Goal: Task Accomplishment & Management: Complete application form

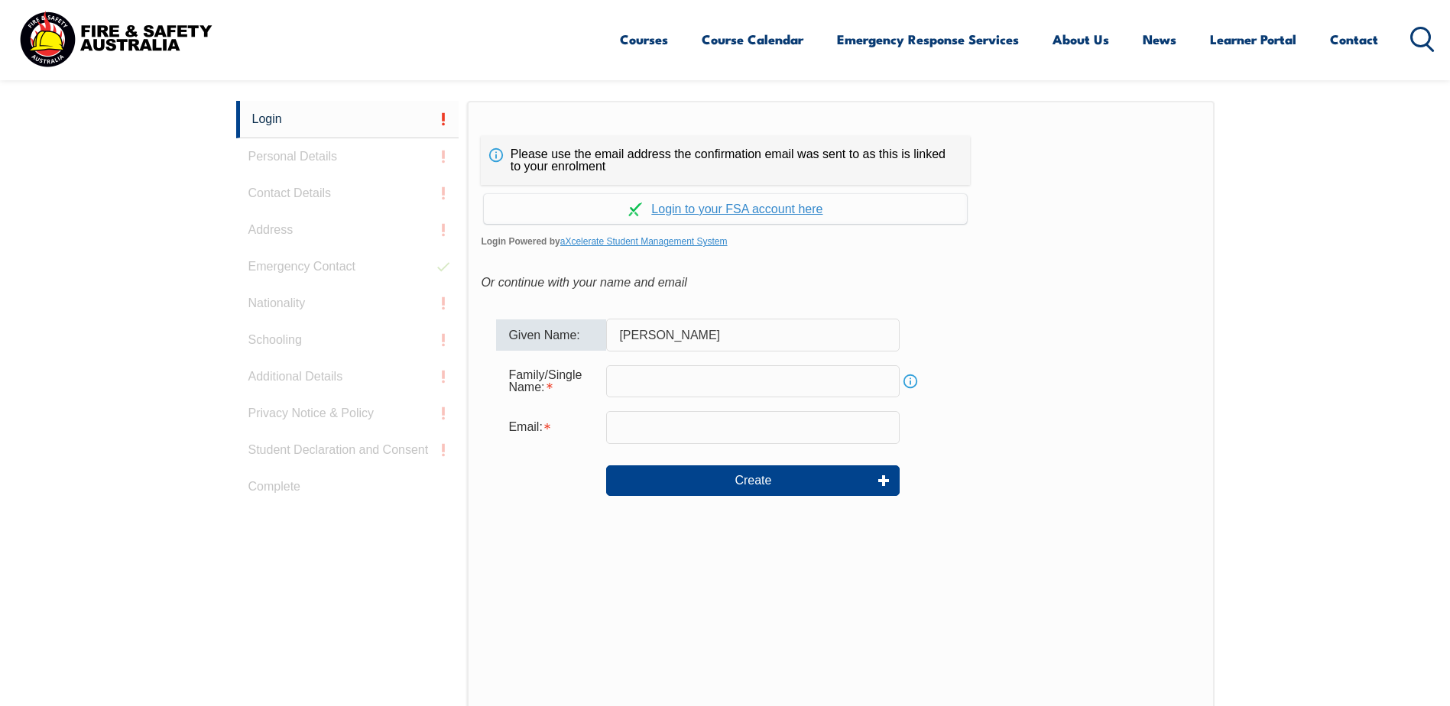
type input "[PERSON_NAME]"
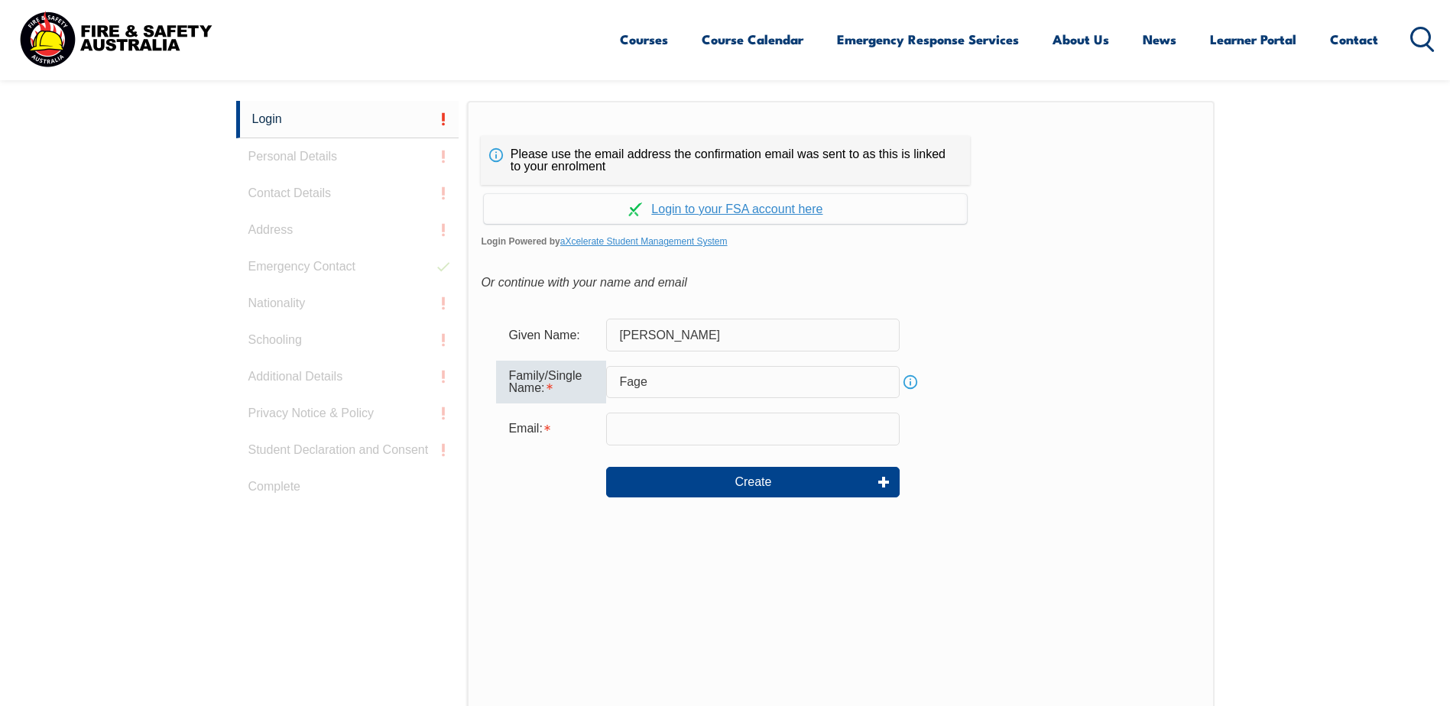
type input "Fage"
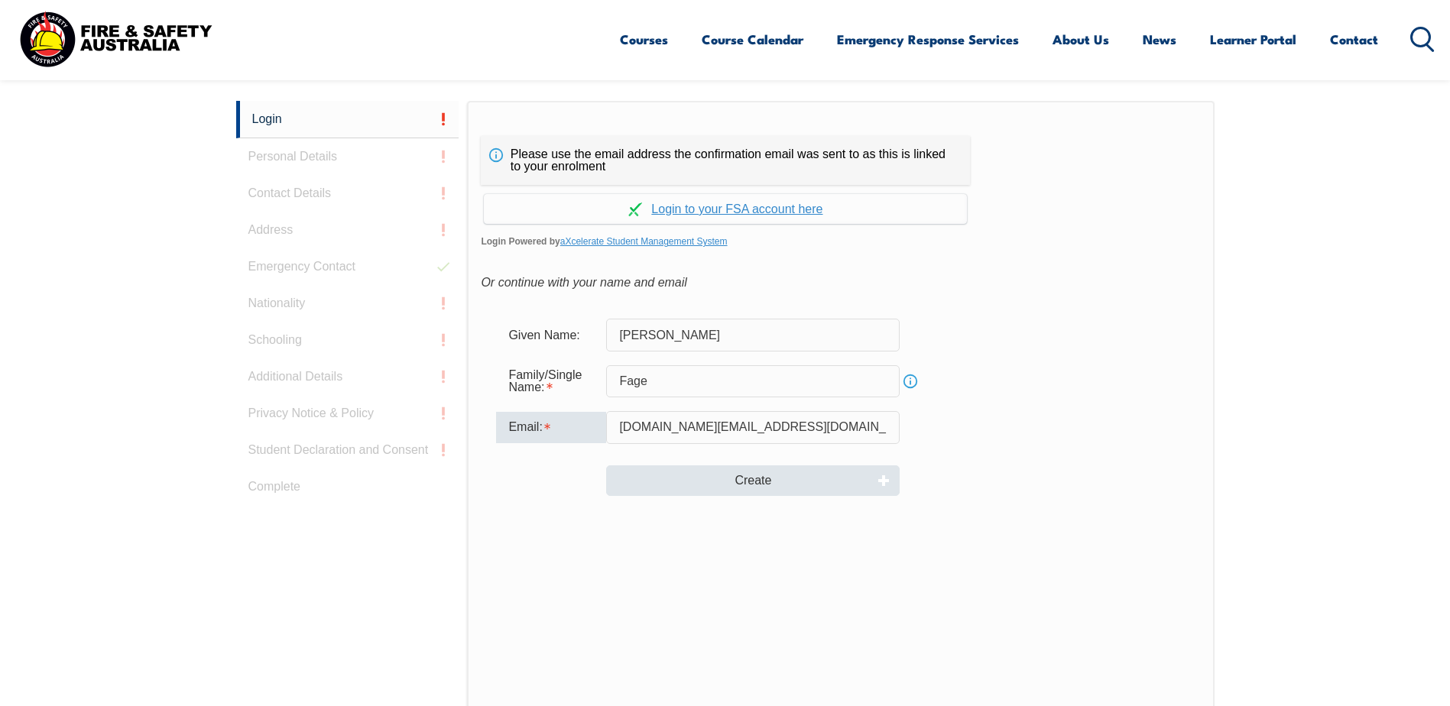
type input "robert.fage@bhp.com"
click at [737, 483] on button "Create" at bounding box center [752, 480] width 293 height 31
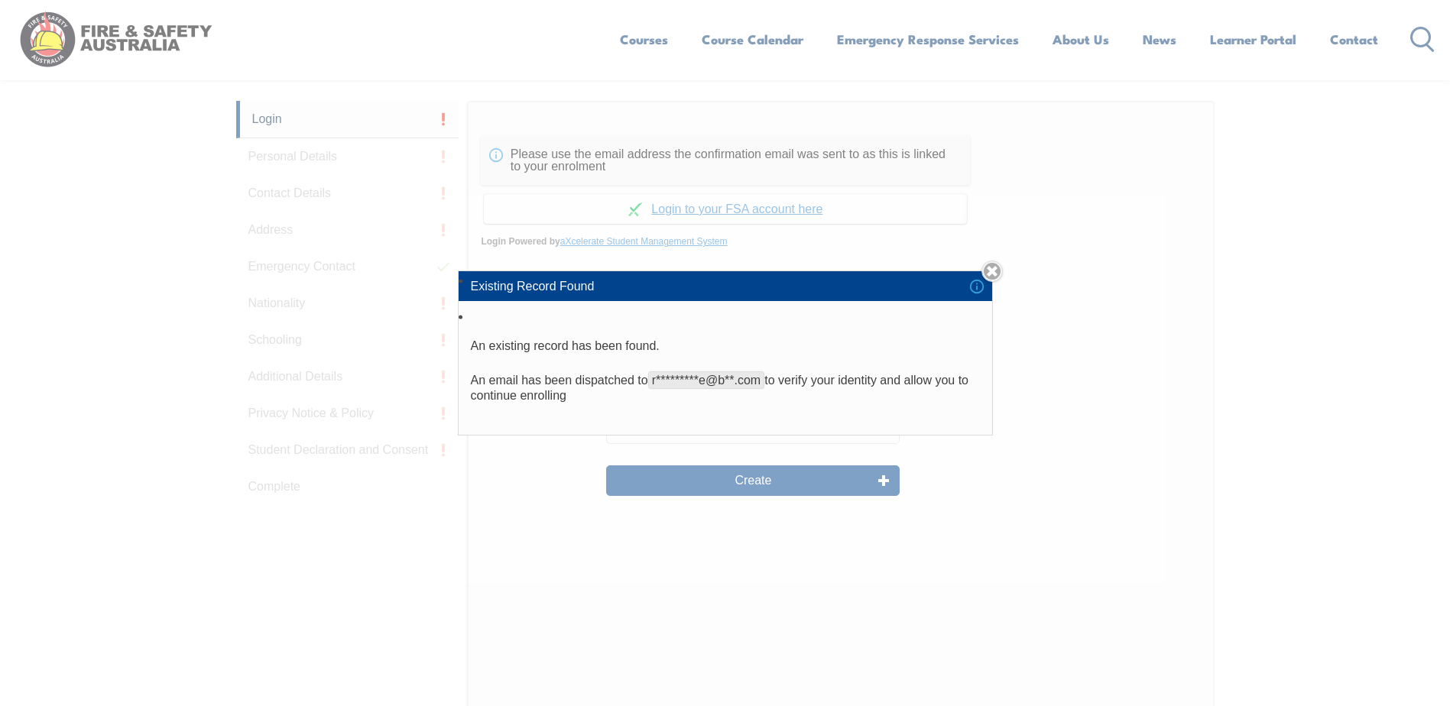
click at [852, 410] on li "An existing record has been found. An email has been dispatched to r*********e@…" at bounding box center [725, 371] width 533 height 128
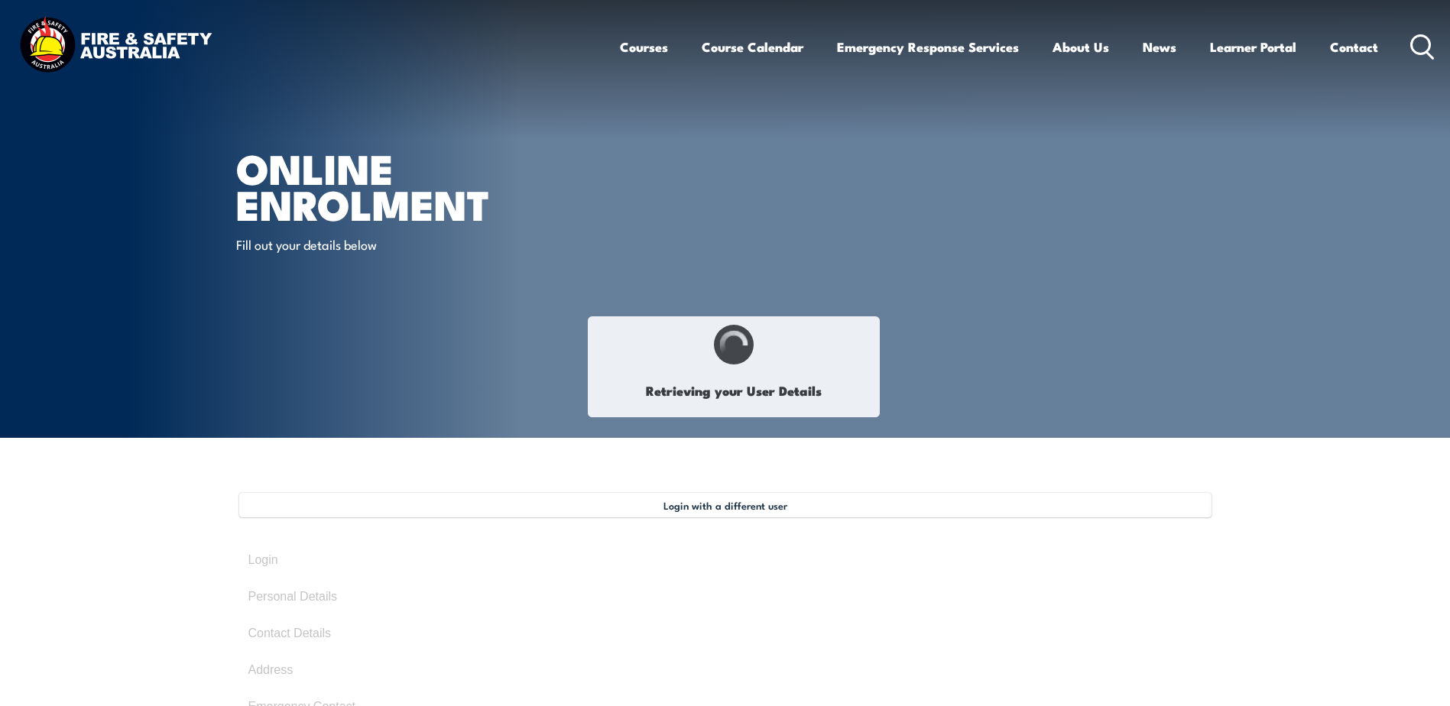
type input "[PERSON_NAME]"
type input "Fage"
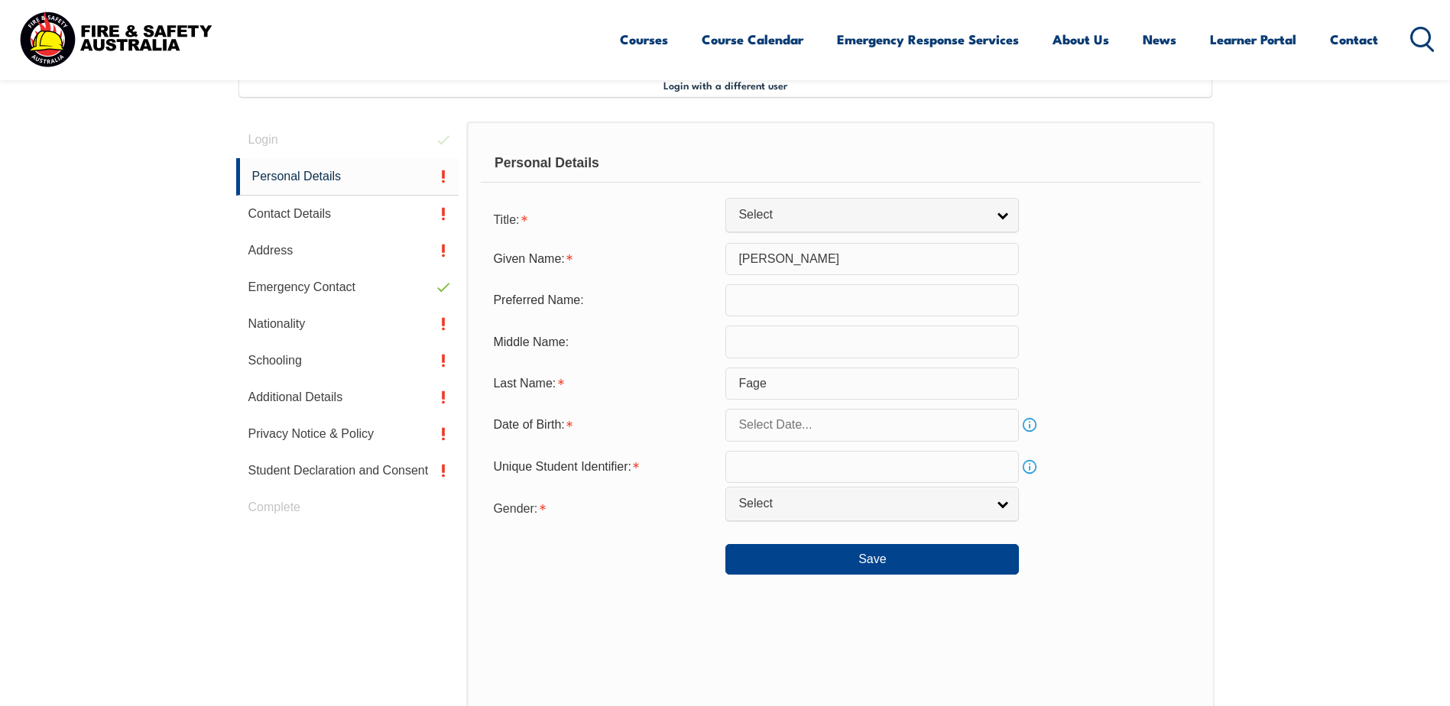
scroll to position [416, 0]
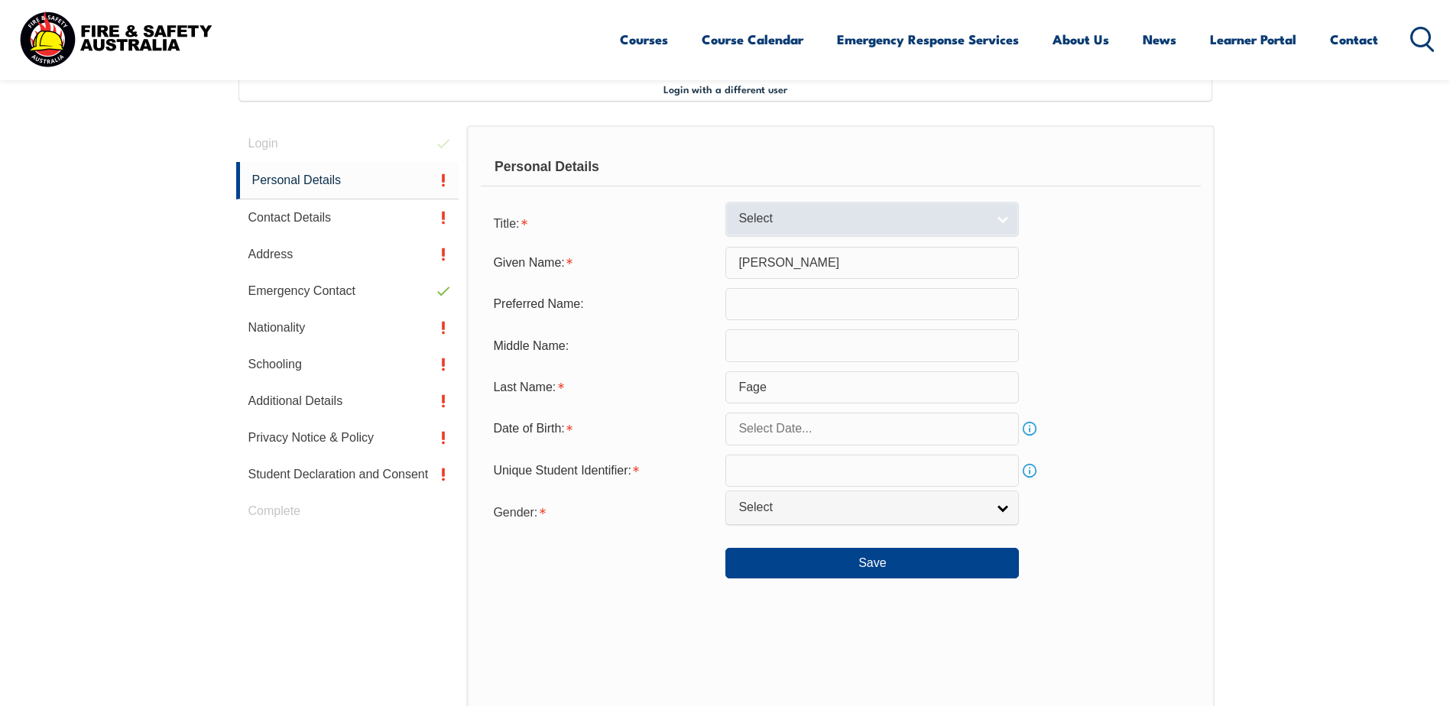
click at [1006, 221] on link "Select" at bounding box center [871, 219] width 293 height 34
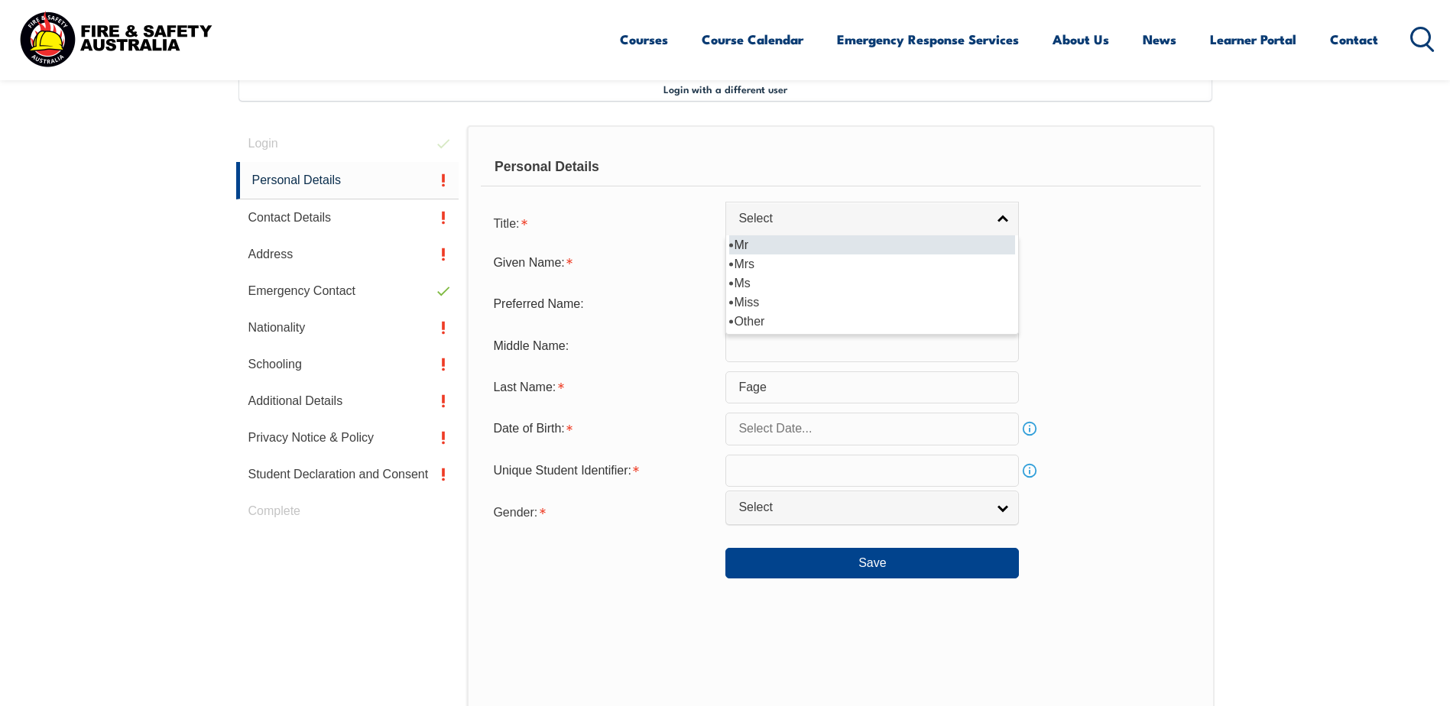
click at [744, 245] on li "Mr" at bounding box center [872, 244] width 286 height 19
select select "Mr"
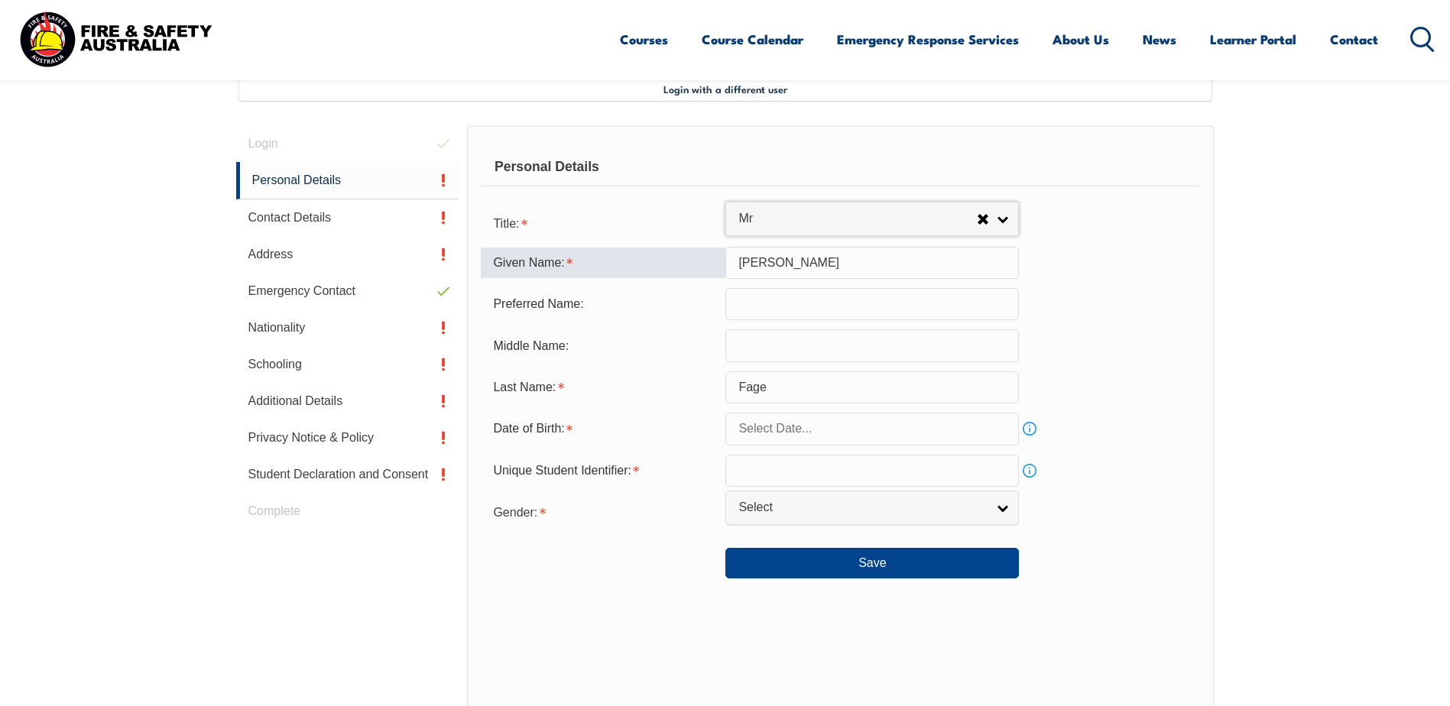
click at [778, 264] on input "Rob" at bounding box center [871, 263] width 293 height 32
type input "Robert"
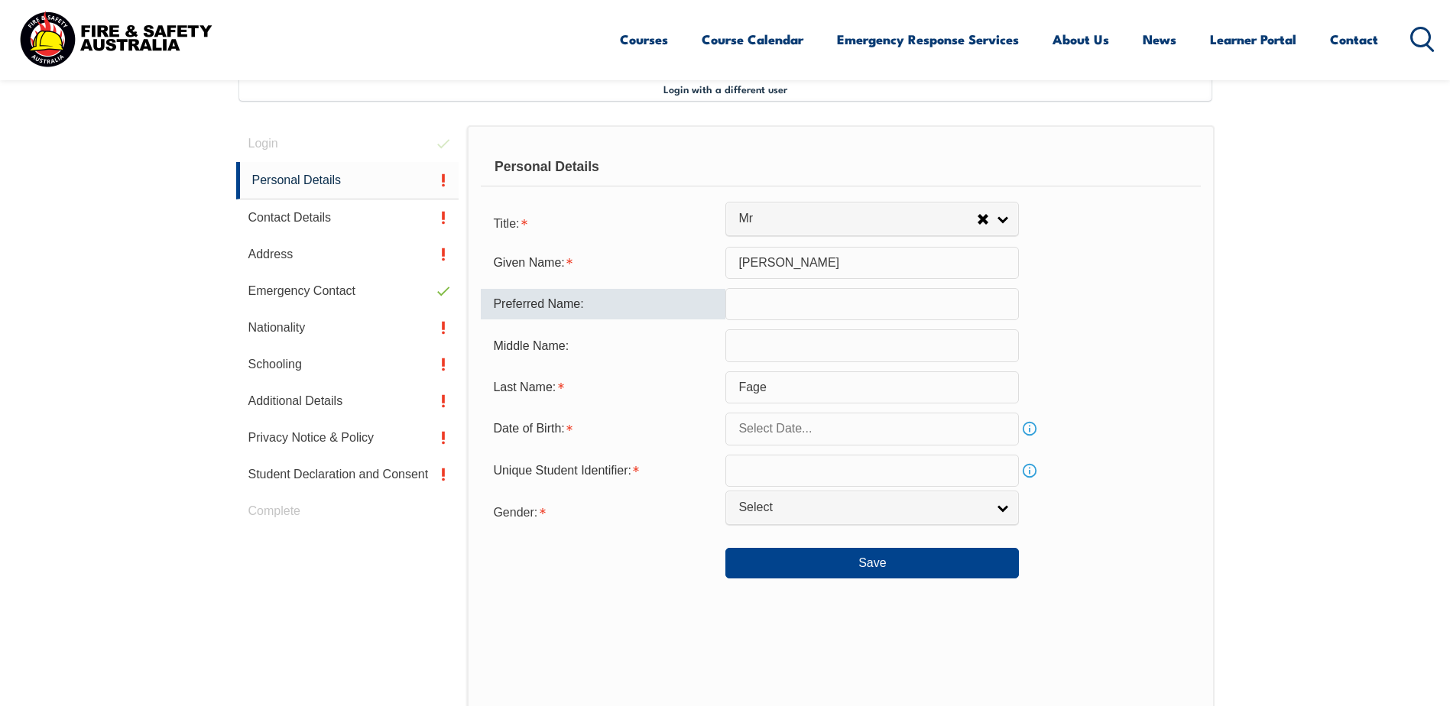
click at [742, 303] on input "text" at bounding box center [871, 304] width 293 height 32
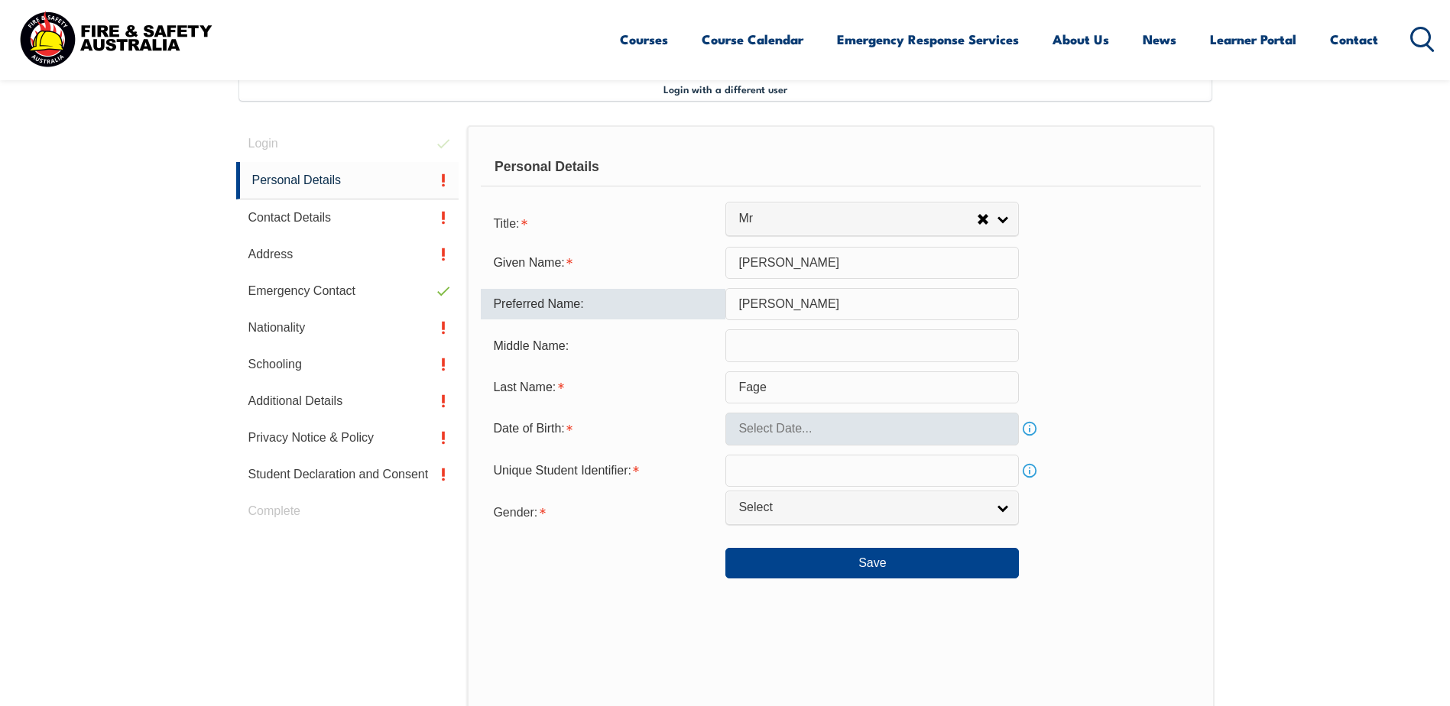
type input "Rob"
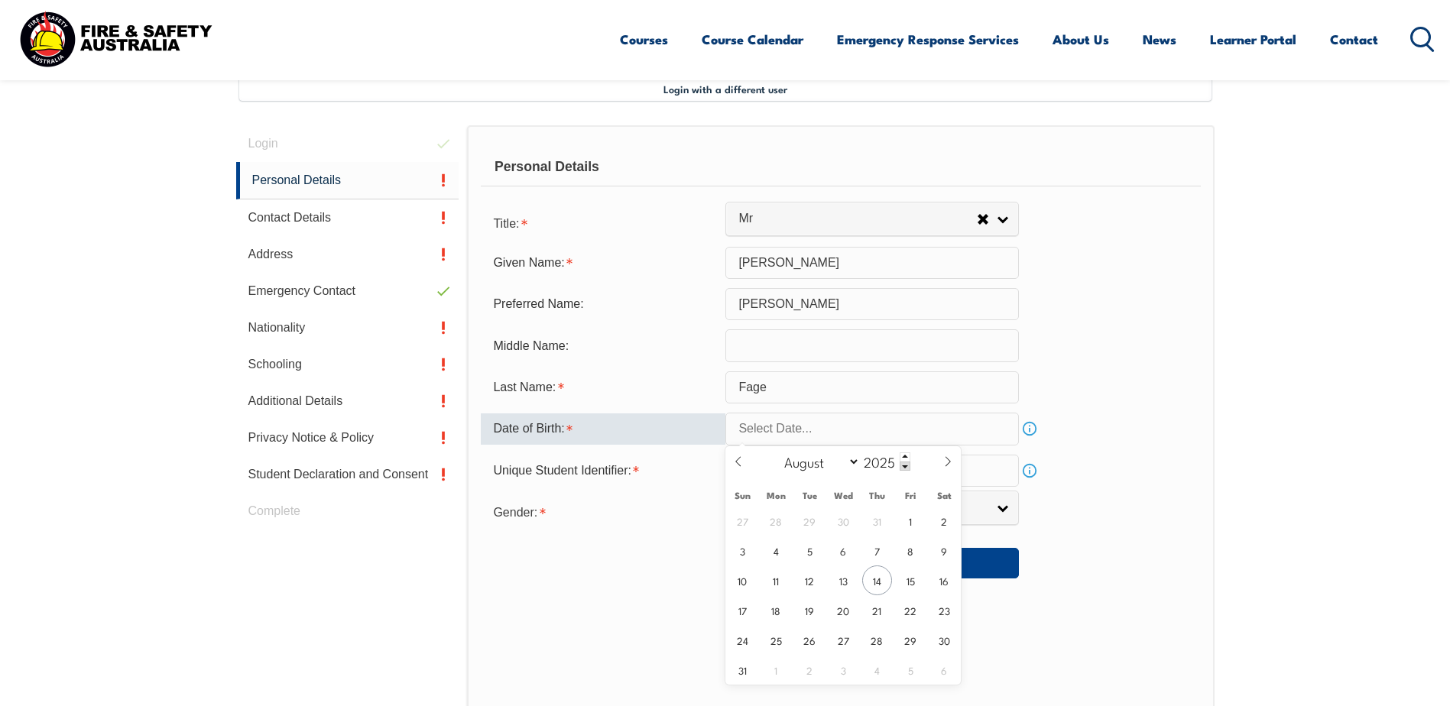
click at [763, 424] on input "text" at bounding box center [871, 429] width 293 height 32
click at [904, 463] on span at bounding box center [904, 466] width 11 height 9
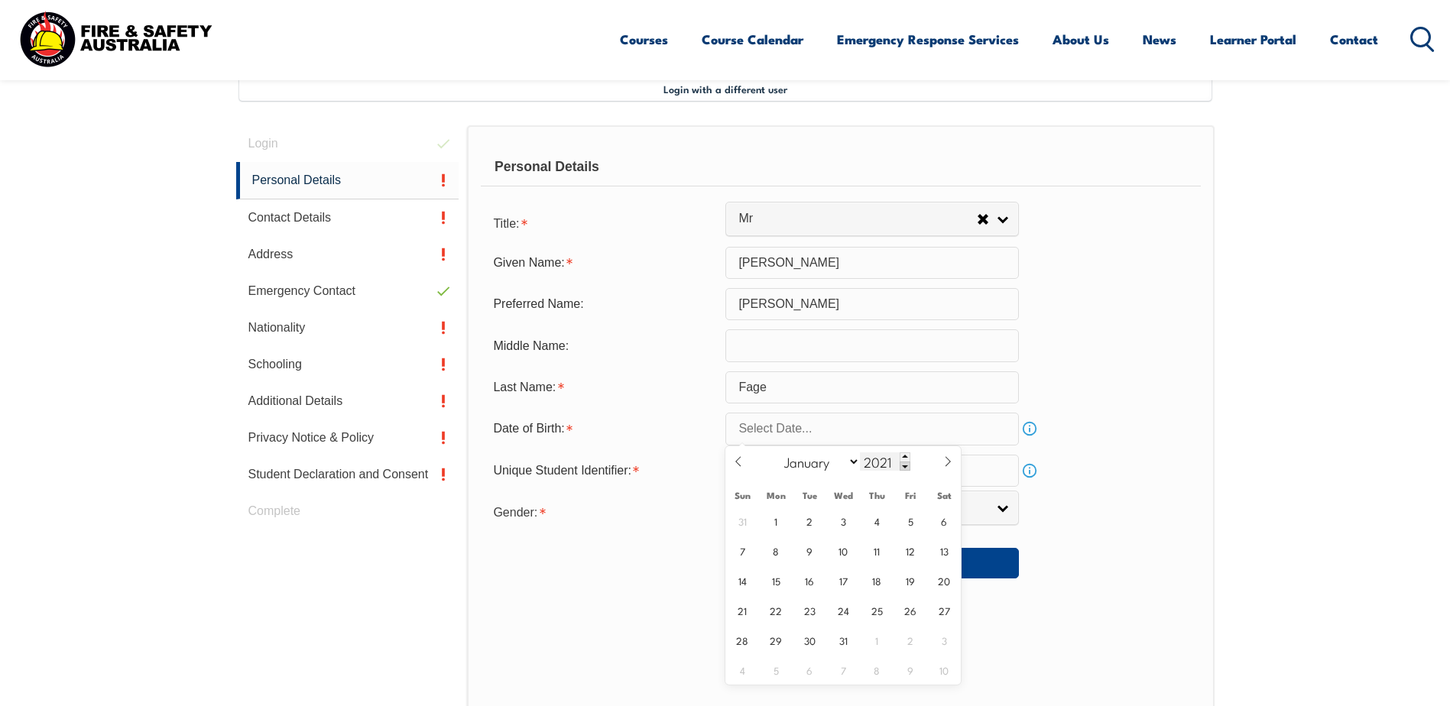
click at [904, 463] on span at bounding box center [904, 466] width 11 height 9
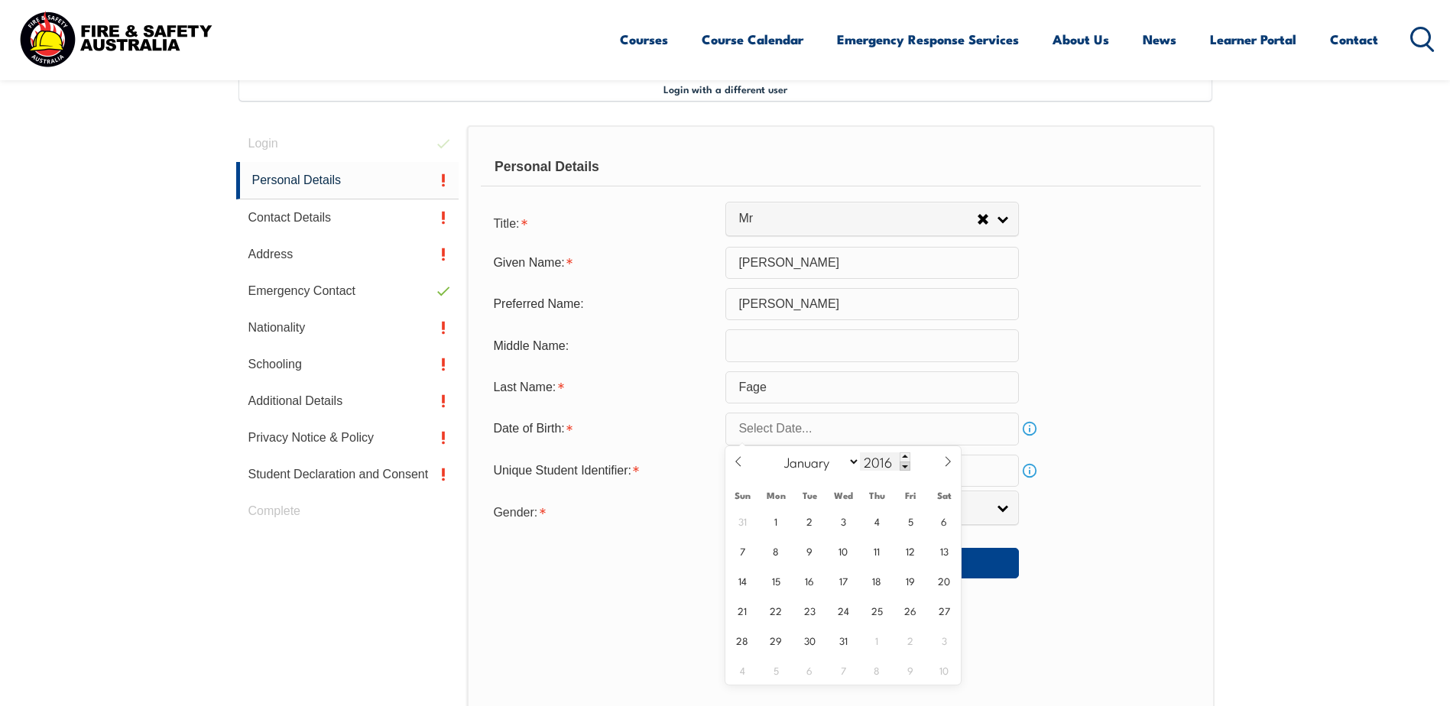
click at [904, 463] on span at bounding box center [904, 466] width 11 height 9
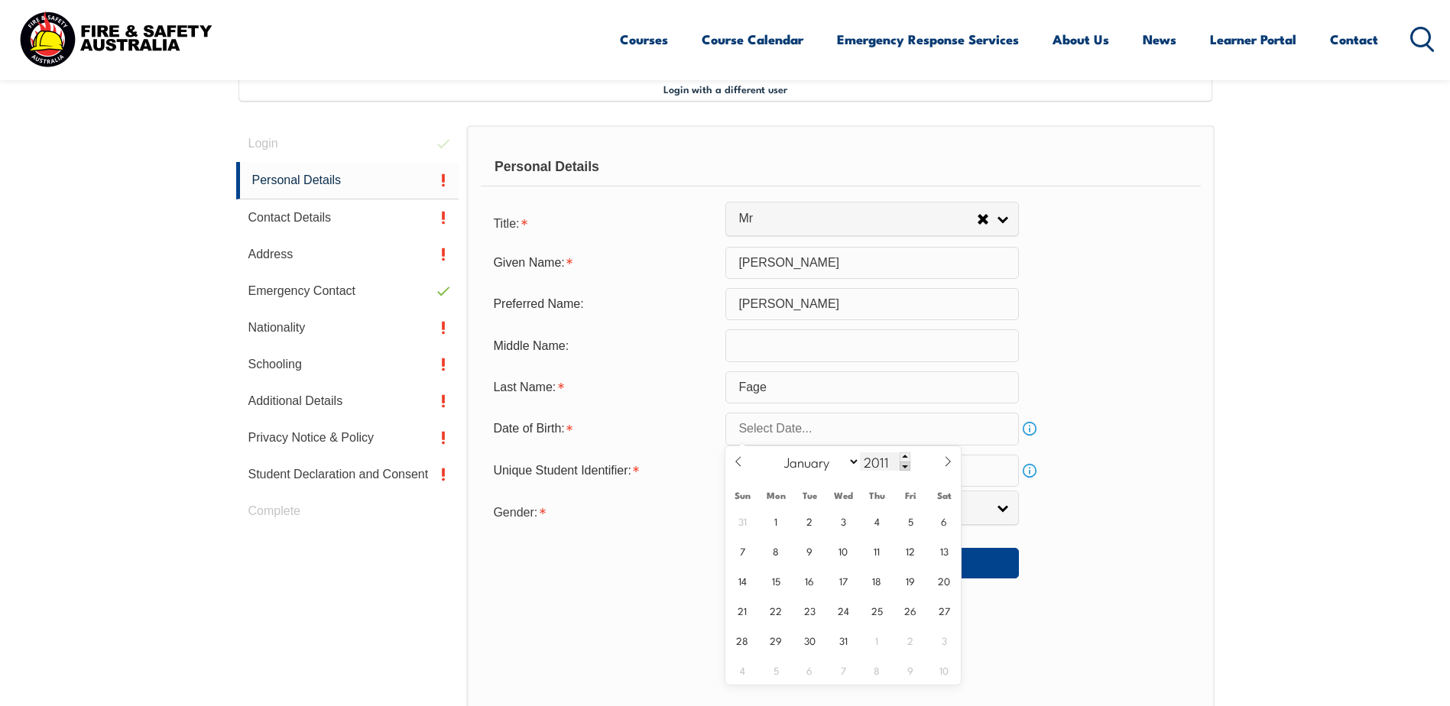
click at [904, 463] on span at bounding box center [904, 466] width 11 height 9
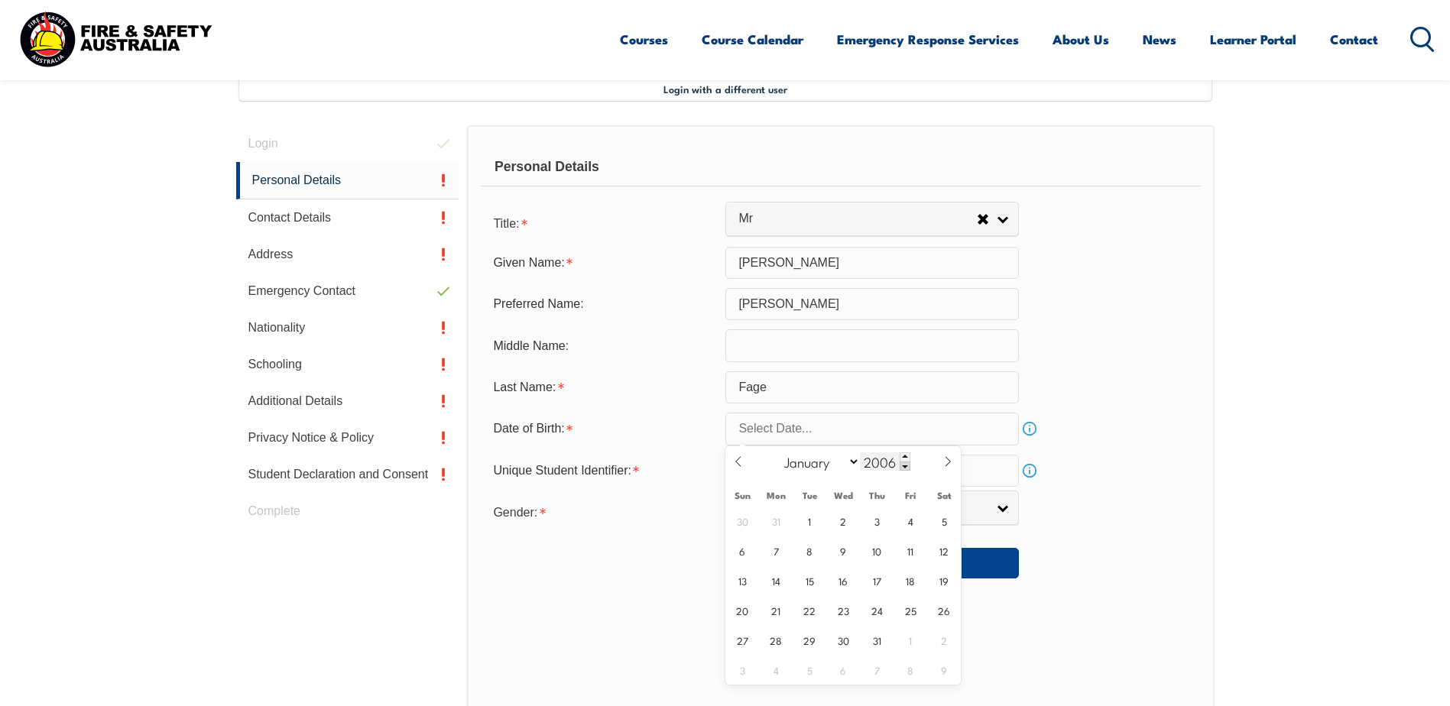
click at [904, 463] on span at bounding box center [904, 466] width 11 height 9
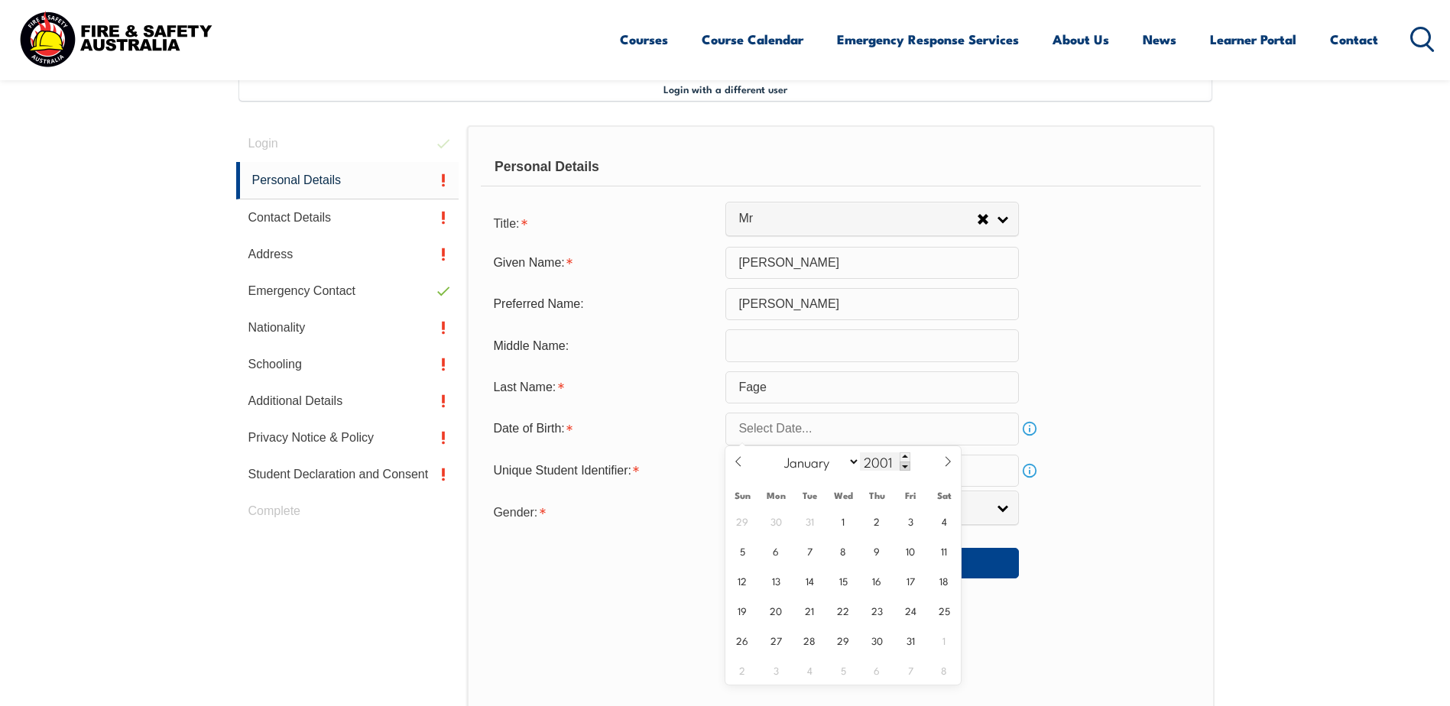
click at [904, 463] on span at bounding box center [904, 466] width 11 height 9
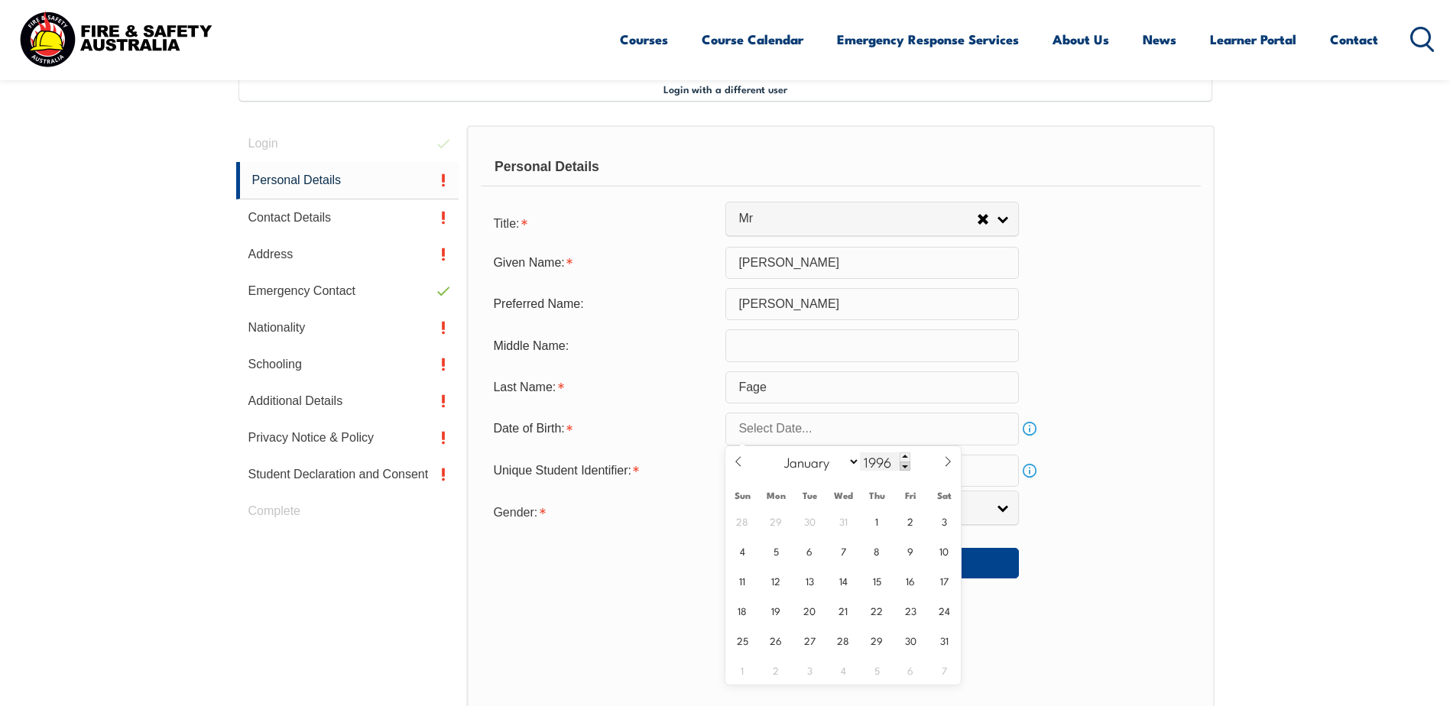
click at [904, 463] on span at bounding box center [904, 466] width 11 height 9
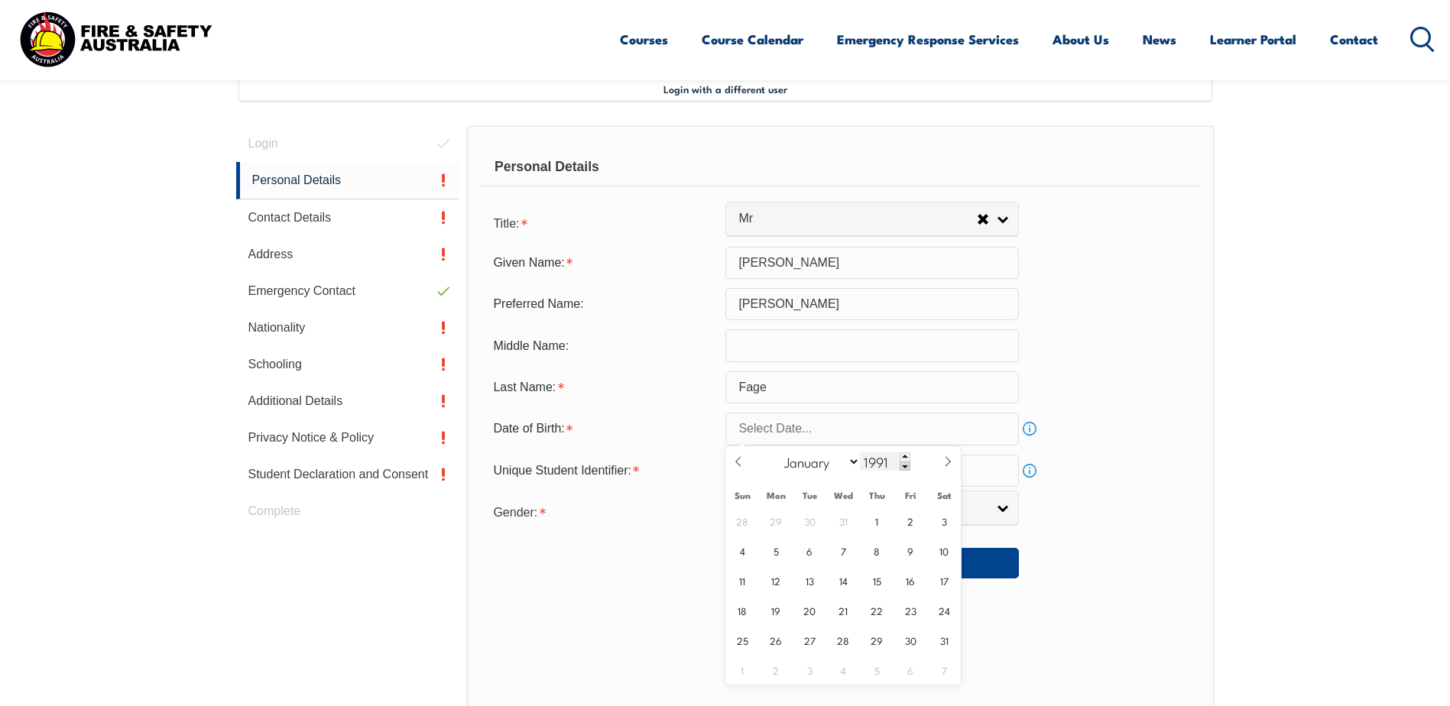
click at [904, 463] on span at bounding box center [904, 466] width 11 height 9
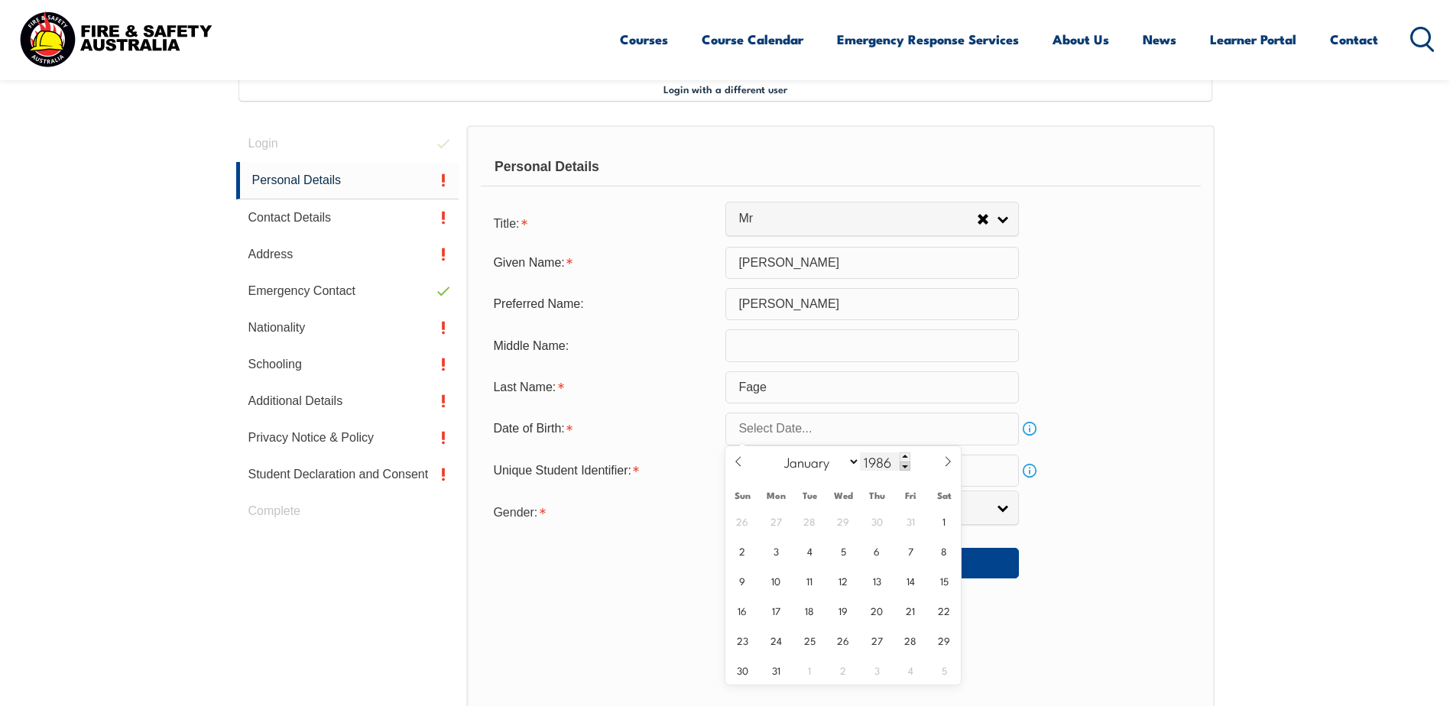
click at [904, 463] on span at bounding box center [904, 466] width 11 height 9
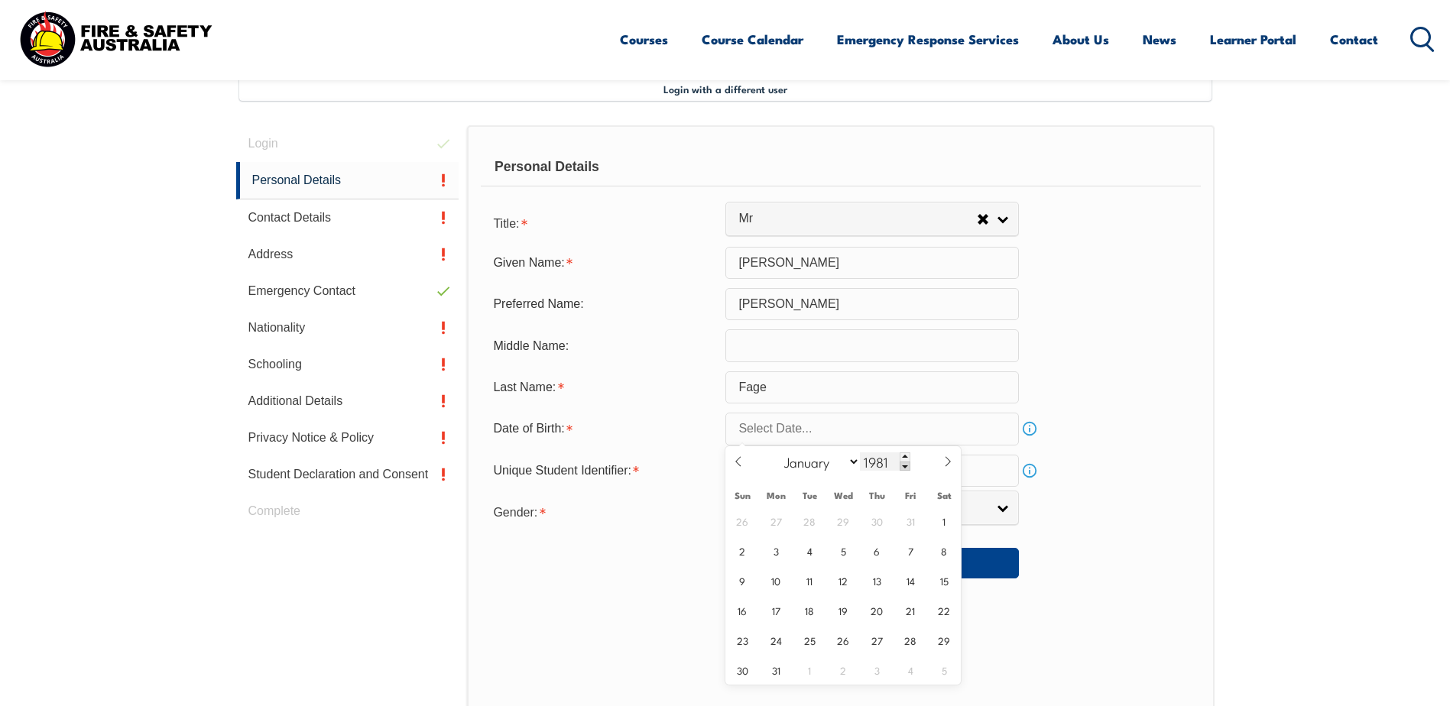
click at [904, 463] on span at bounding box center [904, 466] width 11 height 9
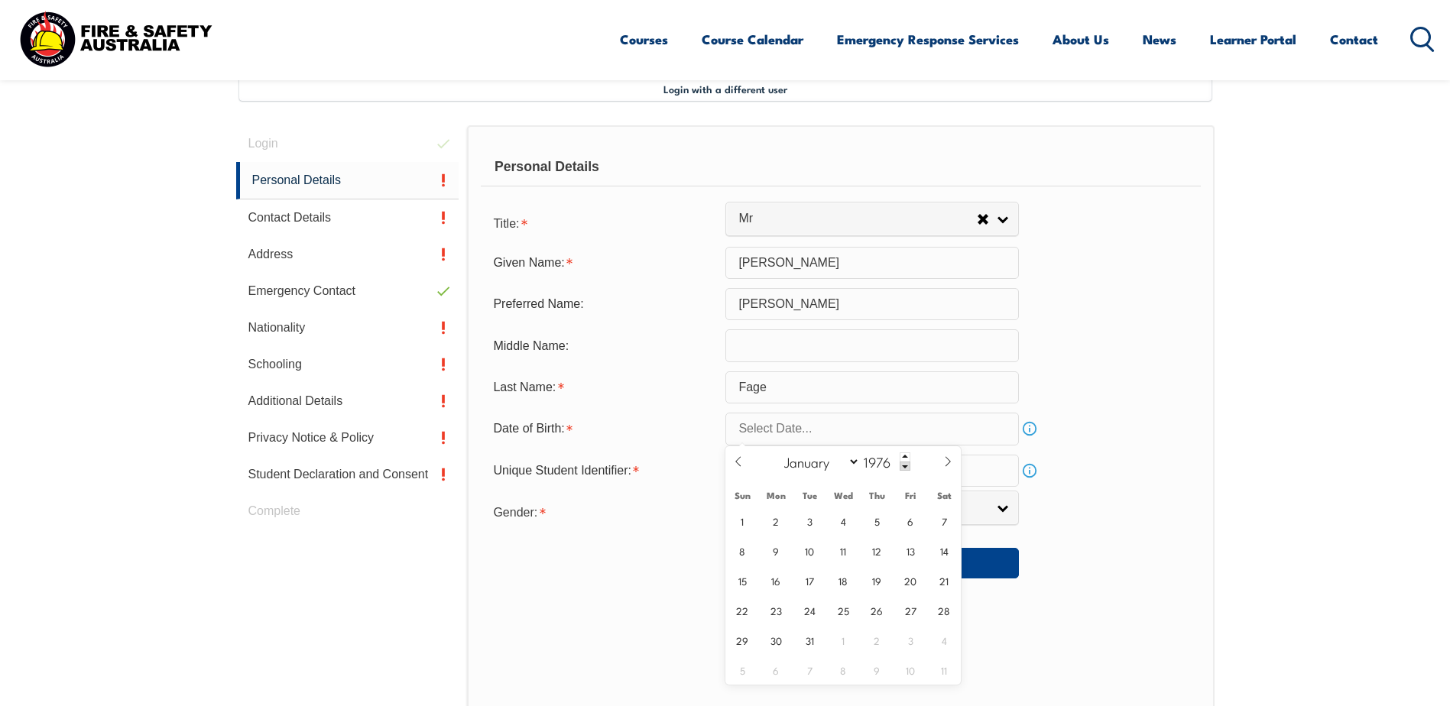
click at [902, 450] on div "January February March April May June July August September October November De…" at bounding box center [843, 461] width 177 height 31
click at [905, 455] on span at bounding box center [904, 456] width 11 height 9
type input "1977"
click at [804, 642] on span "30" at bounding box center [810, 640] width 30 height 30
type input "August 30, 1977"
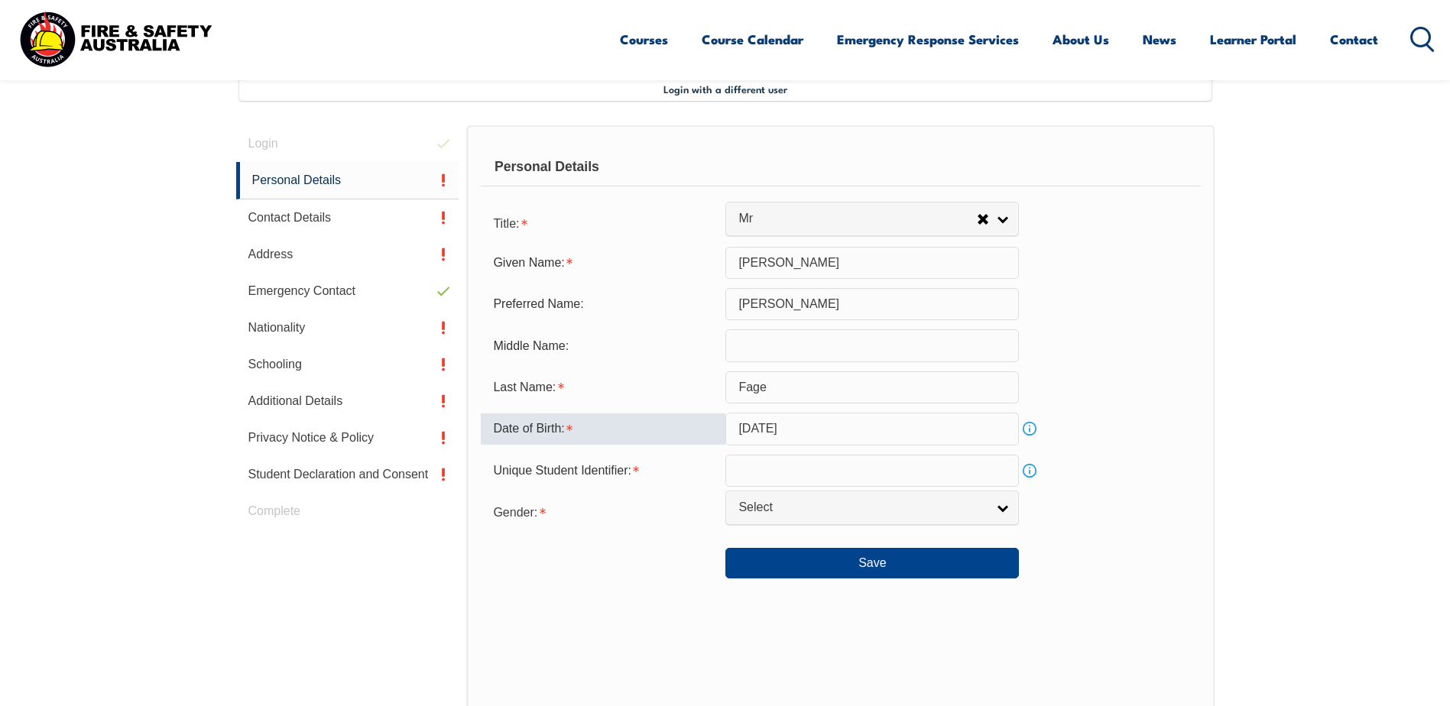
click at [762, 467] on input "text" at bounding box center [871, 471] width 293 height 32
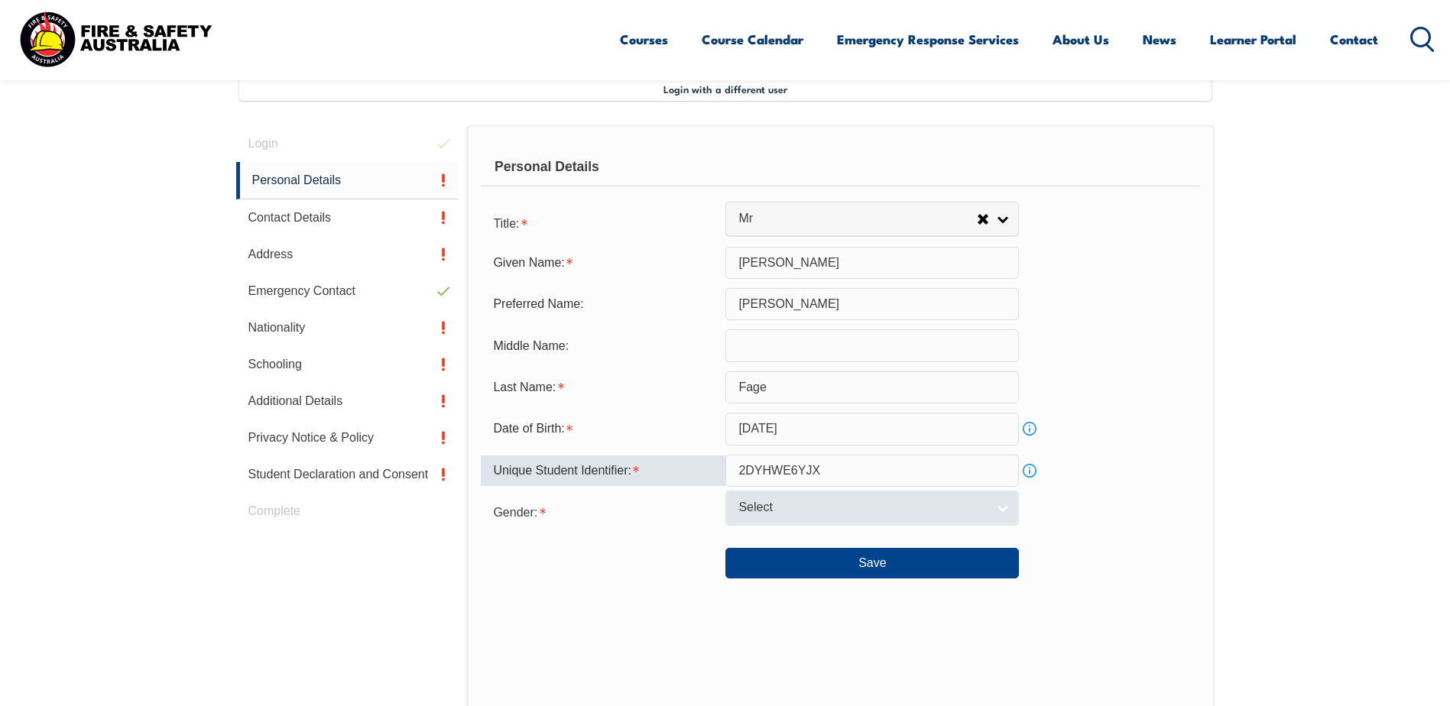
type input "2DYHWE6YJX"
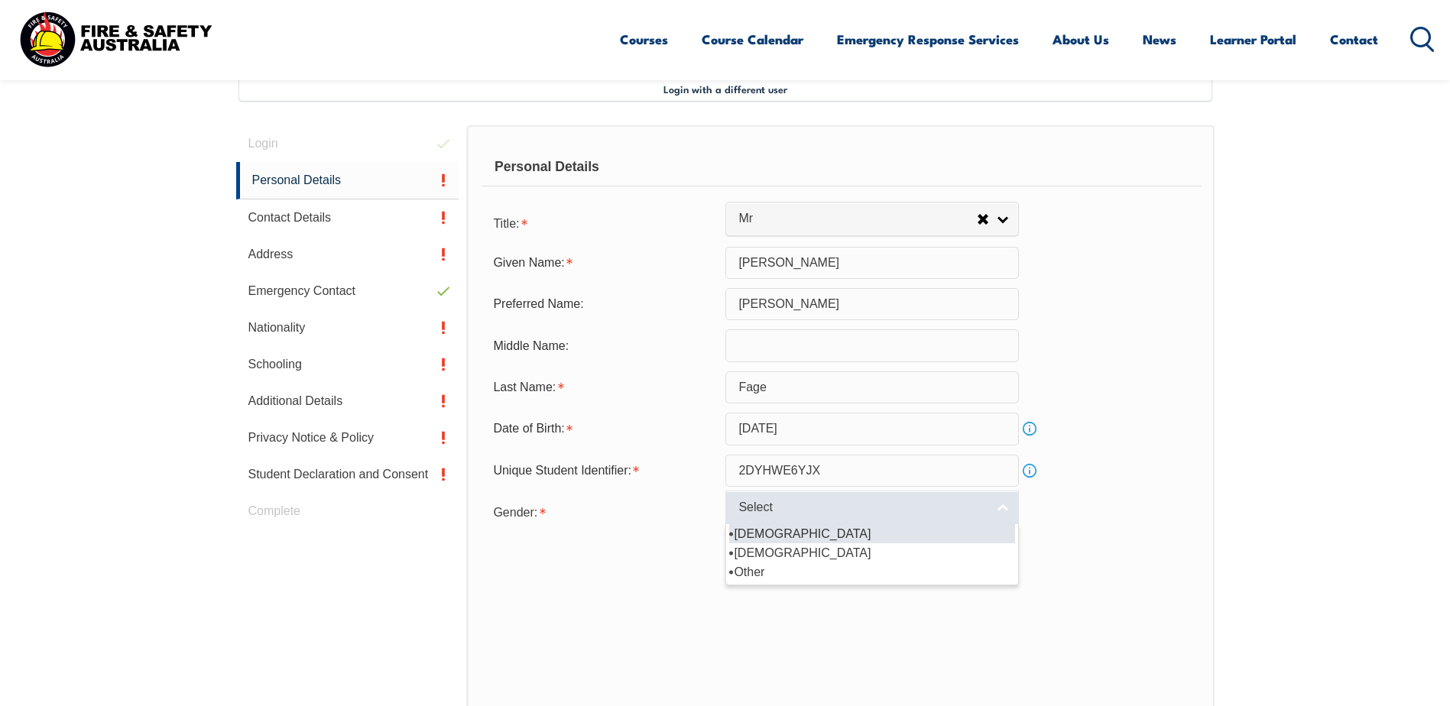
click at [861, 502] on span "Select" at bounding box center [862, 508] width 248 height 16
click at [788, 540] on li "Male" at bounding box center [872, 533] width 286 height 19
select select "M"
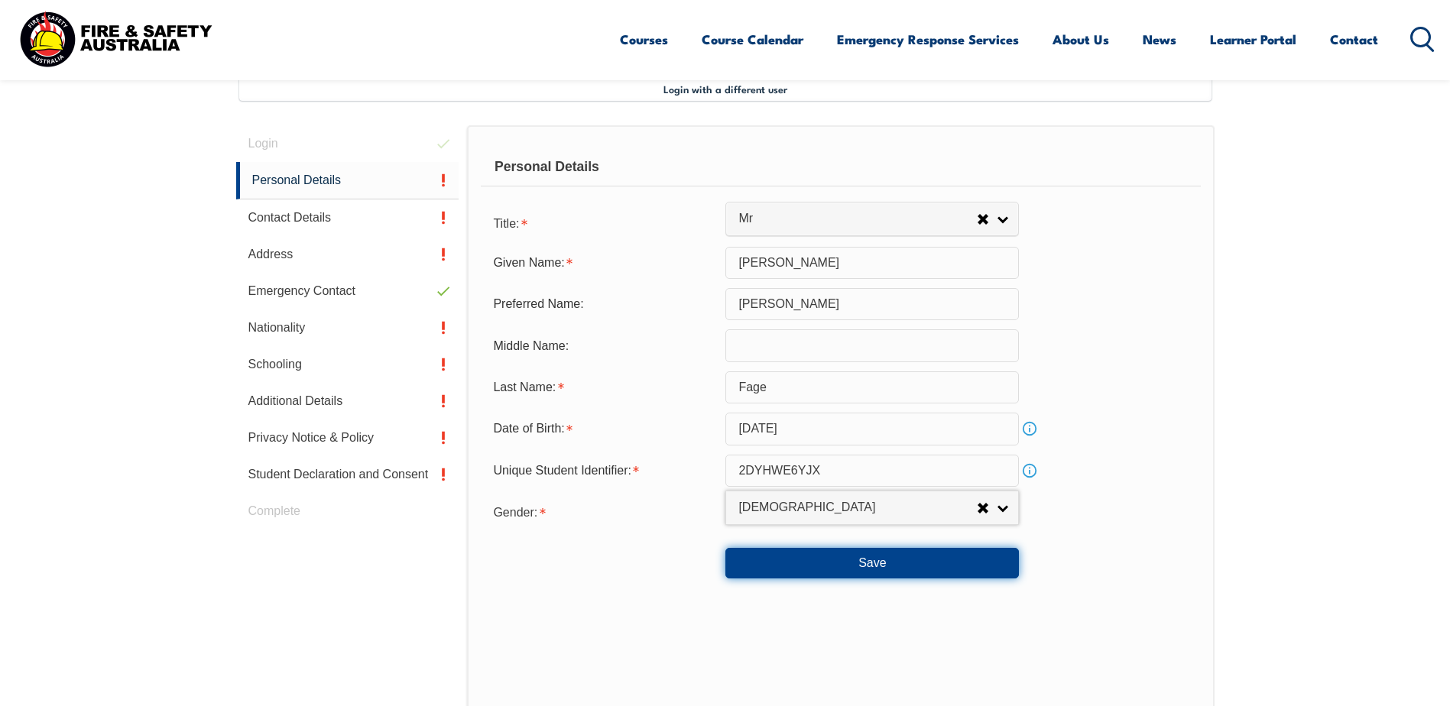
click at [837, 571] on button "Save" at bounding box center [871, 563] width 293 height 31
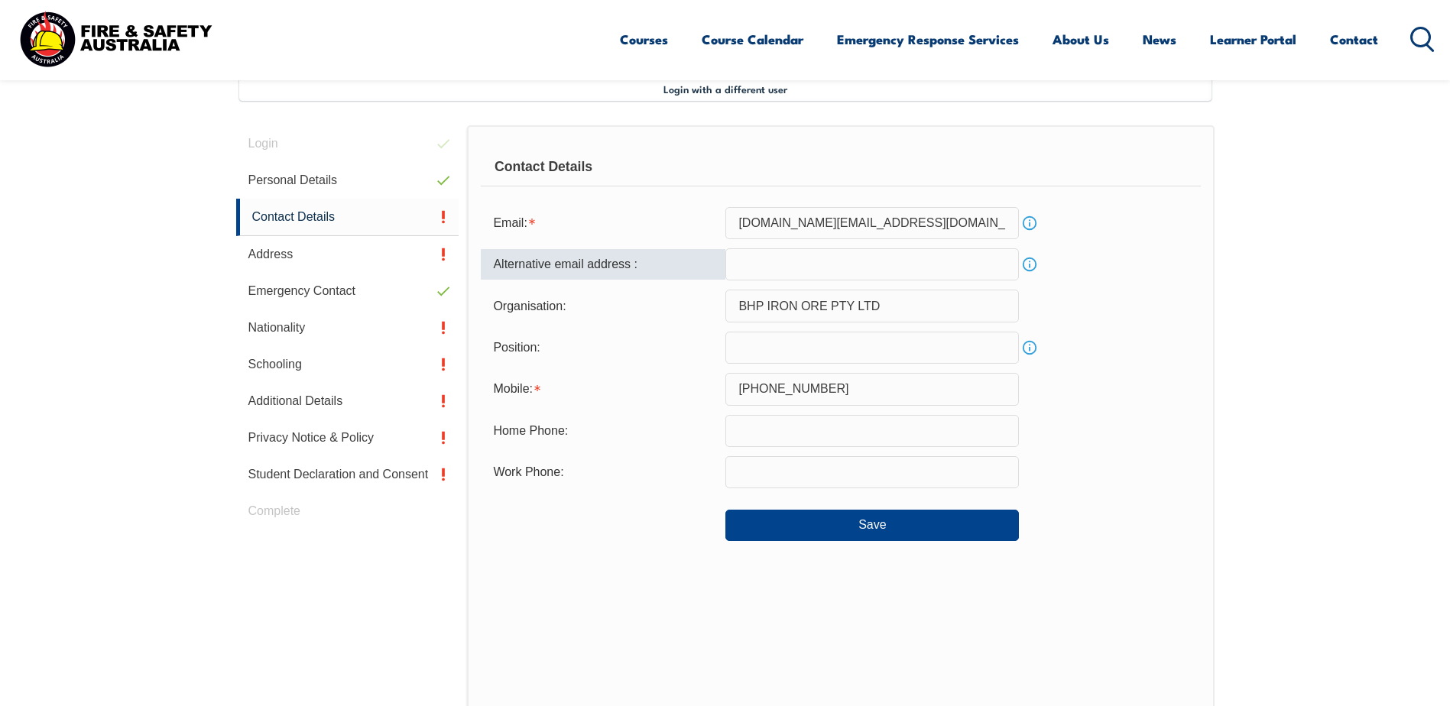
click at [785, 264] on input "email" at bounding box center [871, 264] width 293 height 32
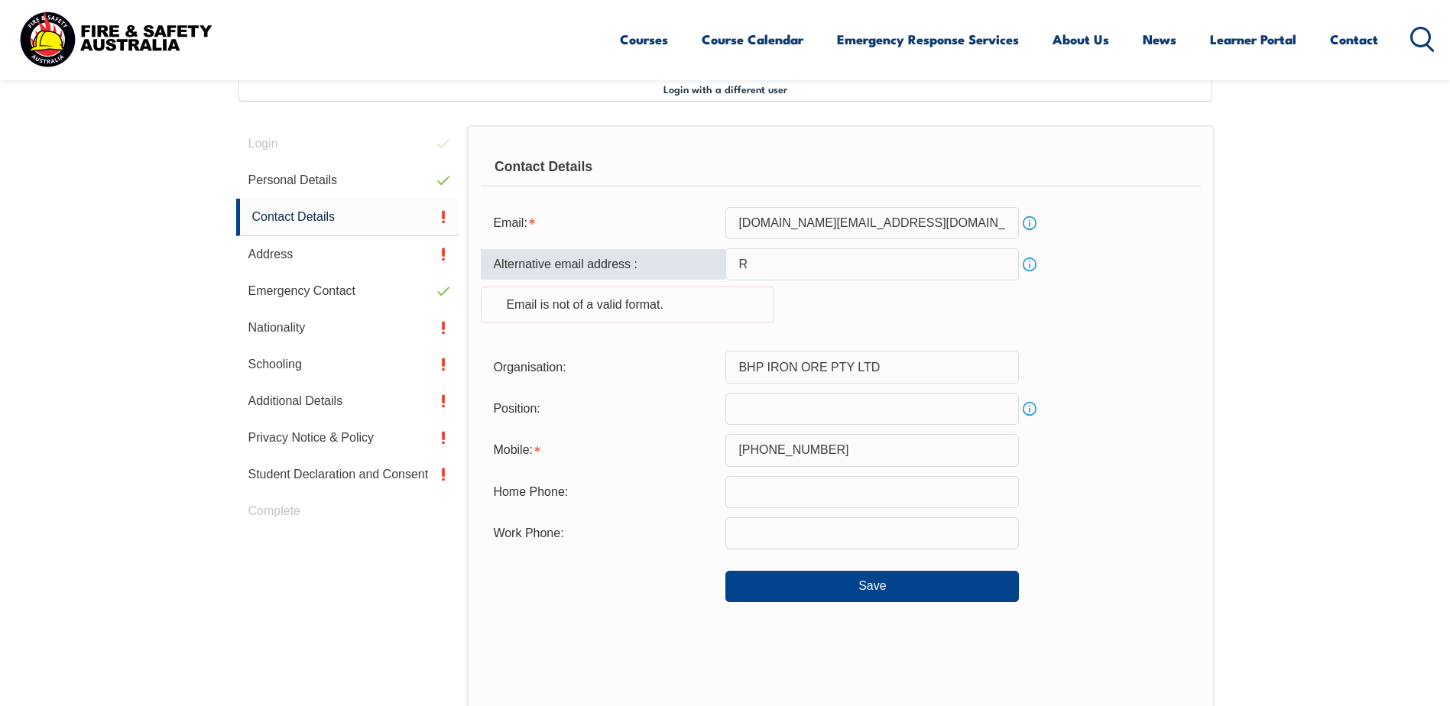
click at [785, 264] on input "R" at bounding box center [871, 264] width 293 height 32
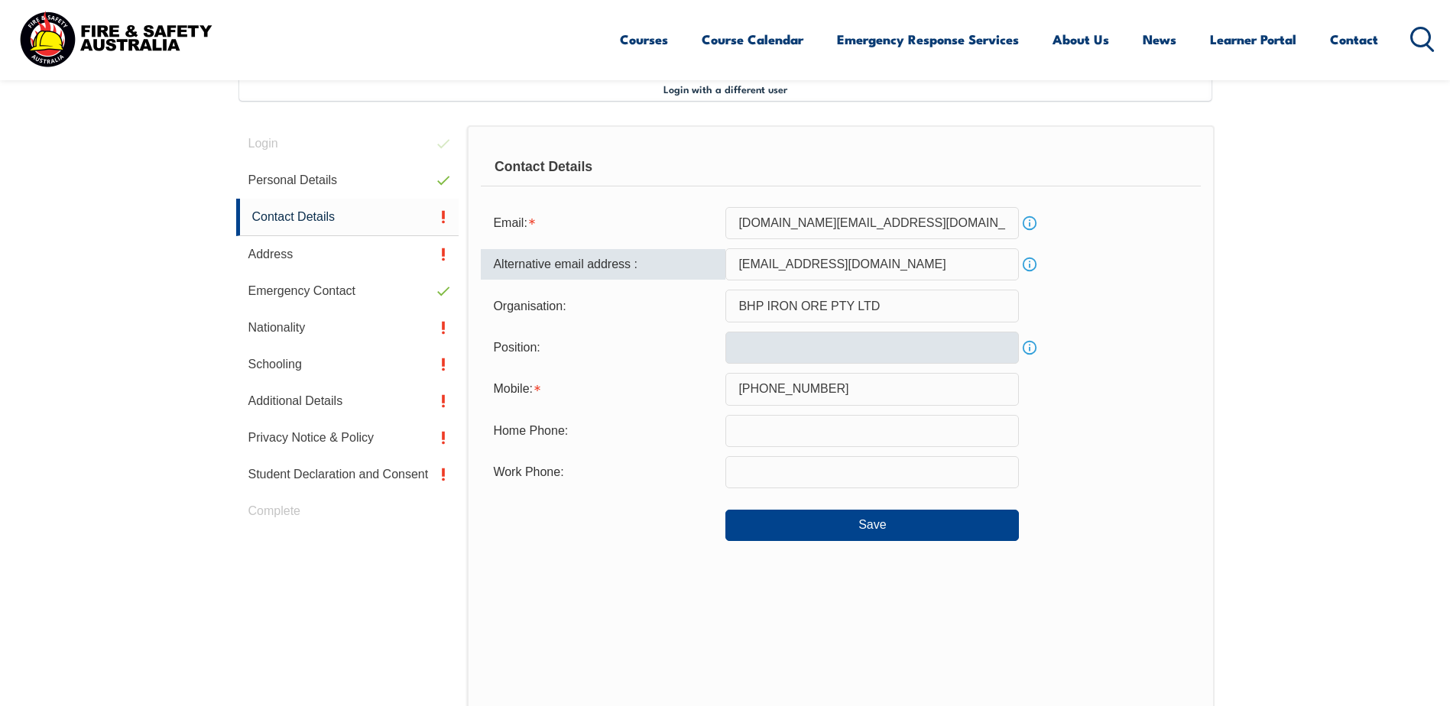
type input "Rmfage@gmail.com"
click at [783, 343] on input "text" at bounding box center [871, 348] width 293 height 32
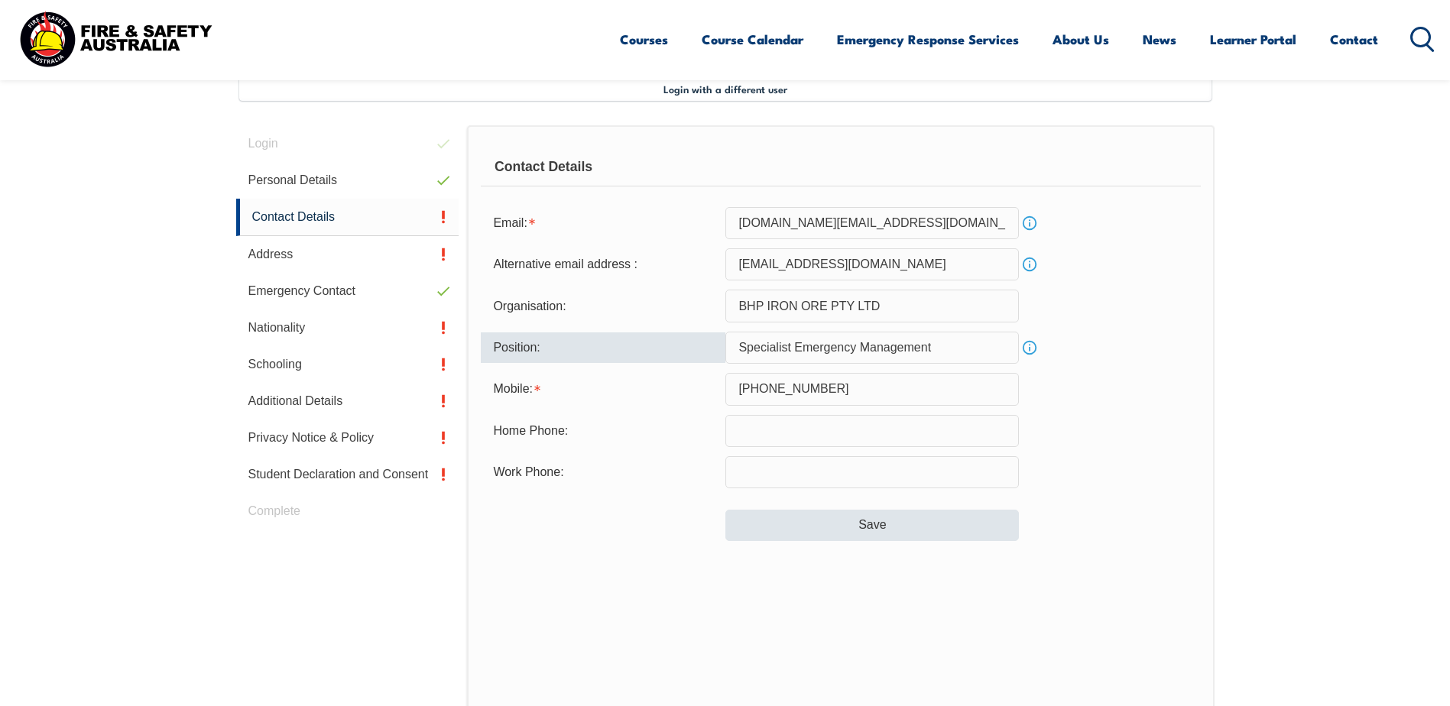
type input "Specialist Emergency Management"
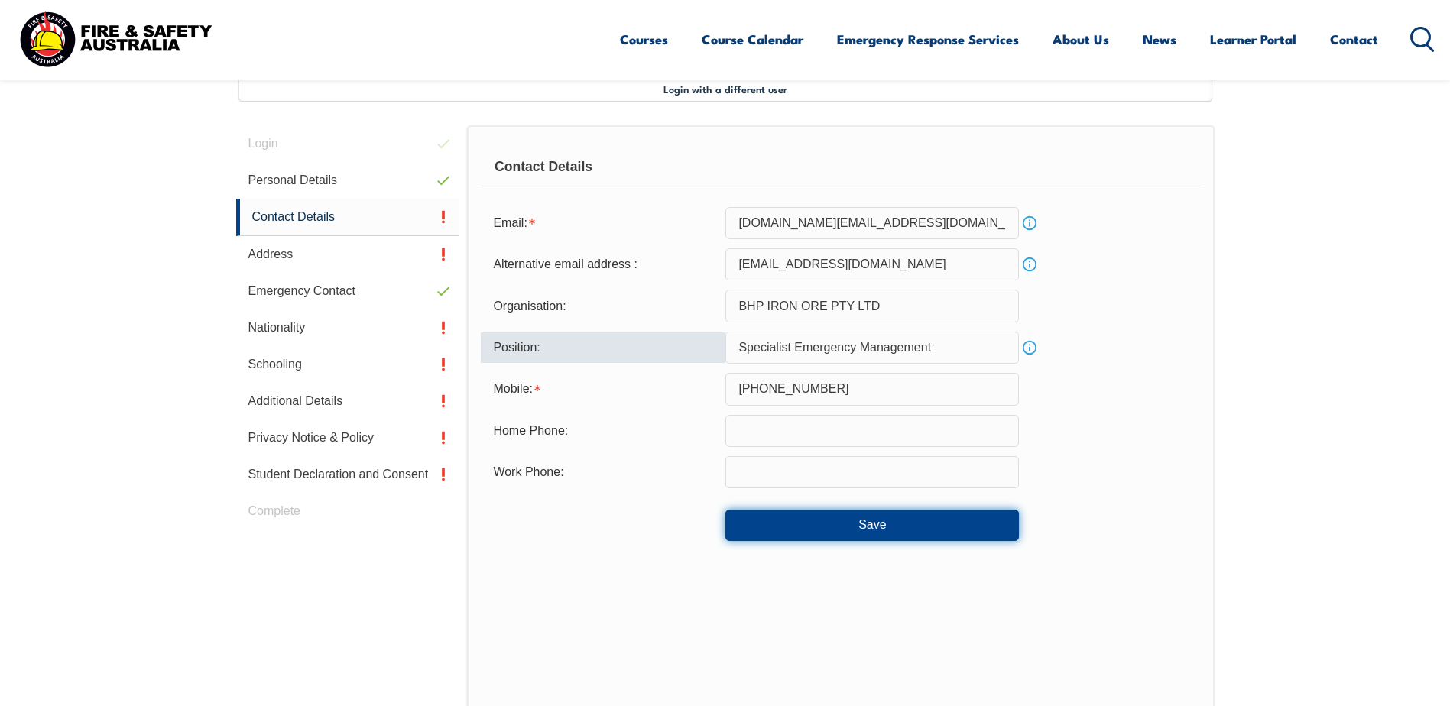
click at [818, 529] on button "Save" at bounding box center [871, 525] width 293 height 31
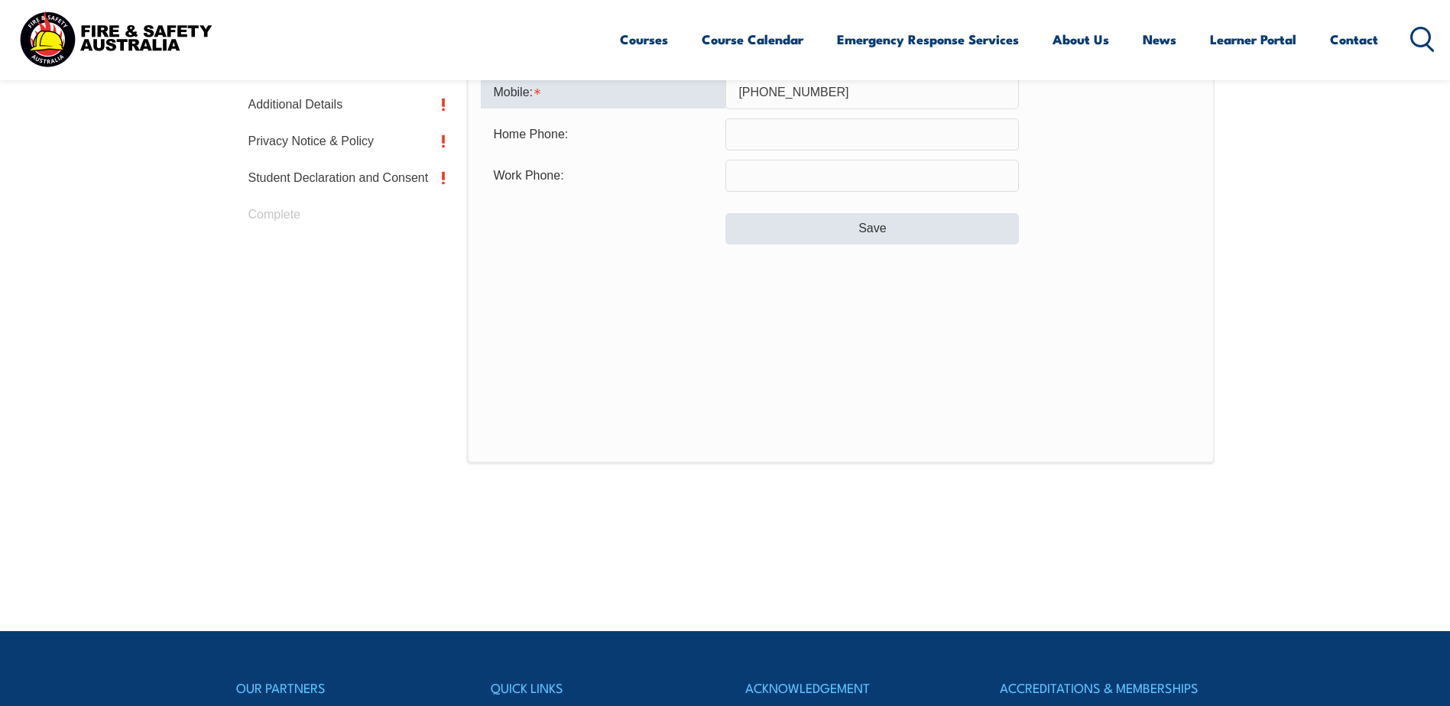
scroll to position [560, 0]
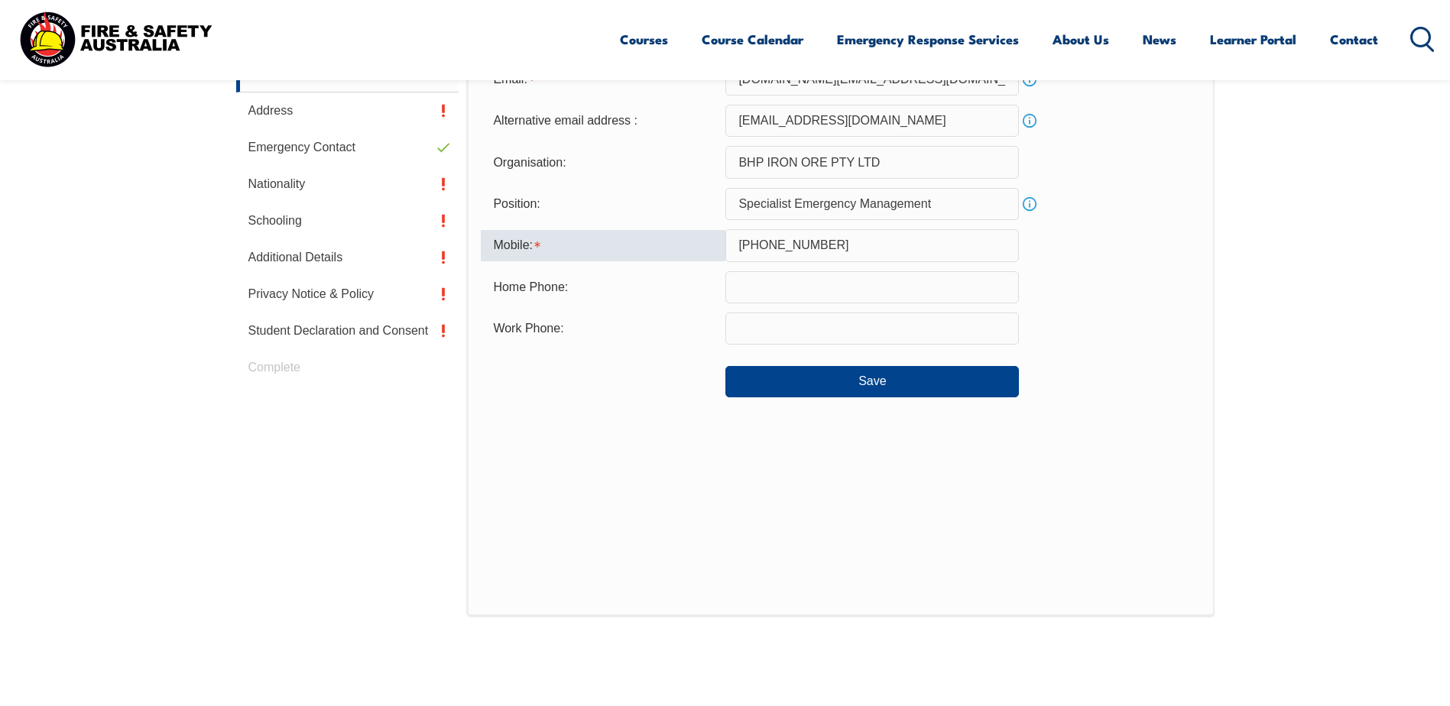
click at [812, 248] on input "+61 417 006 690" at bounding box center [871, 245] width 293 height 32
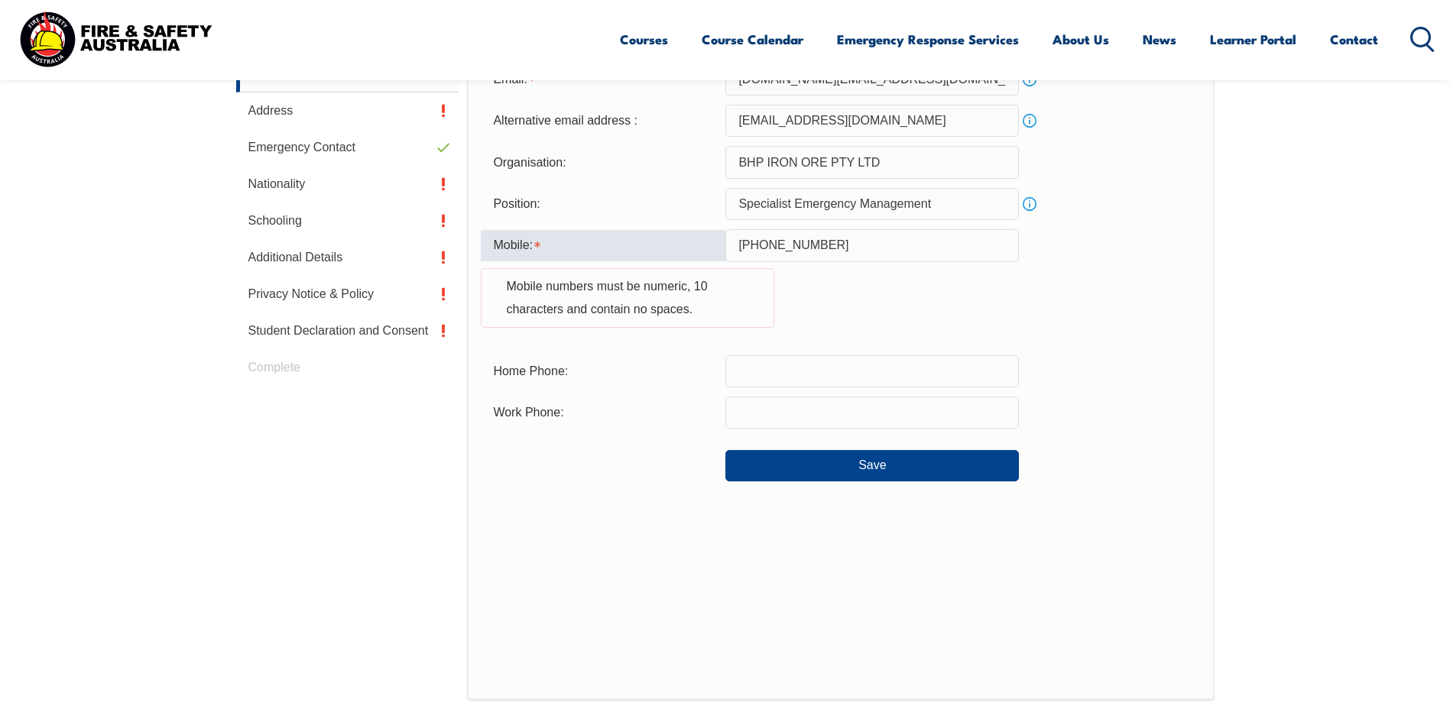
click at [786, 242] on input "+61 417 006690" at bounding box center [871, 245] width 293 height 32
click at [765, 244] on input "+61 417006690" at bounding box center [871, 245] width 293 height 32
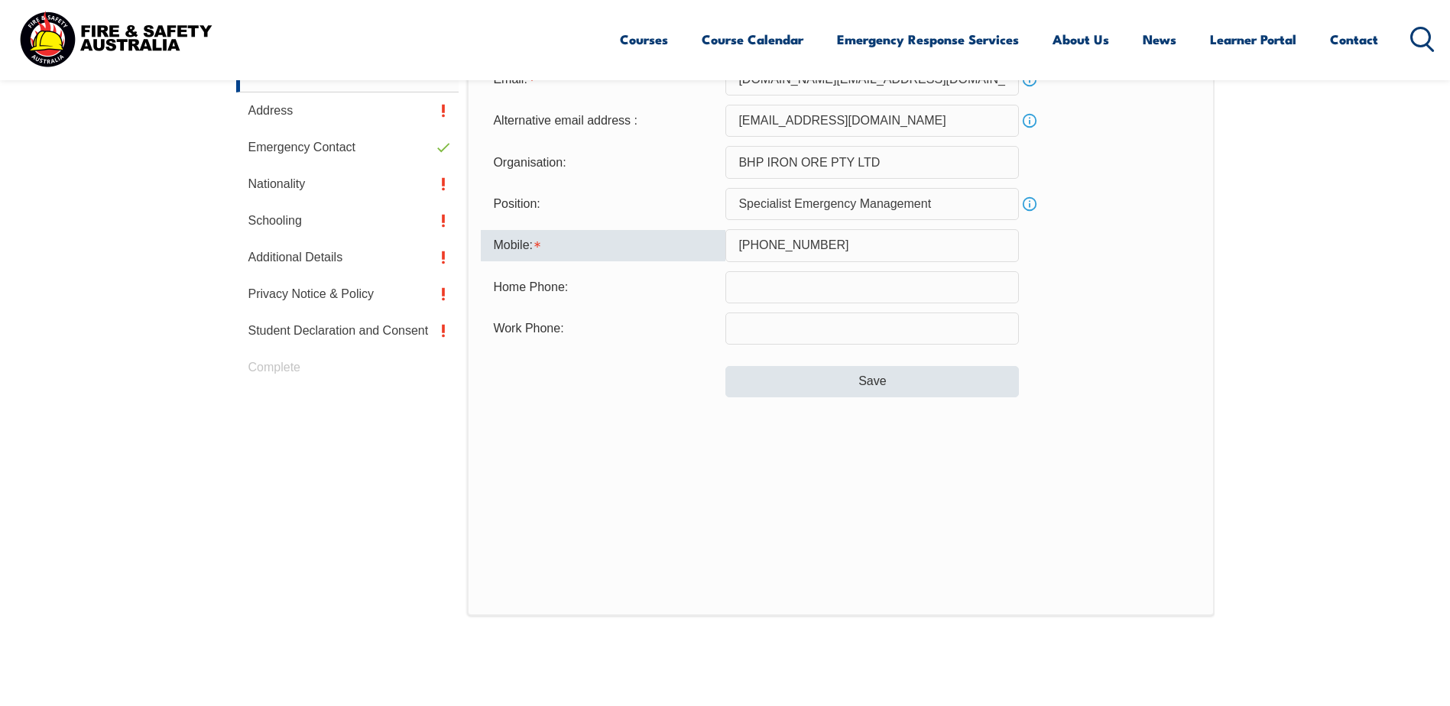
type input "+61417006690"
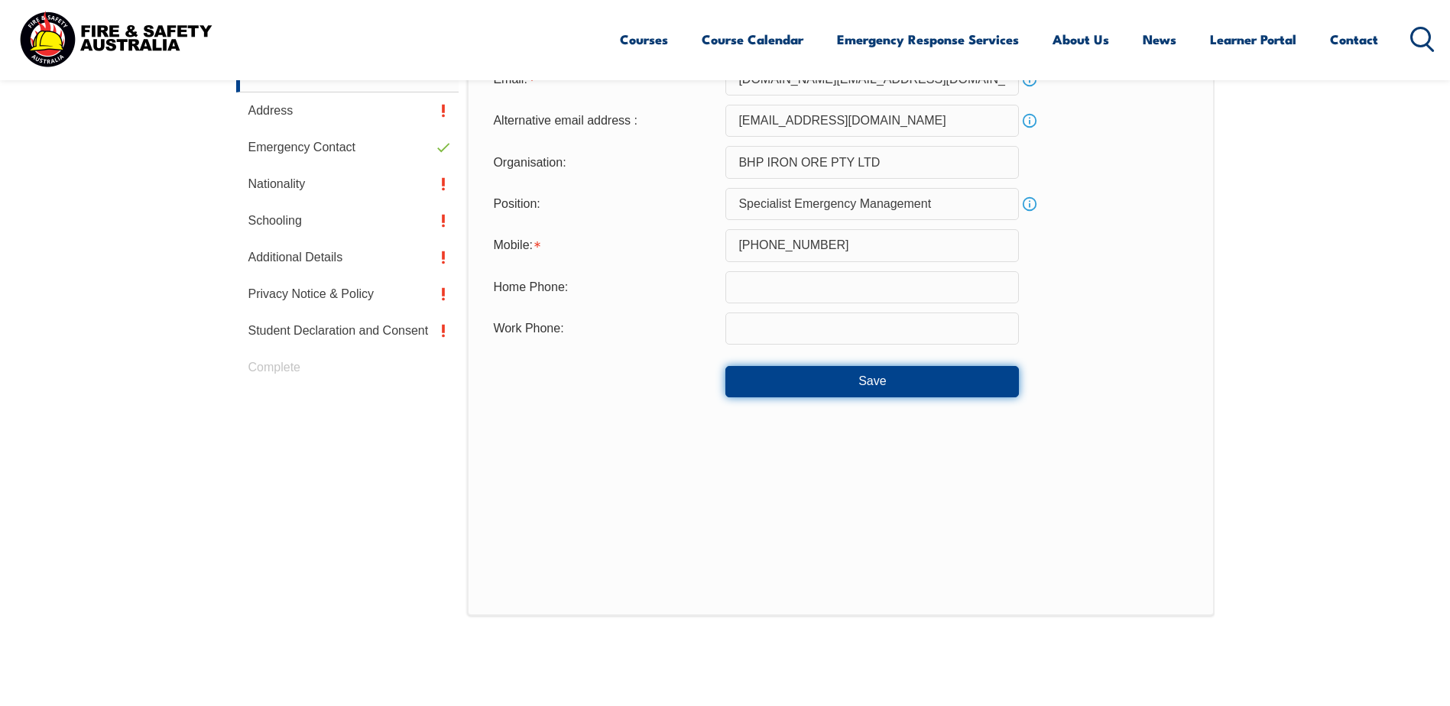
click at [792, 383] on button "Save" at bounding box center [871, 381] width 293 height 31
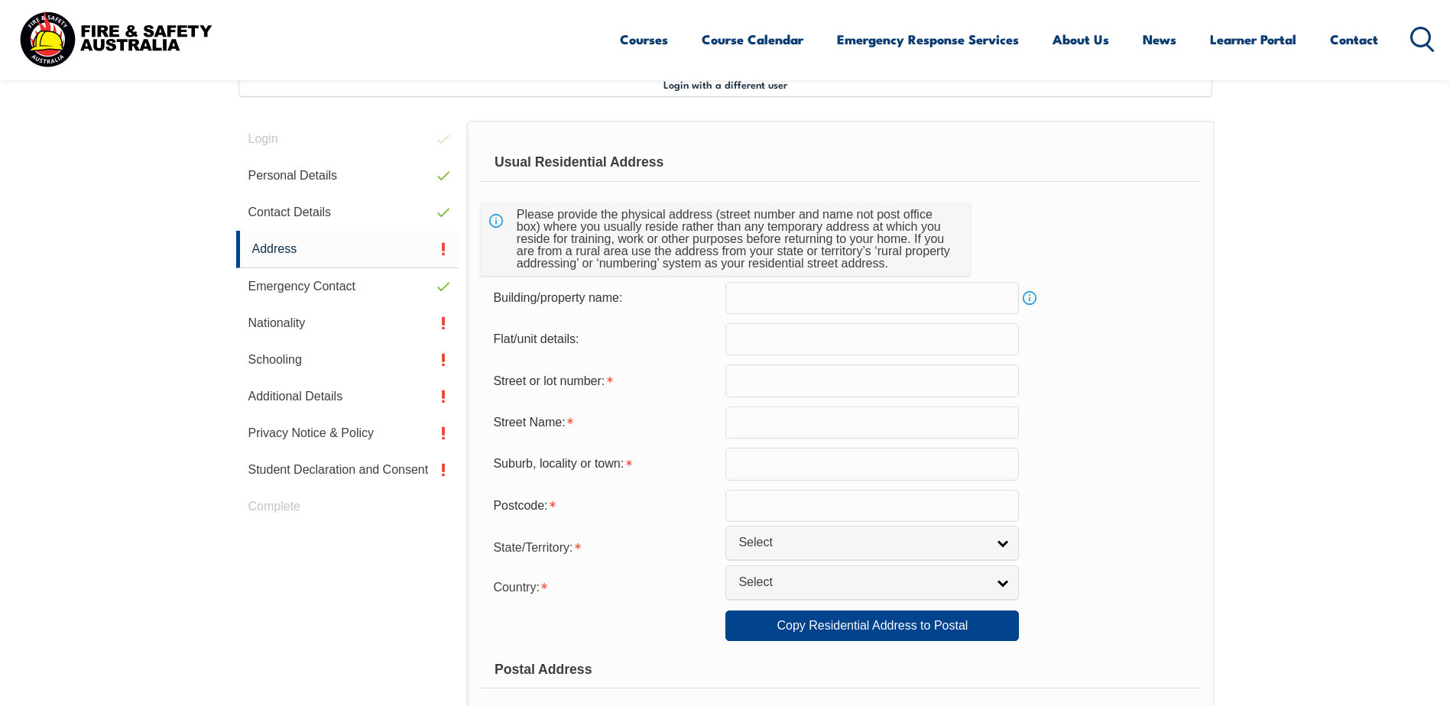
scroll to position [416, 0]
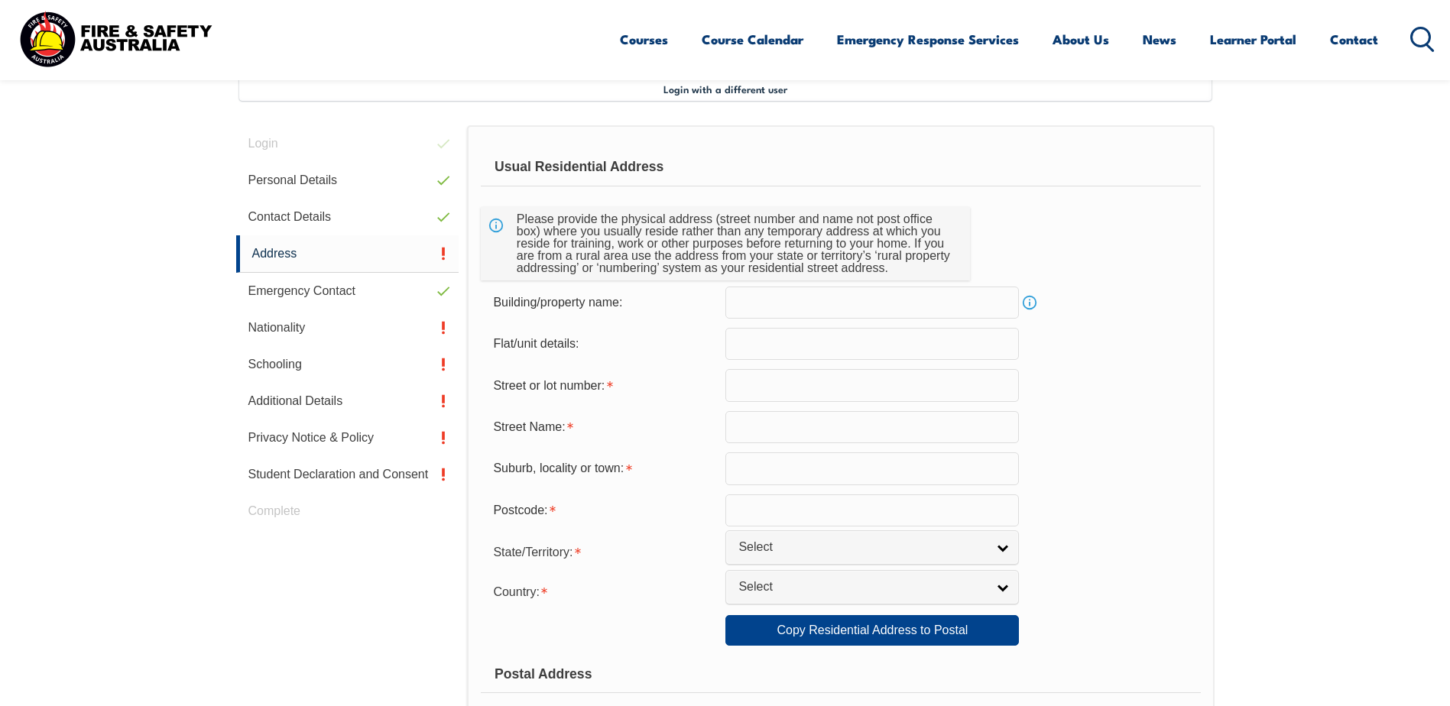
click at [792, 383] on input "text" at bounding box center [871, 385] width 293 height 32
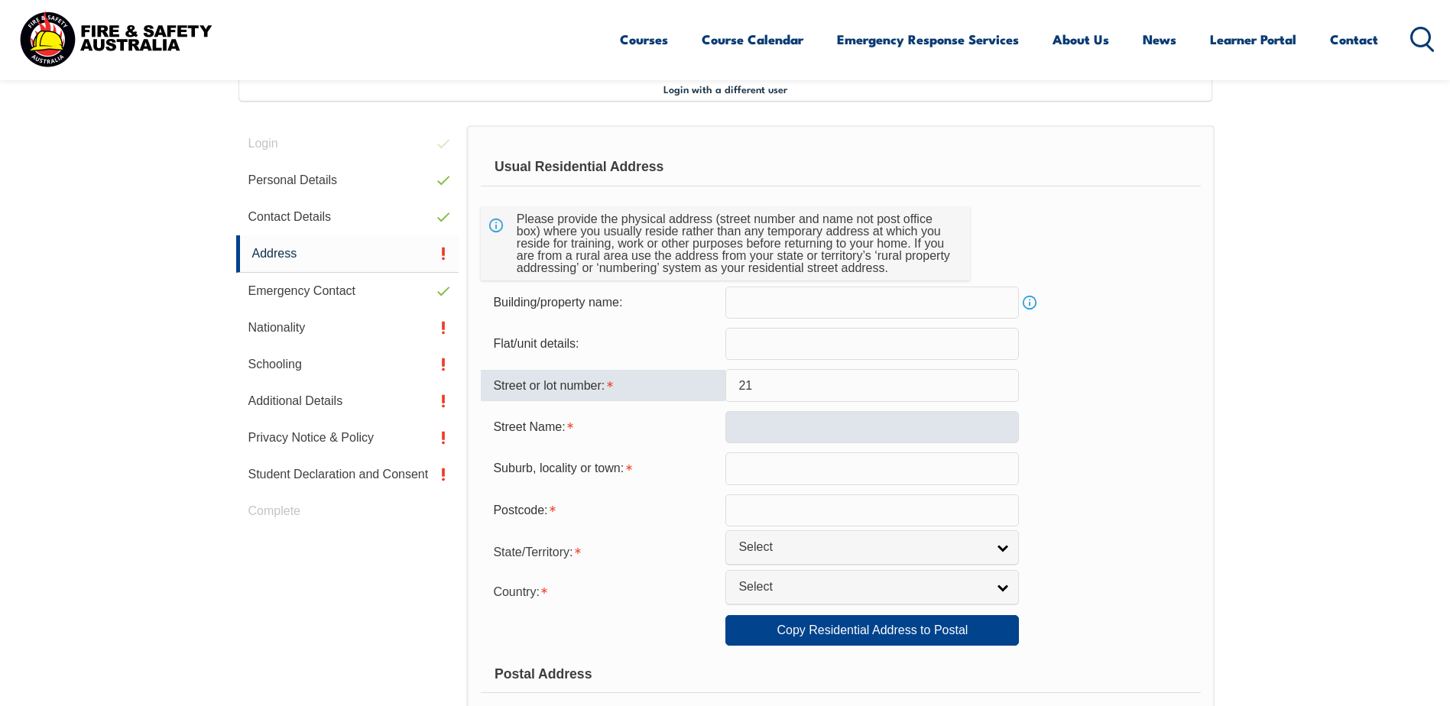
type input "21"
click at [763, 424] on input "text" at bounding box center [871, 427] width 293 height 32
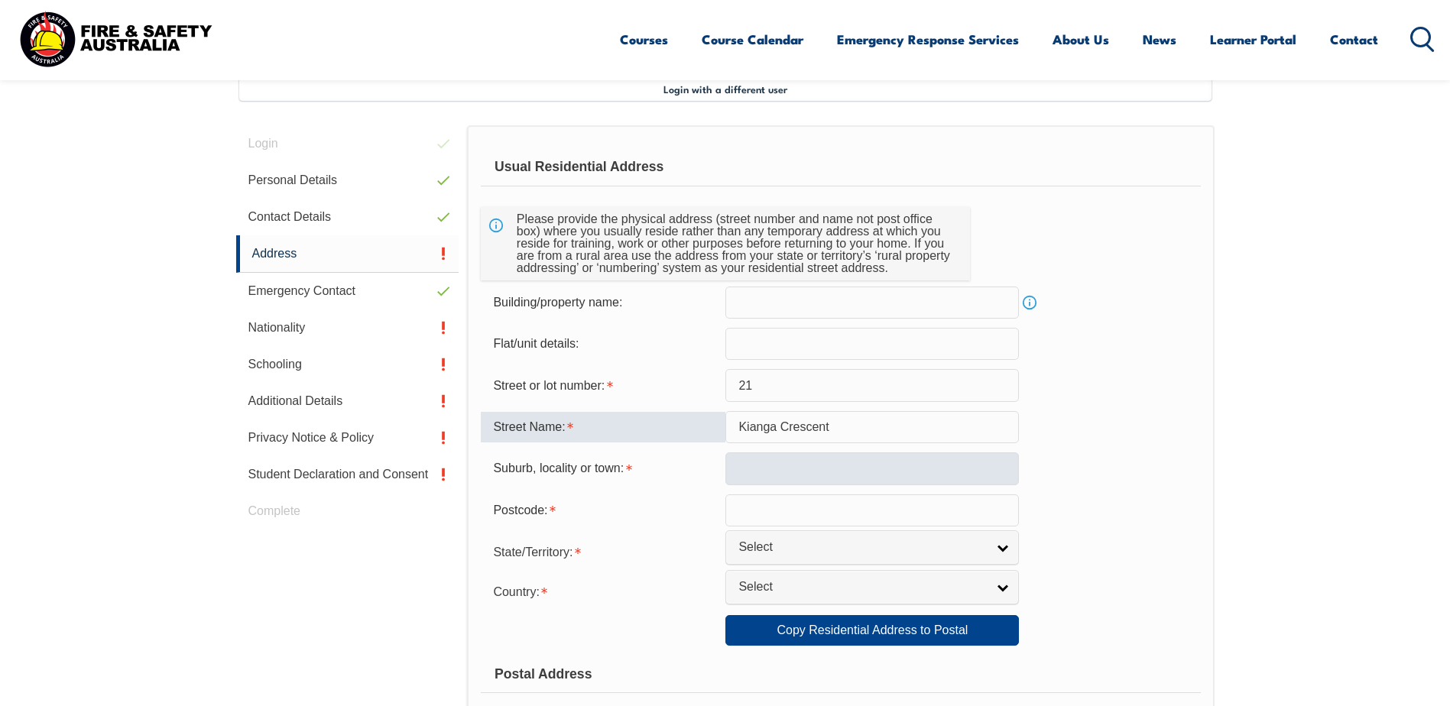
type input "Kianga Crescent"
click at [758, 469] on input "text" at bounding box center [871, 468] width 293 height 32
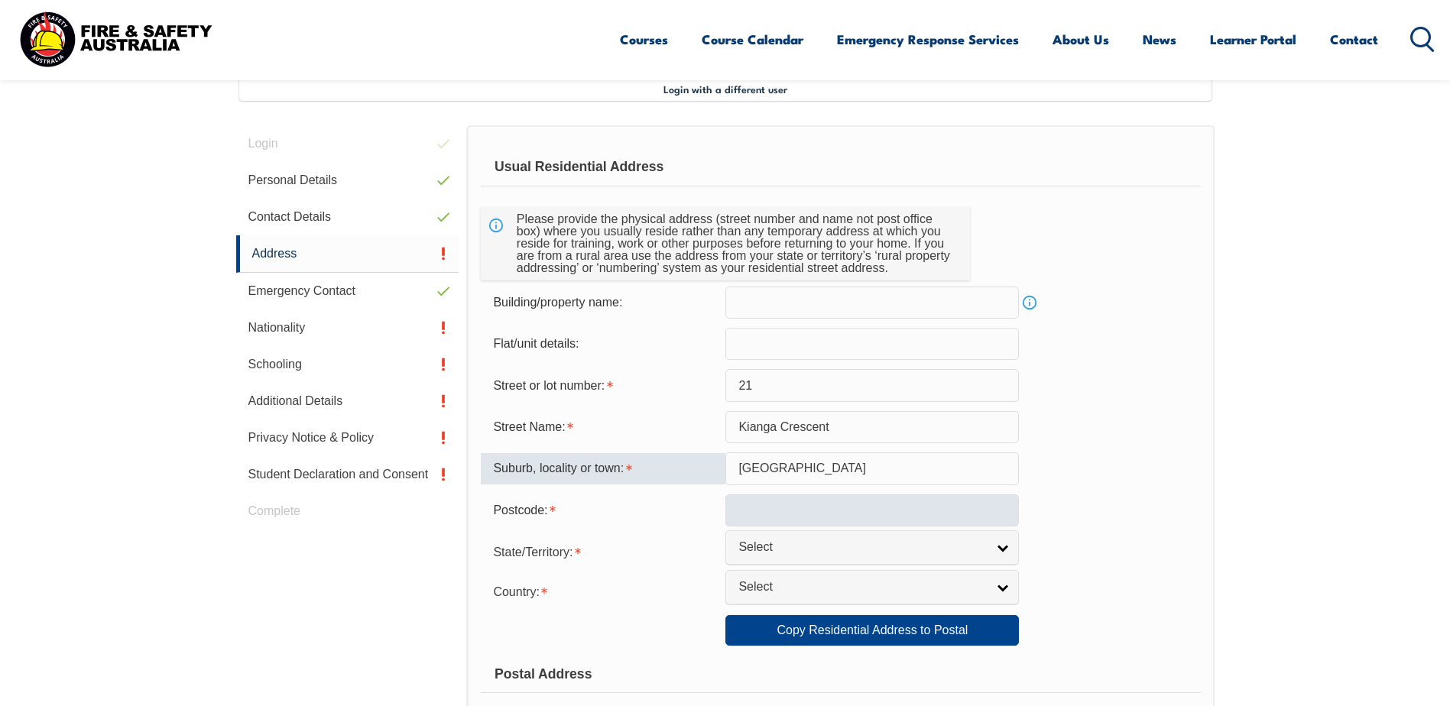
type input "Burns Beach"
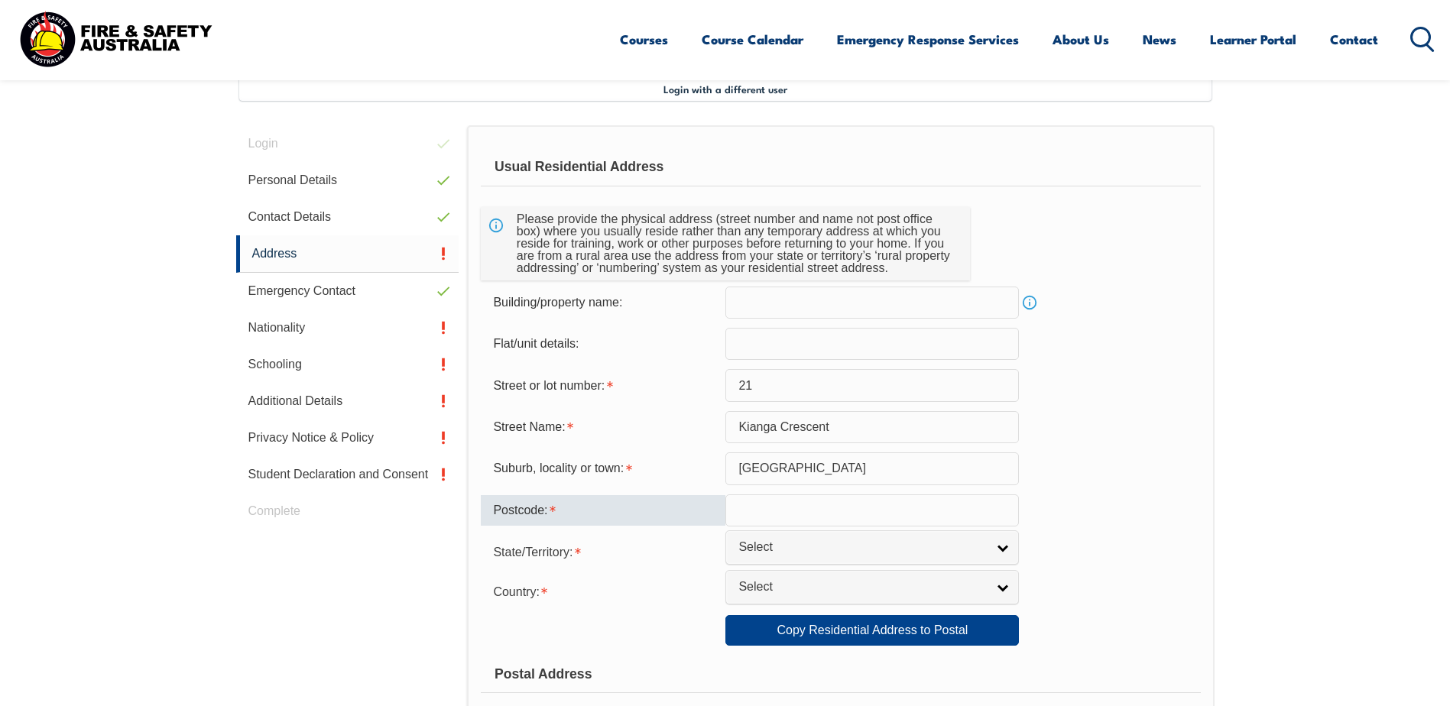
click at [757, 513] on input "text" at bounding box center [871, 510] width 293 height 32
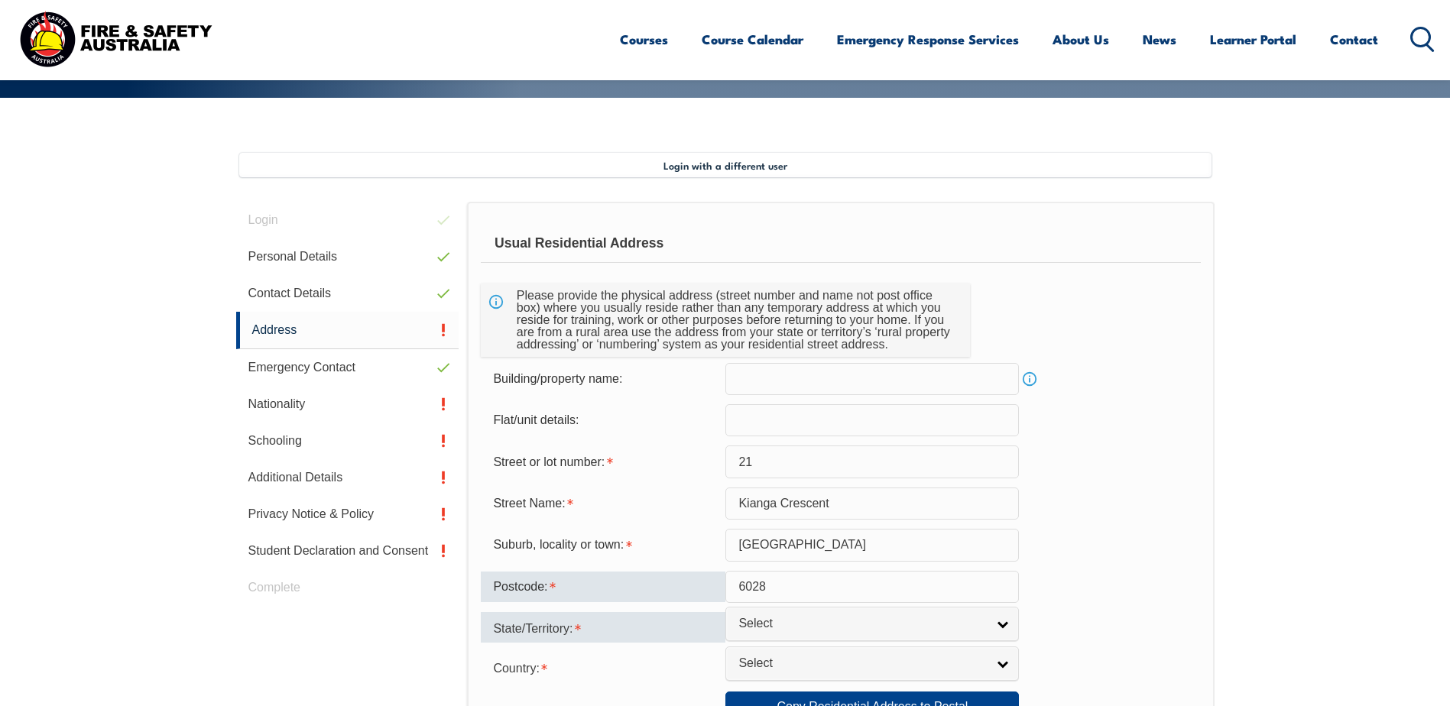
scroll to position [493, 0]
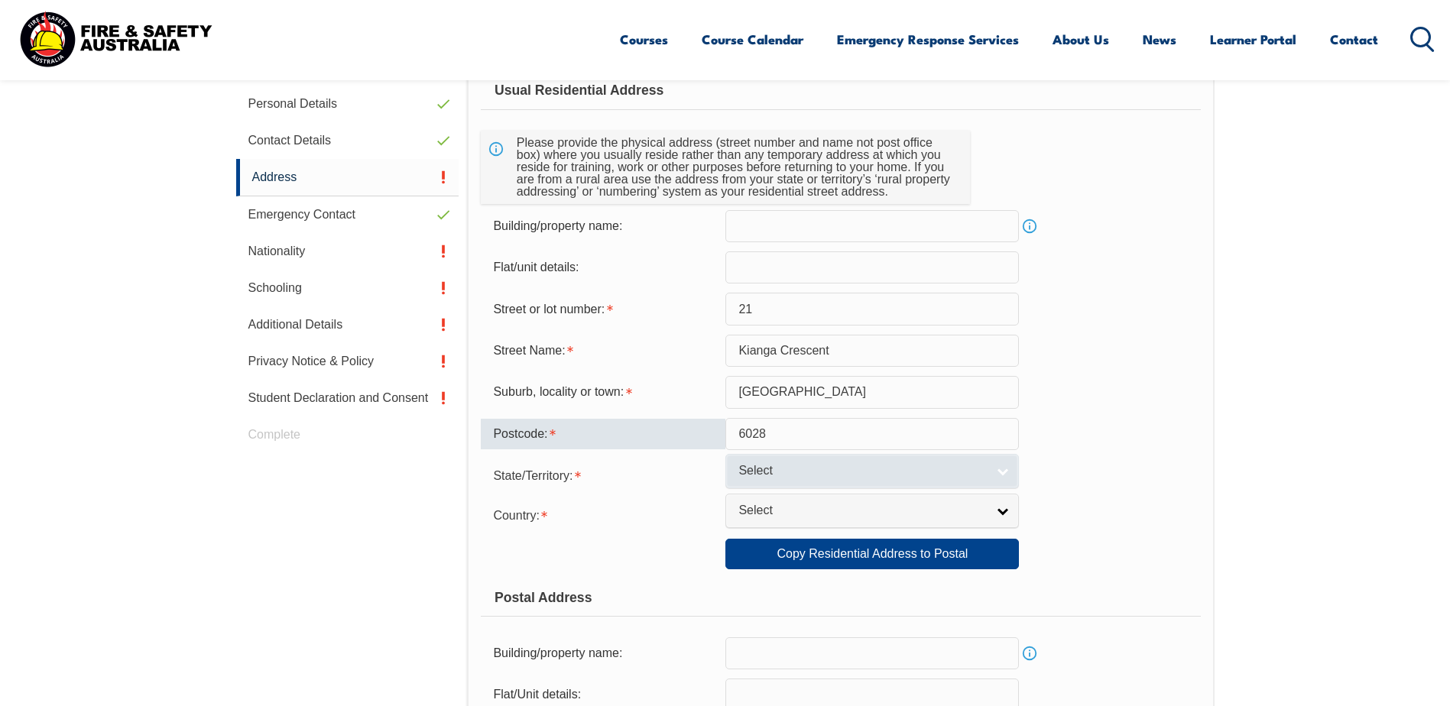
type input "6028"
click at [763, 472] on span "Select" at bounding box center [862, 471] width 248 height 16
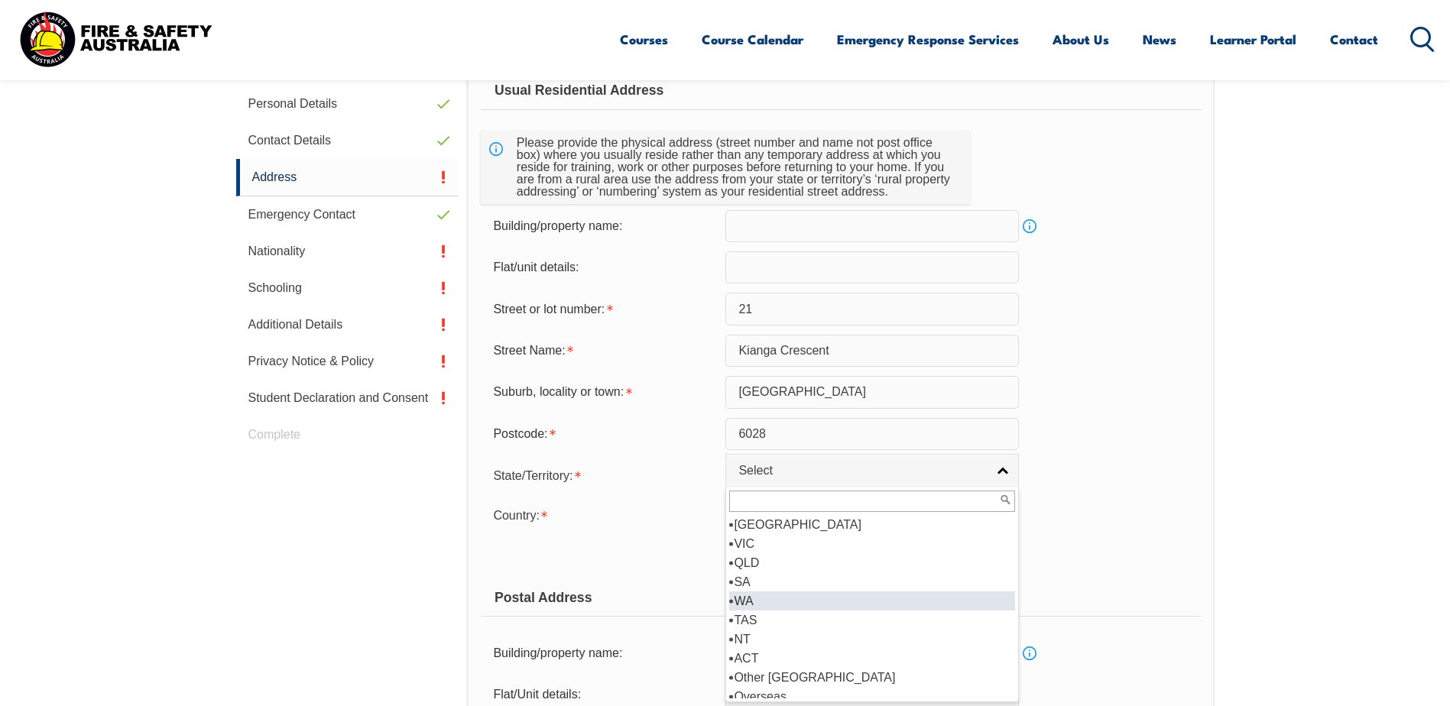
click at [762, 595] on li "WA" at bounding box center [872, 601] width 286 height 19
select select "WA"
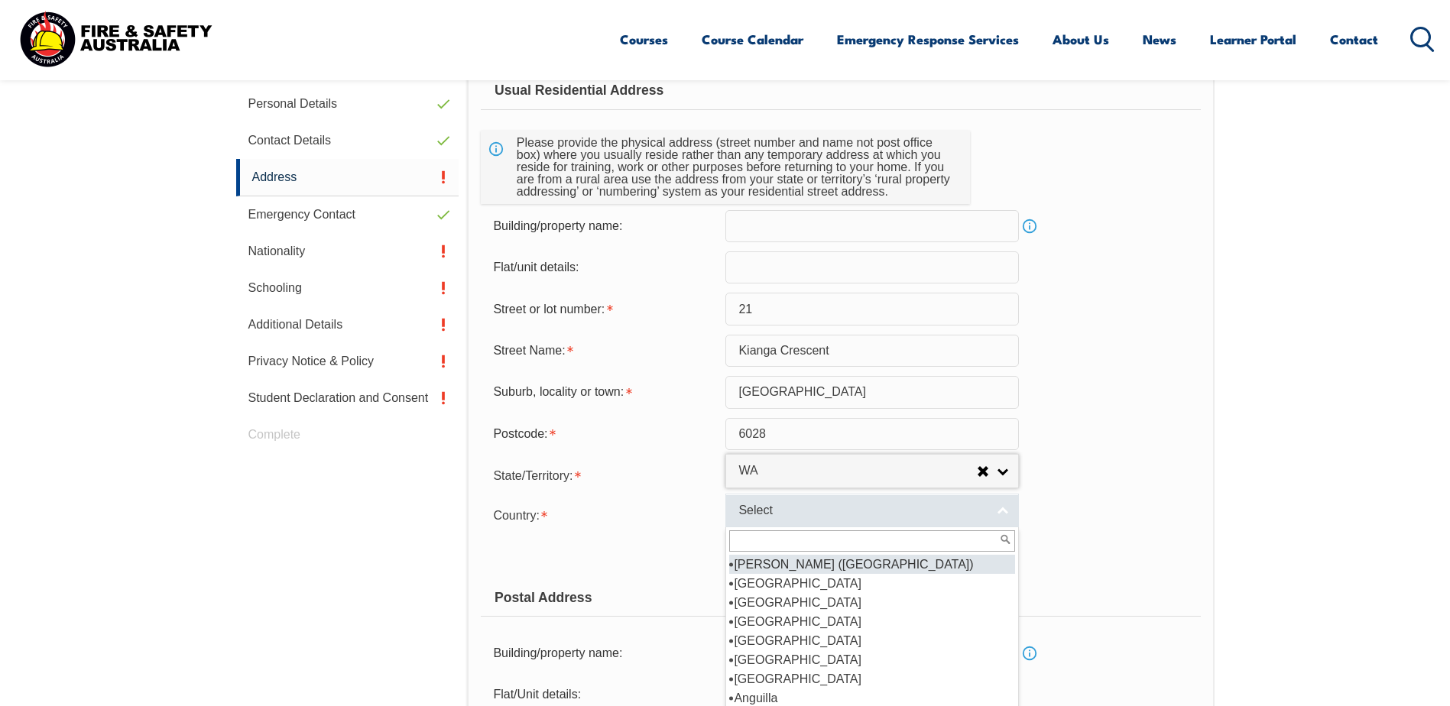
click at [790, 506] on span "Select" at bounding box center [862, 511] width 248 height 16
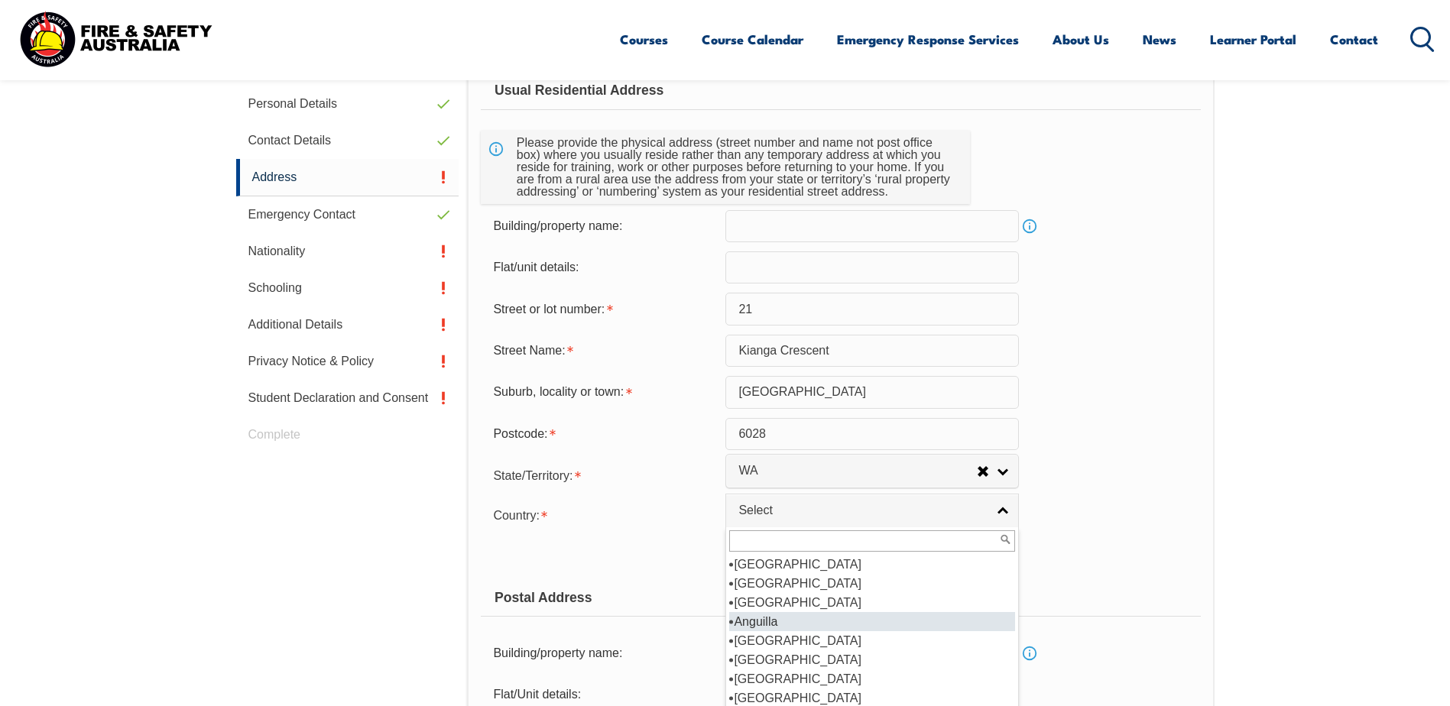
scroll to position [153, 0]
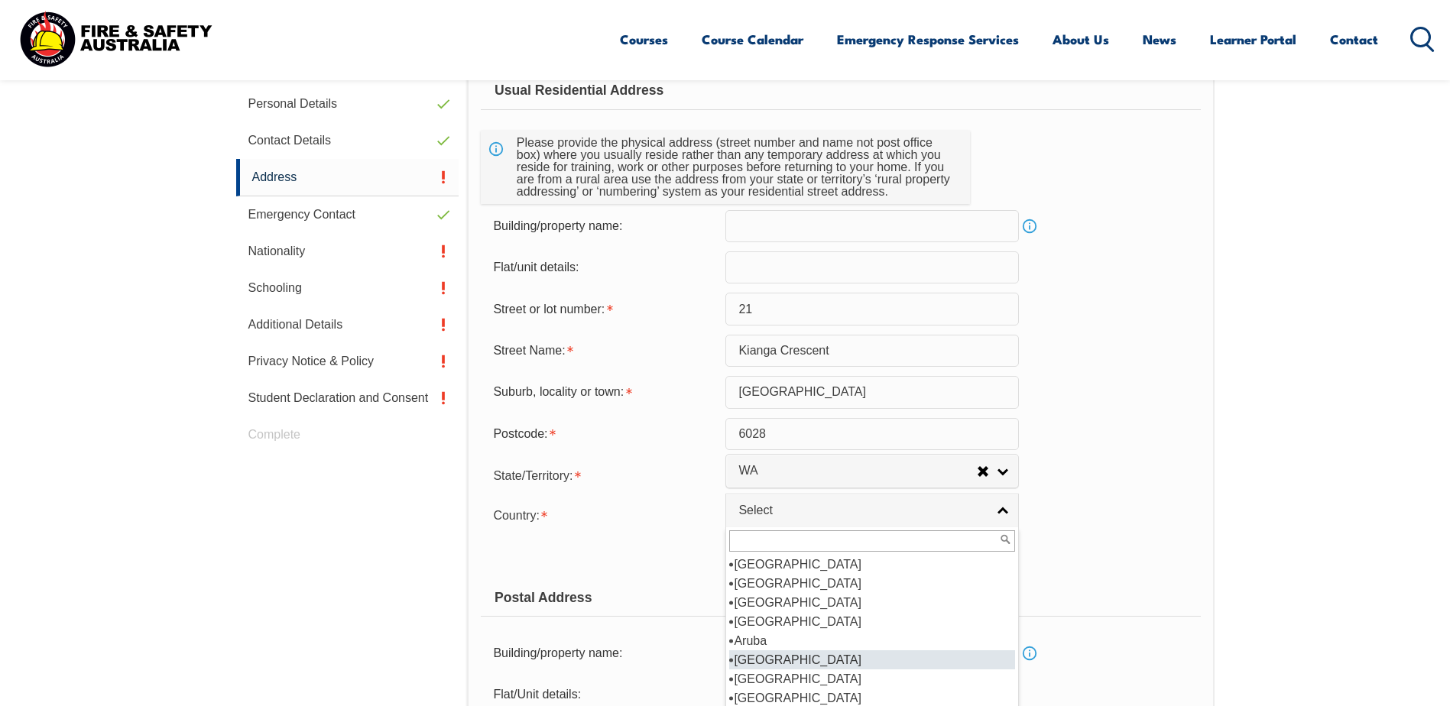
click at [818, 660] on li "Australia" at bounding box center [872, 659] width 286 height 19
select select "1101"
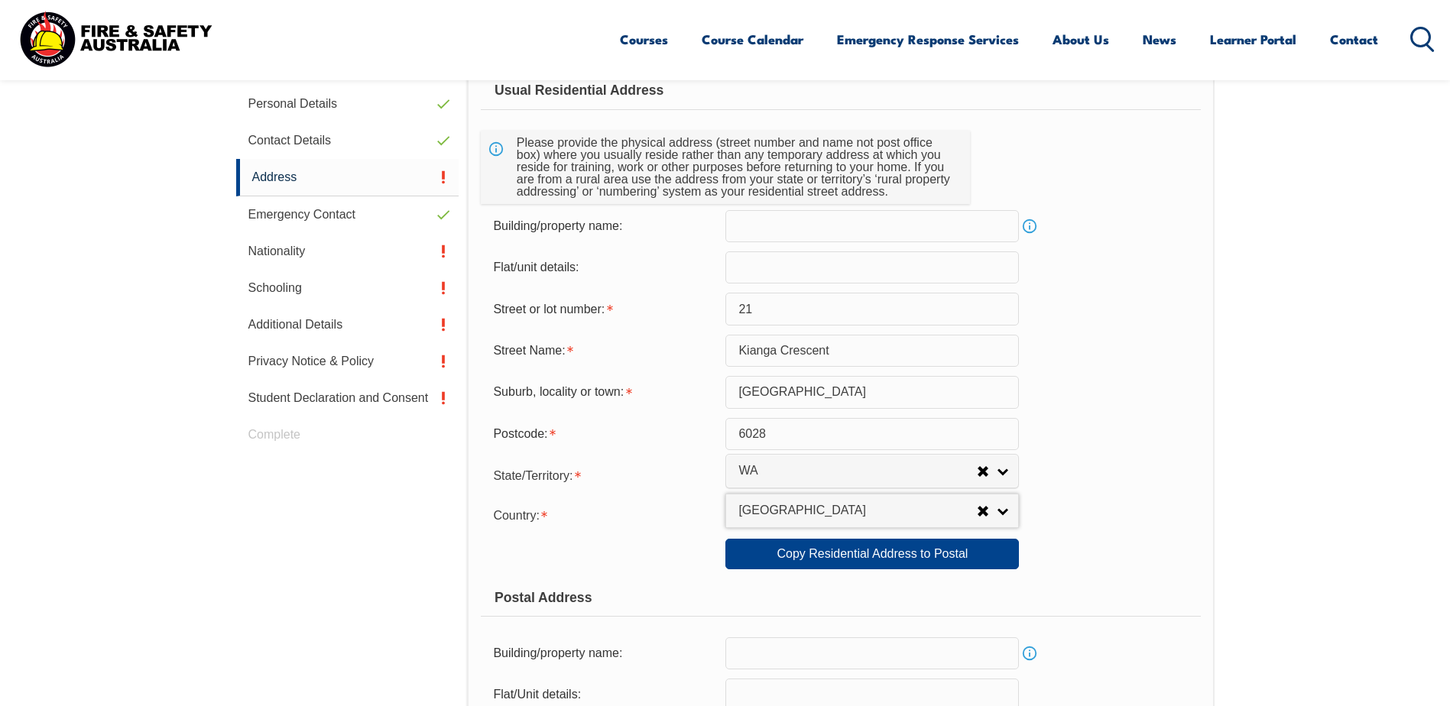
click at [1048, 579] on div "Postal Address" at bounding box center [840, 598] width 719 height 38
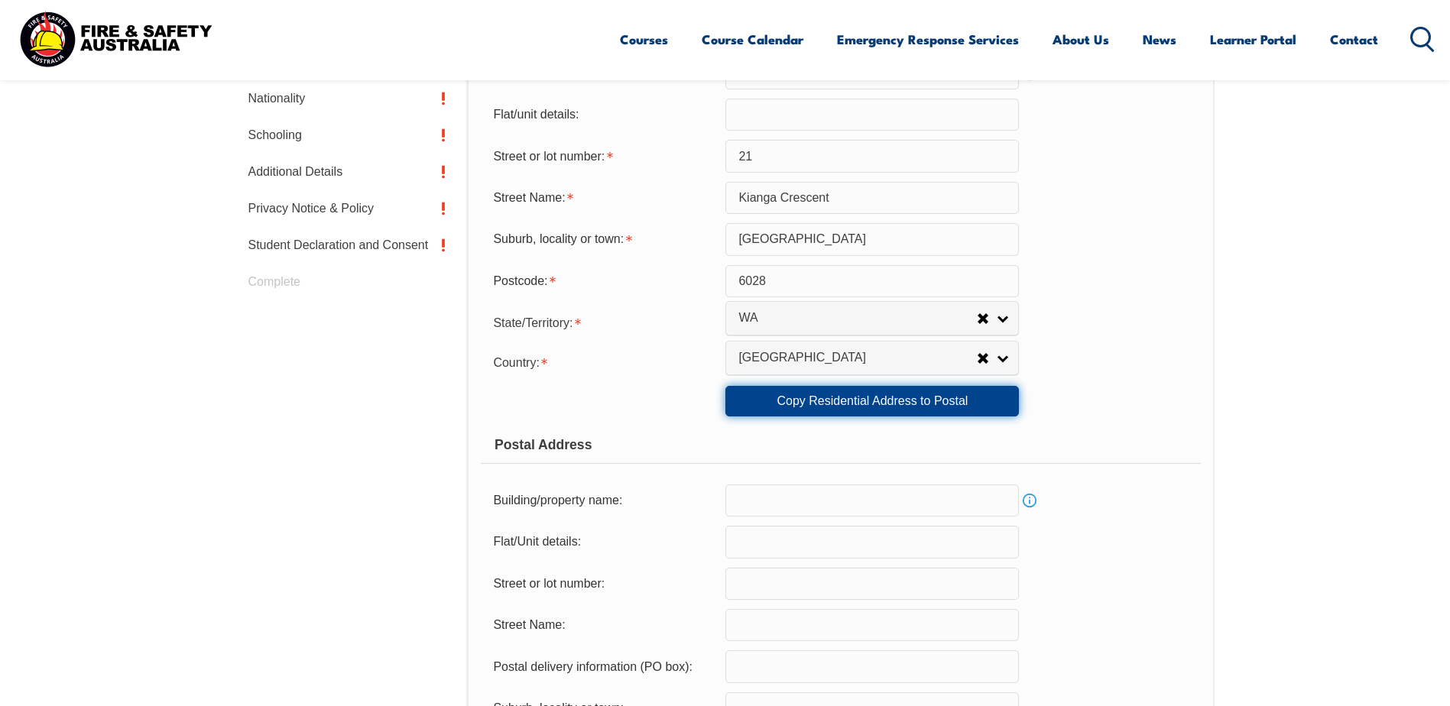
click at [903, 410] on link "Copy Residential Address to Postal" at bounding box center [871, 401] width 293 height 31
type input "21"
type input "Kianga Crescent"
type input "Burns Beach"
select select "WA"
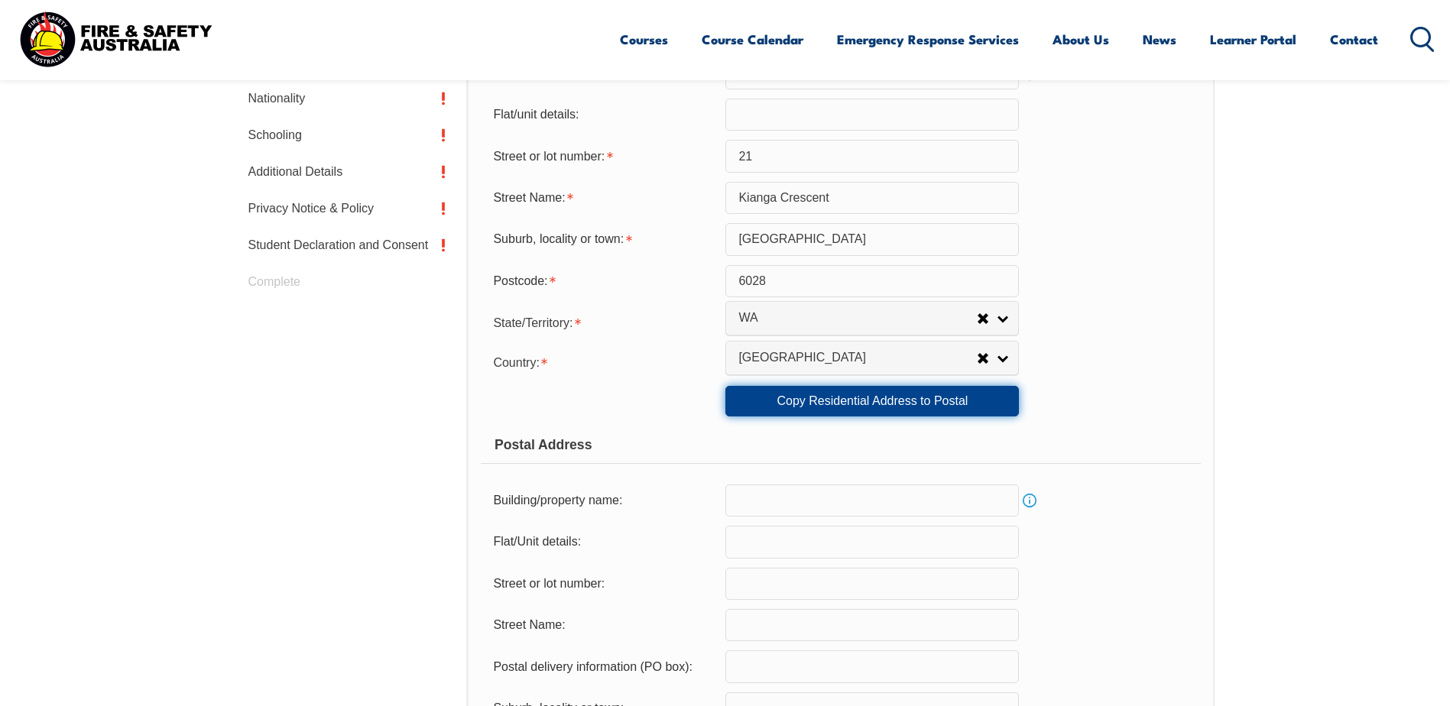
type input "6028"
select select "1101"
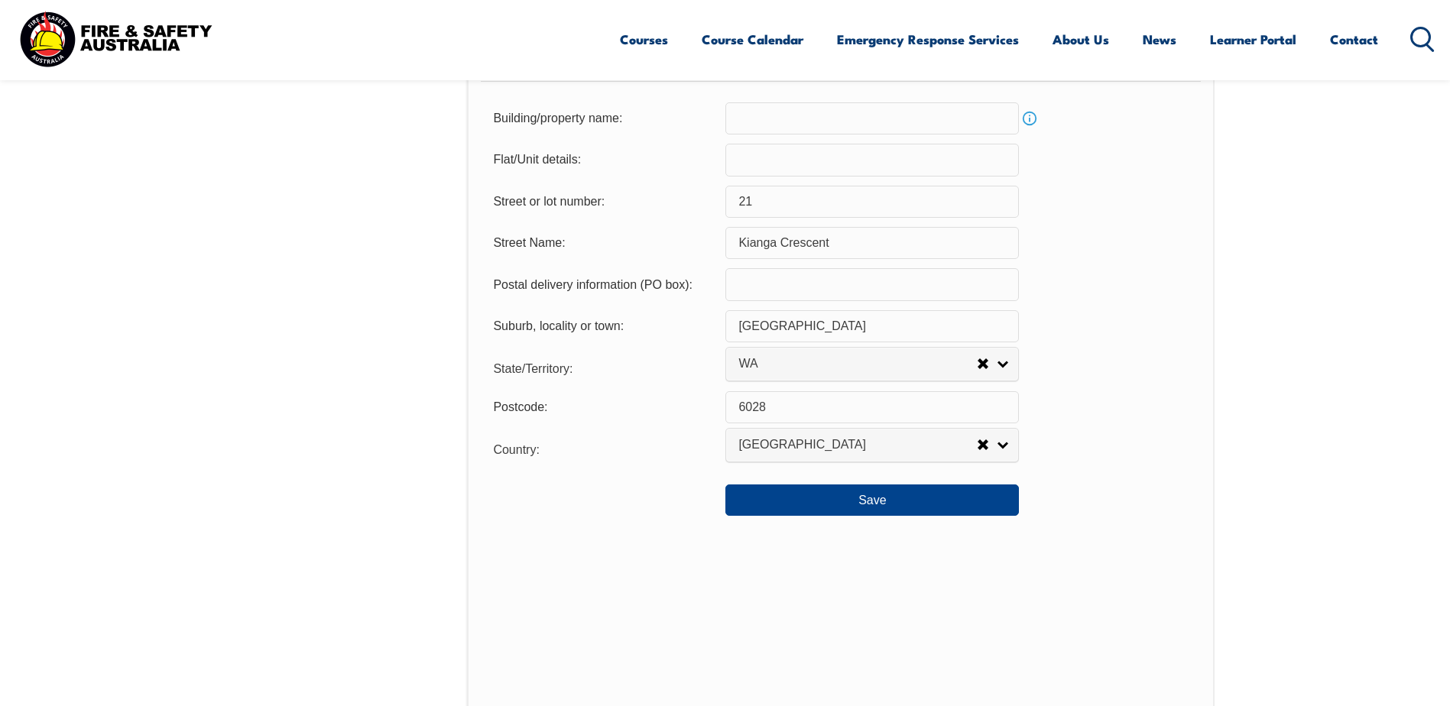
scroll to position [1104, 0]
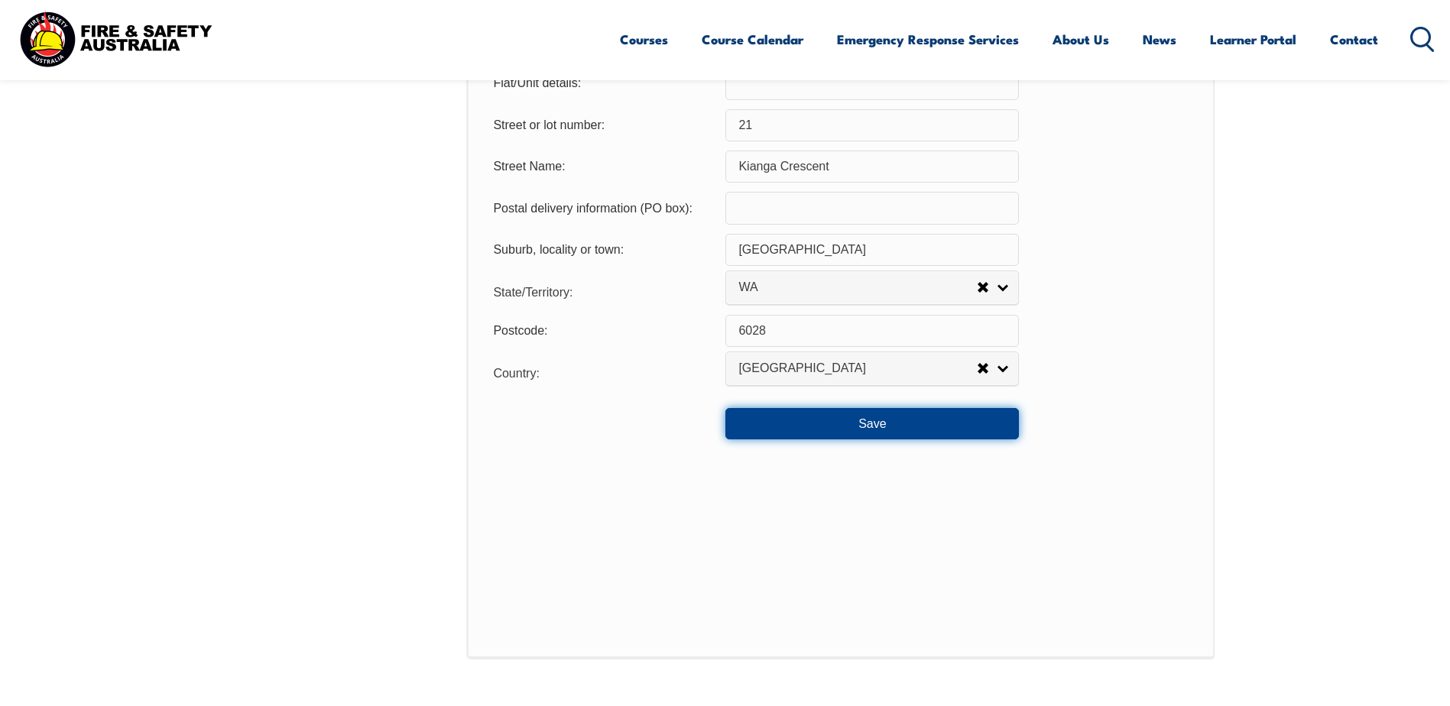
click at [876, 426] on button "Save" at bounding box center [871, 423] width 293 height 31
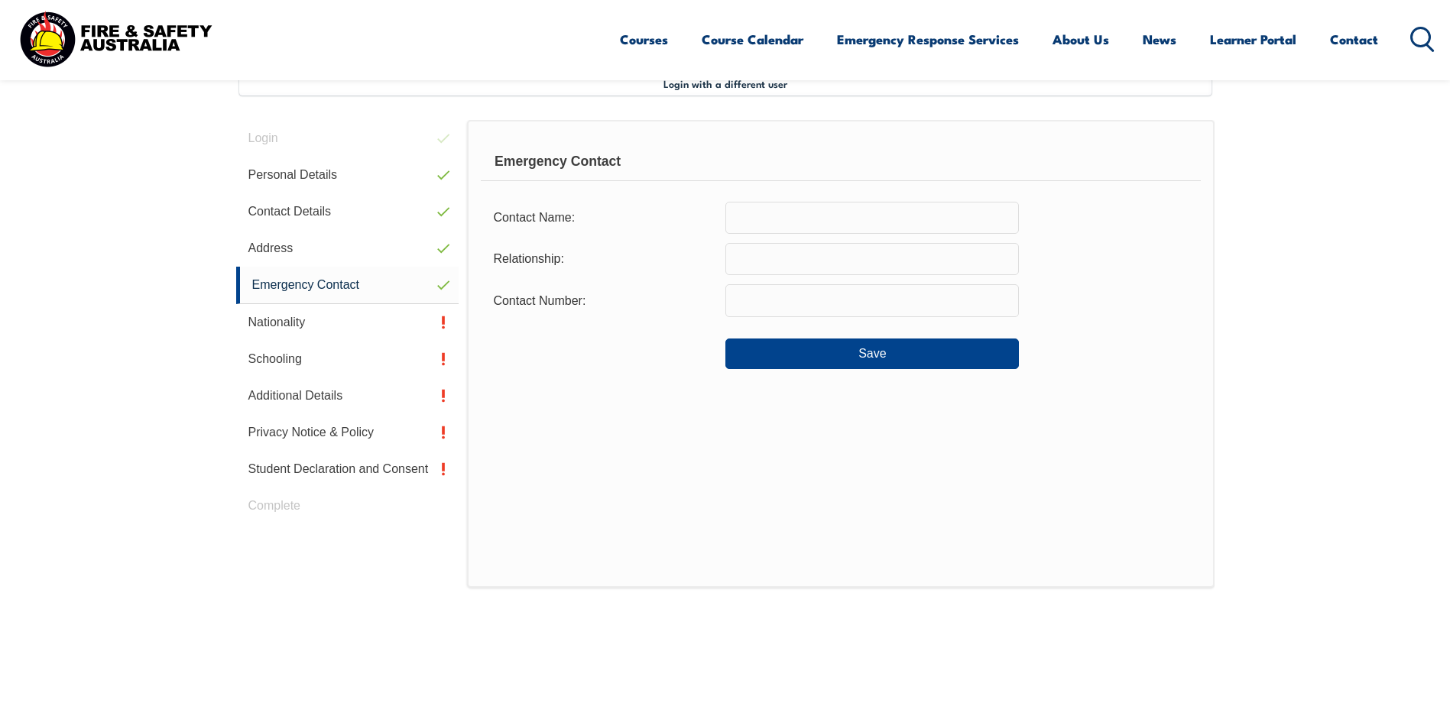
scroll to position [416, 0]
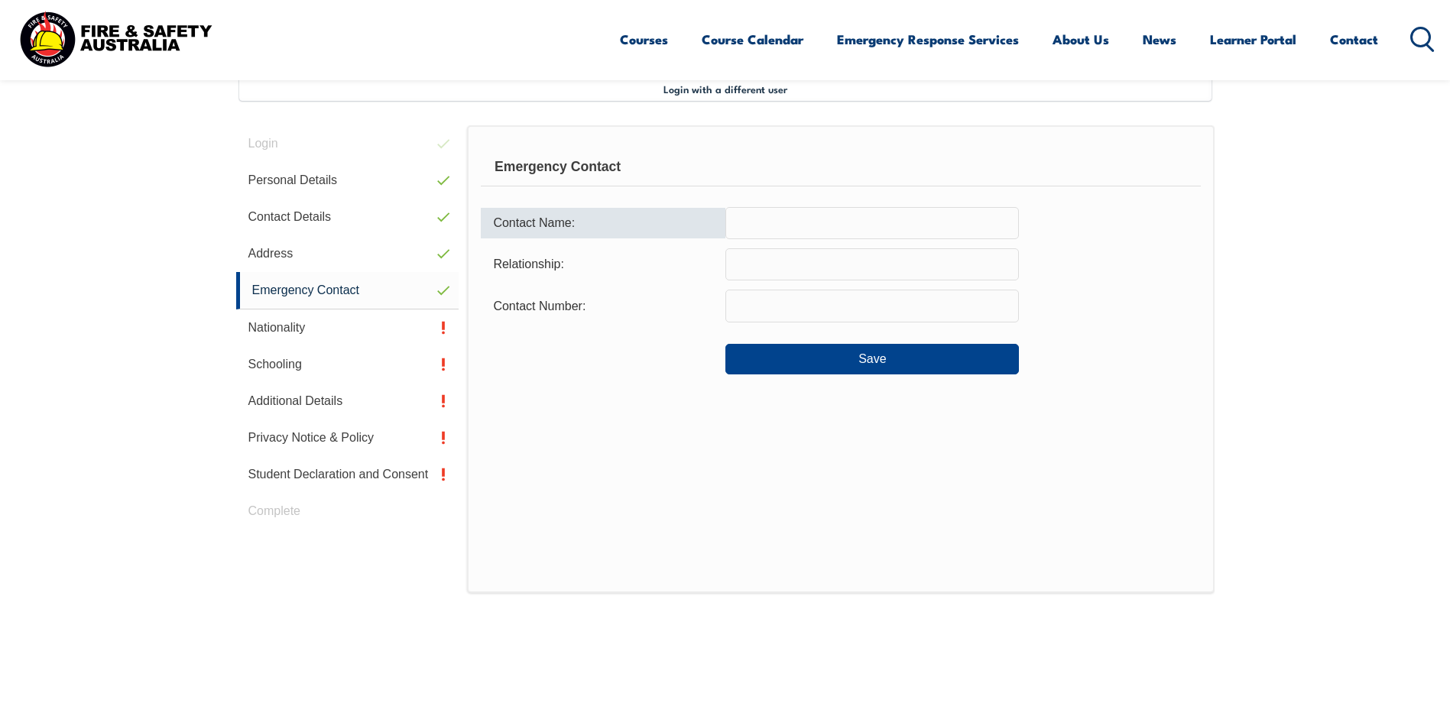
click at [754, 219] on input "text" at bounding box center [871, 223] width 293 height 32
type input "Christine Mearns"
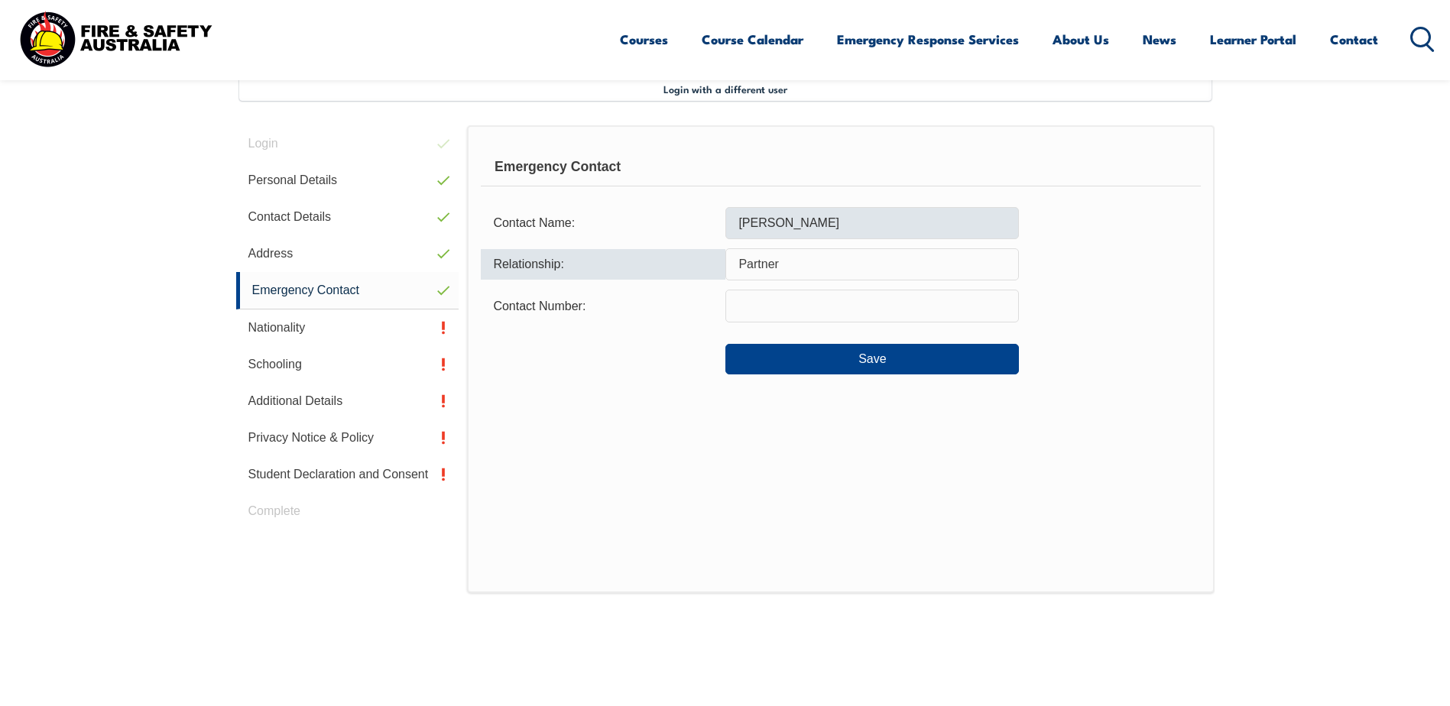
type input "Partner"
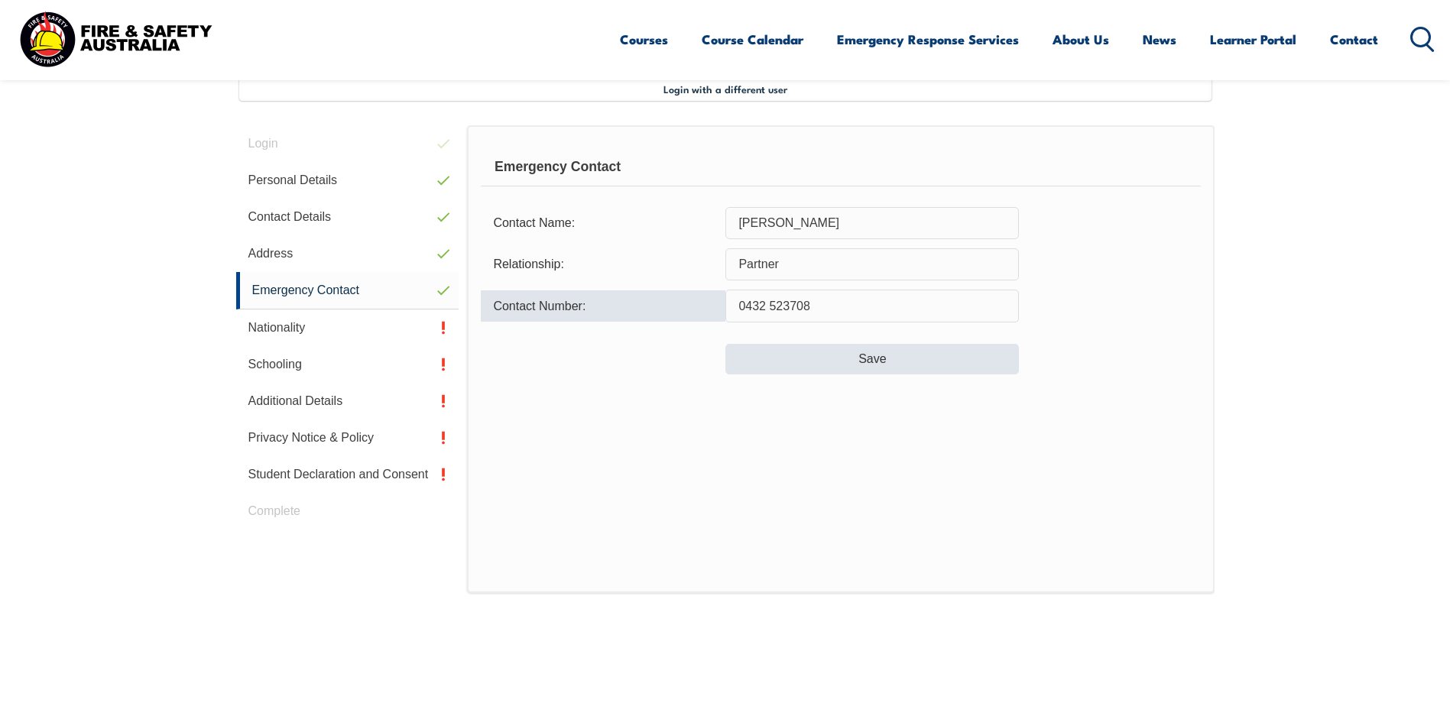
type input "0432 523708"
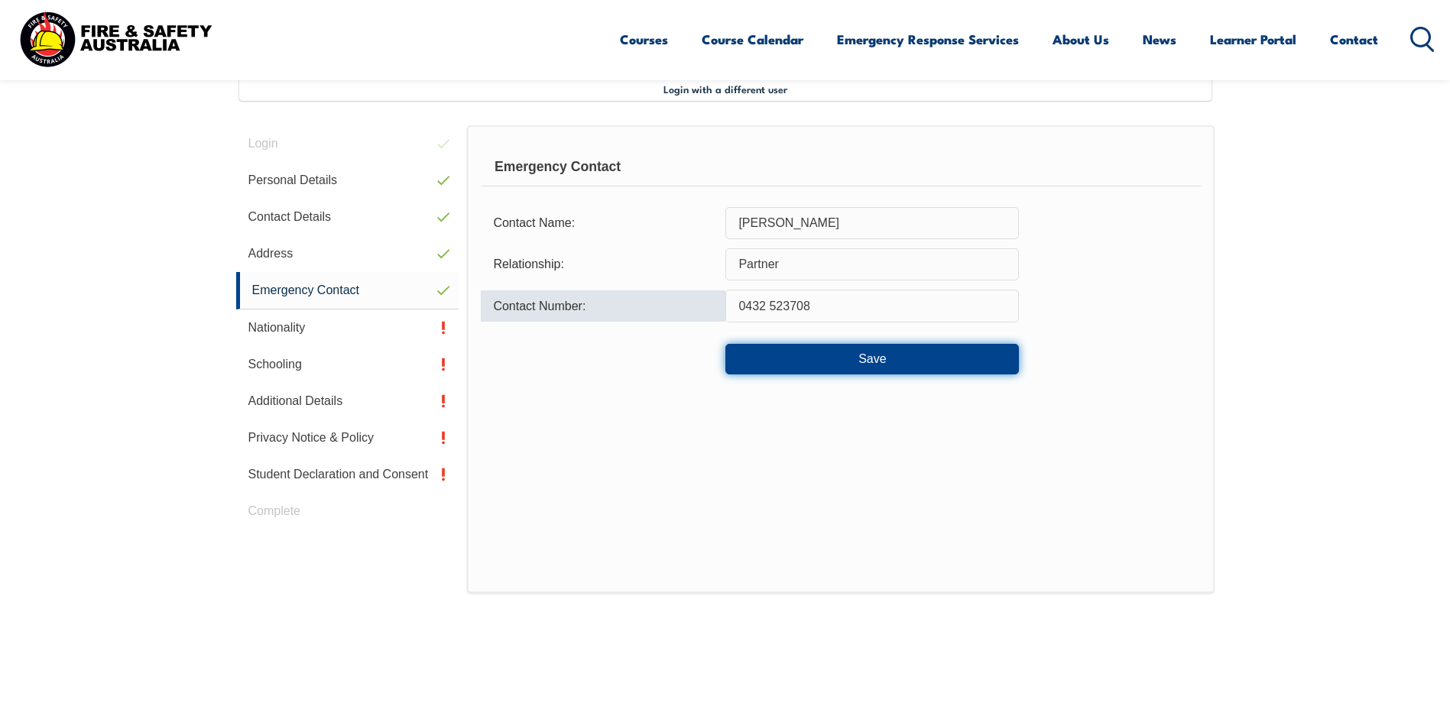
click at [800, 365] on button "Save" at bounding box center [871, 359] width 293 height 31
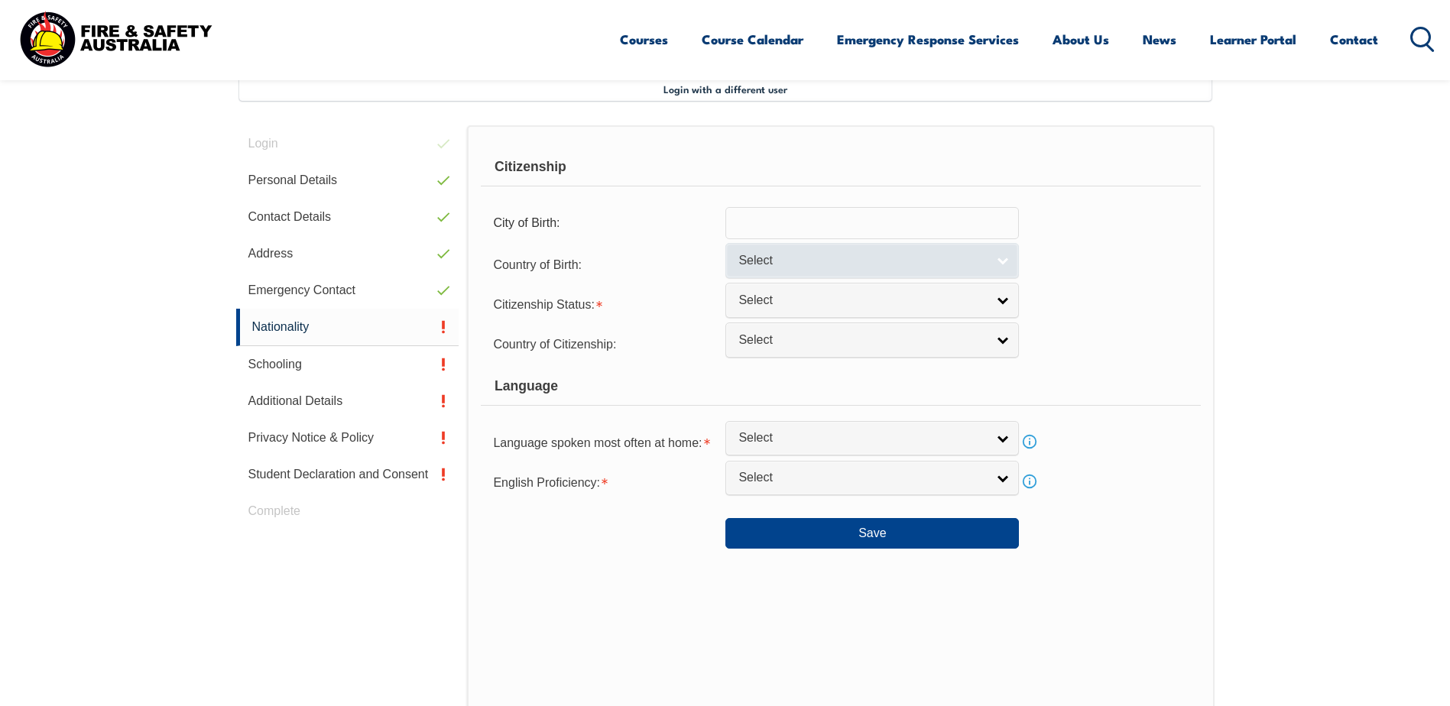
click at [778, 267] on span "Select" at bounding box center [862, 261] width 248 height 16
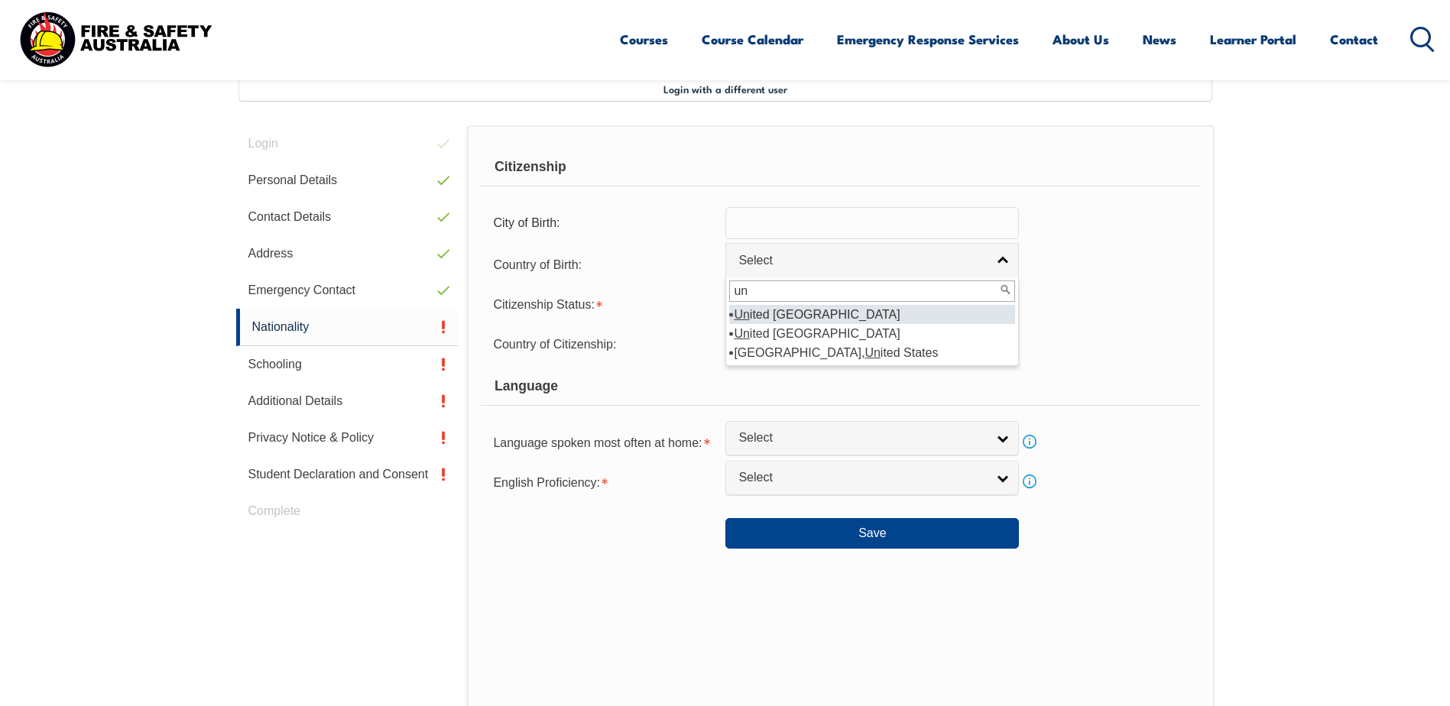
type input "u"
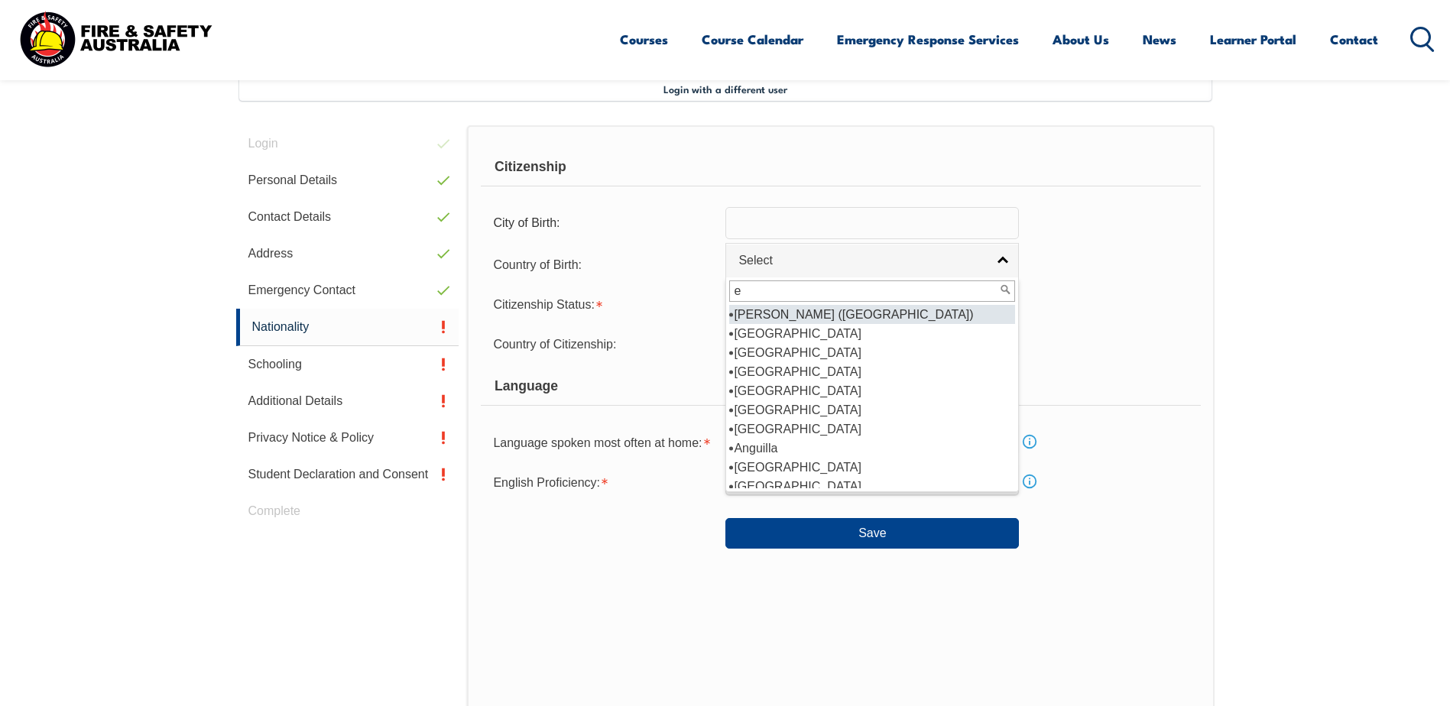
type input "en"
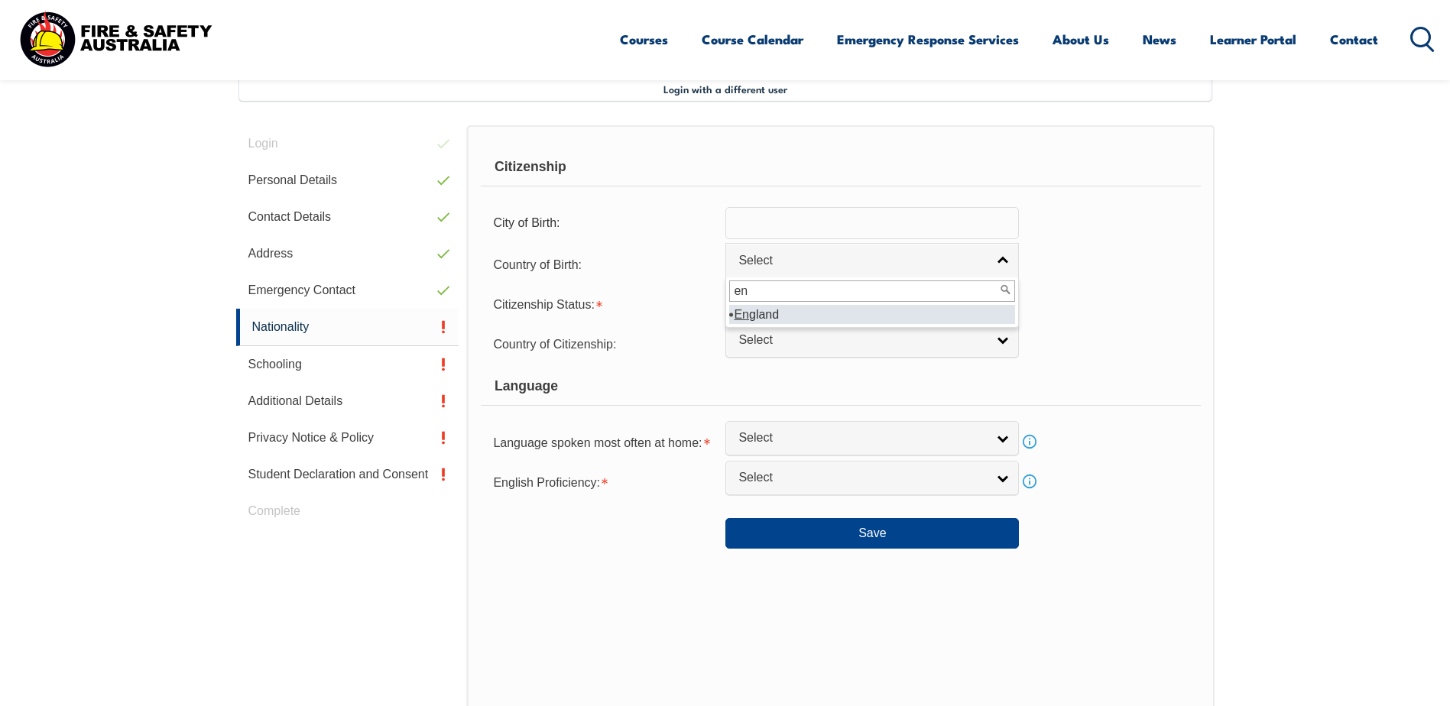
select select "2102"
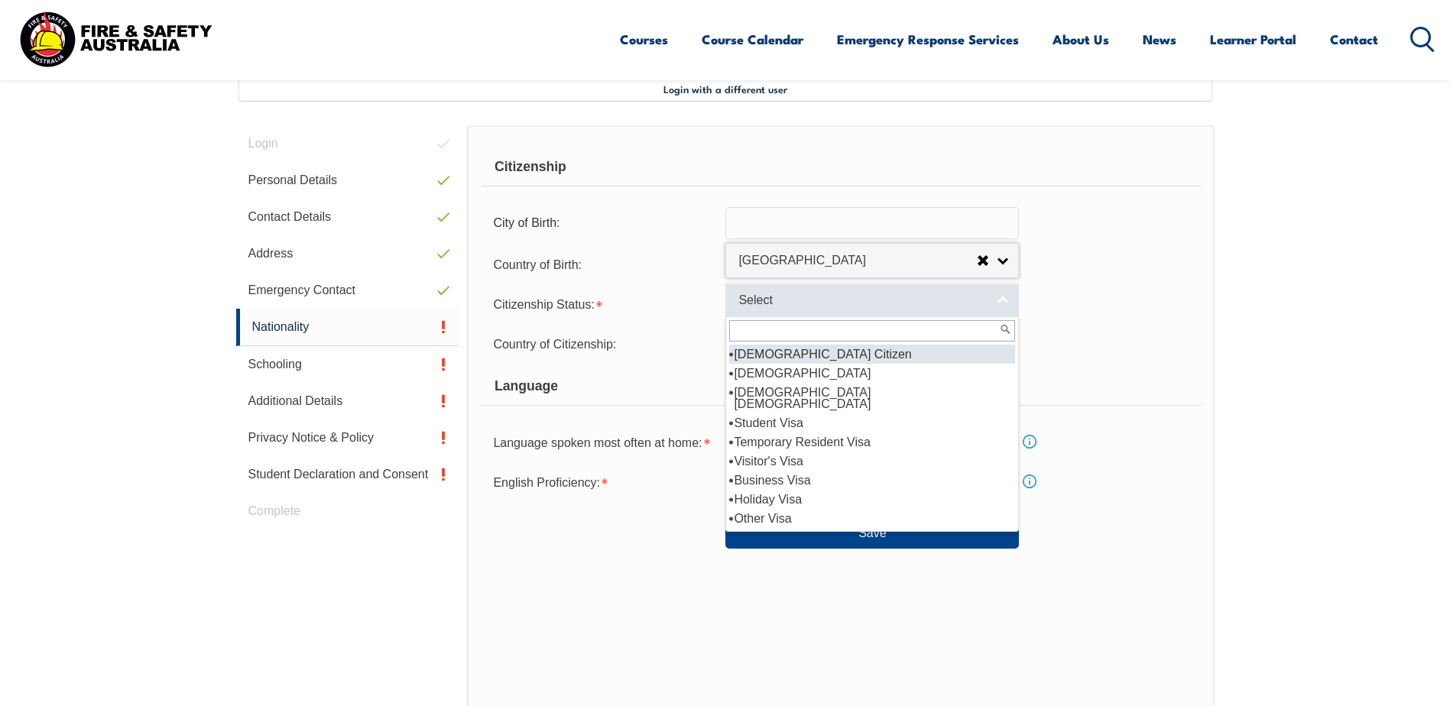
click at [770, 303] on span "Select" at bounding box center [862, 301] width 248 height 16
click at [787, 354] on li "Australian Citizen" at bounding box center [872, 354] width 286 height 19
select select "1"
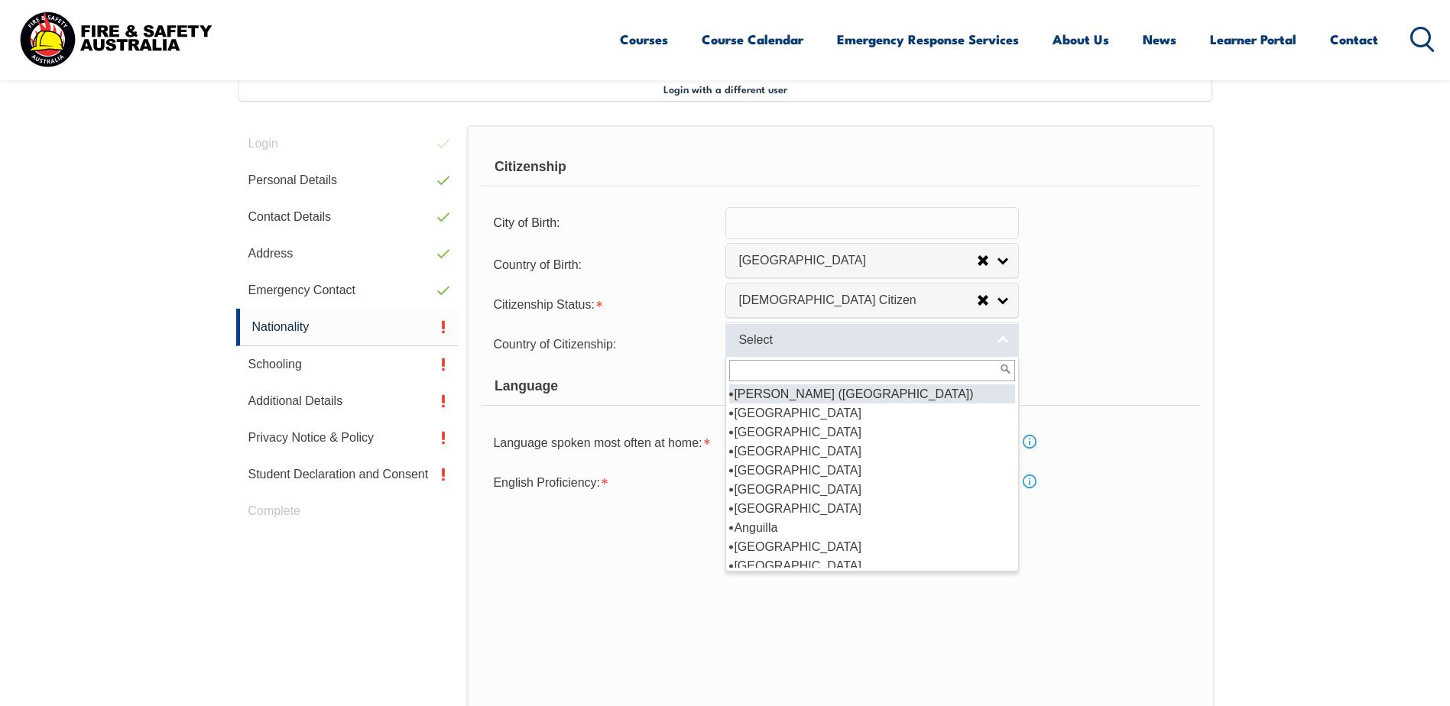
click at [792, 347] on span "Select" at bounding box center [862, 340] width 248 height 16
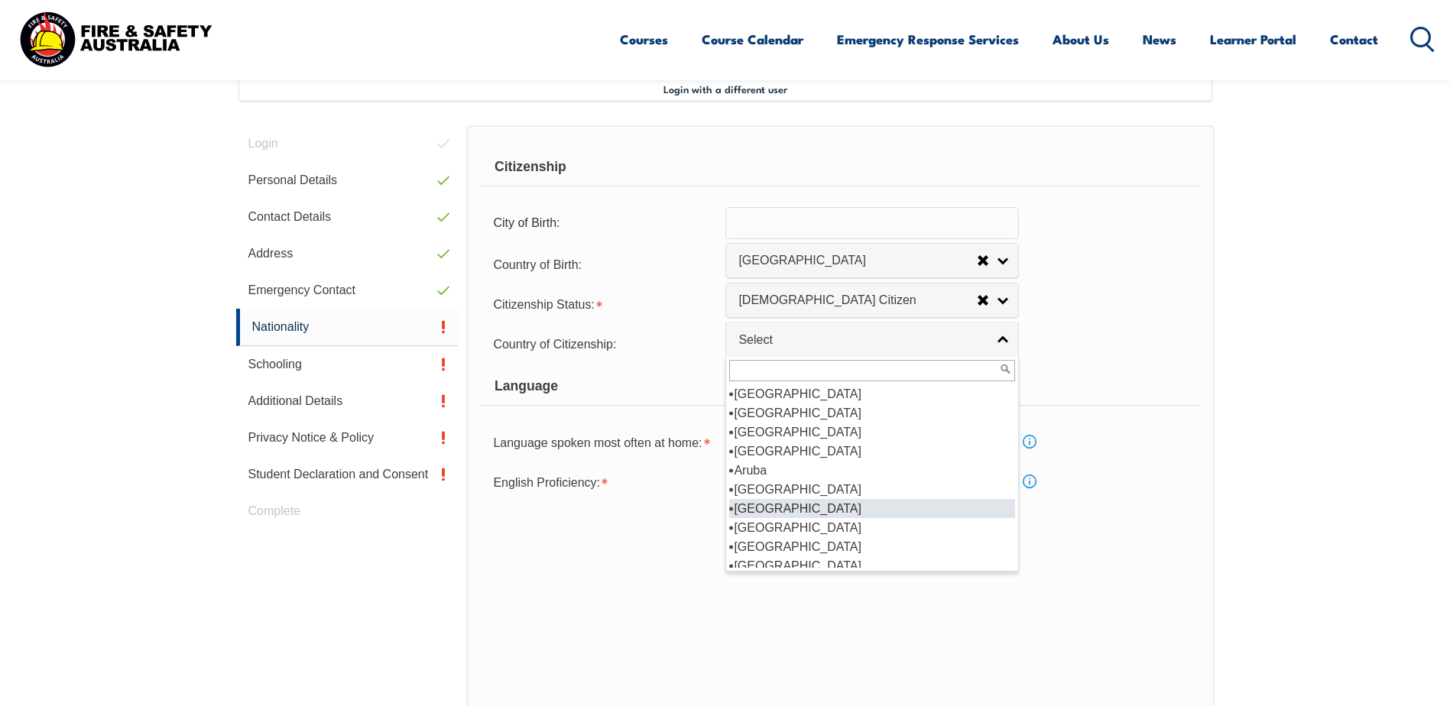
scroll to position [229, 0]
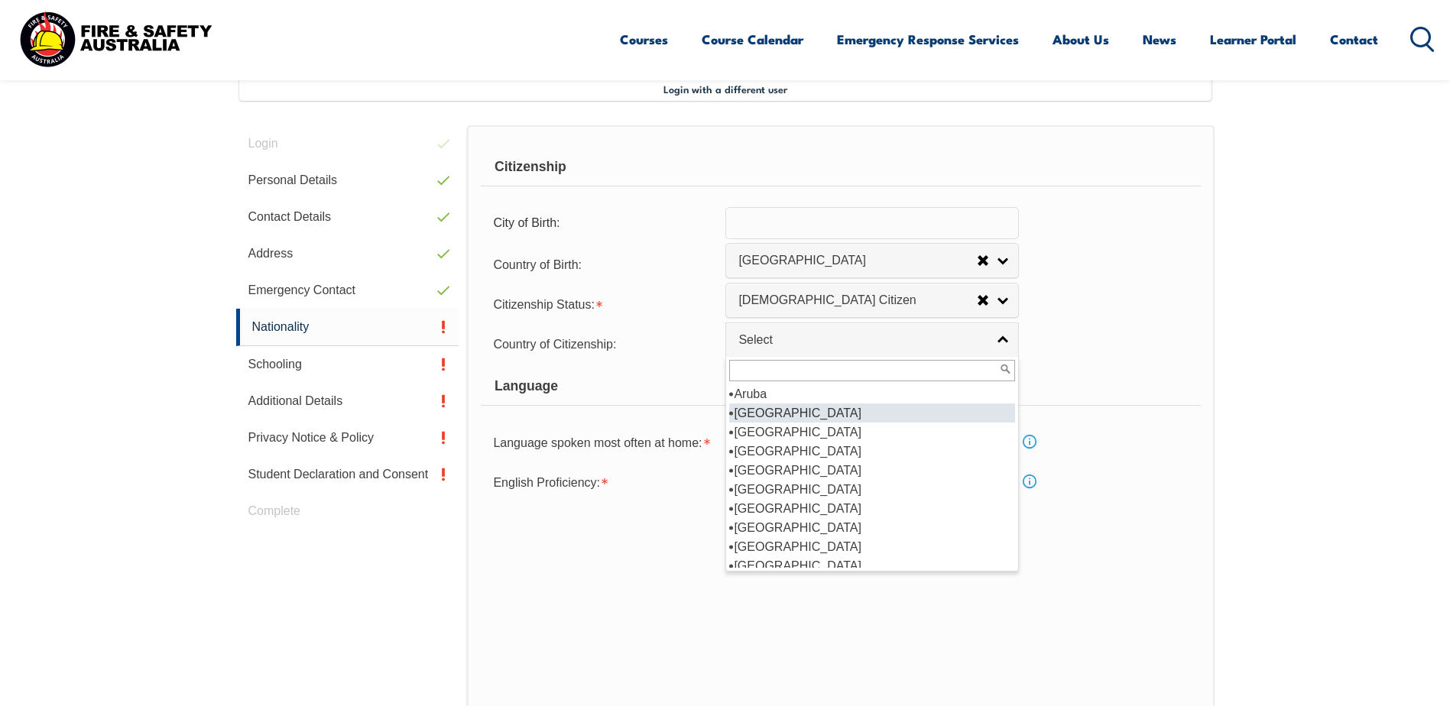
click at [753, 414] on li "Australia" at bounding box center [872, 413] width 286 height 19
select select "1101"
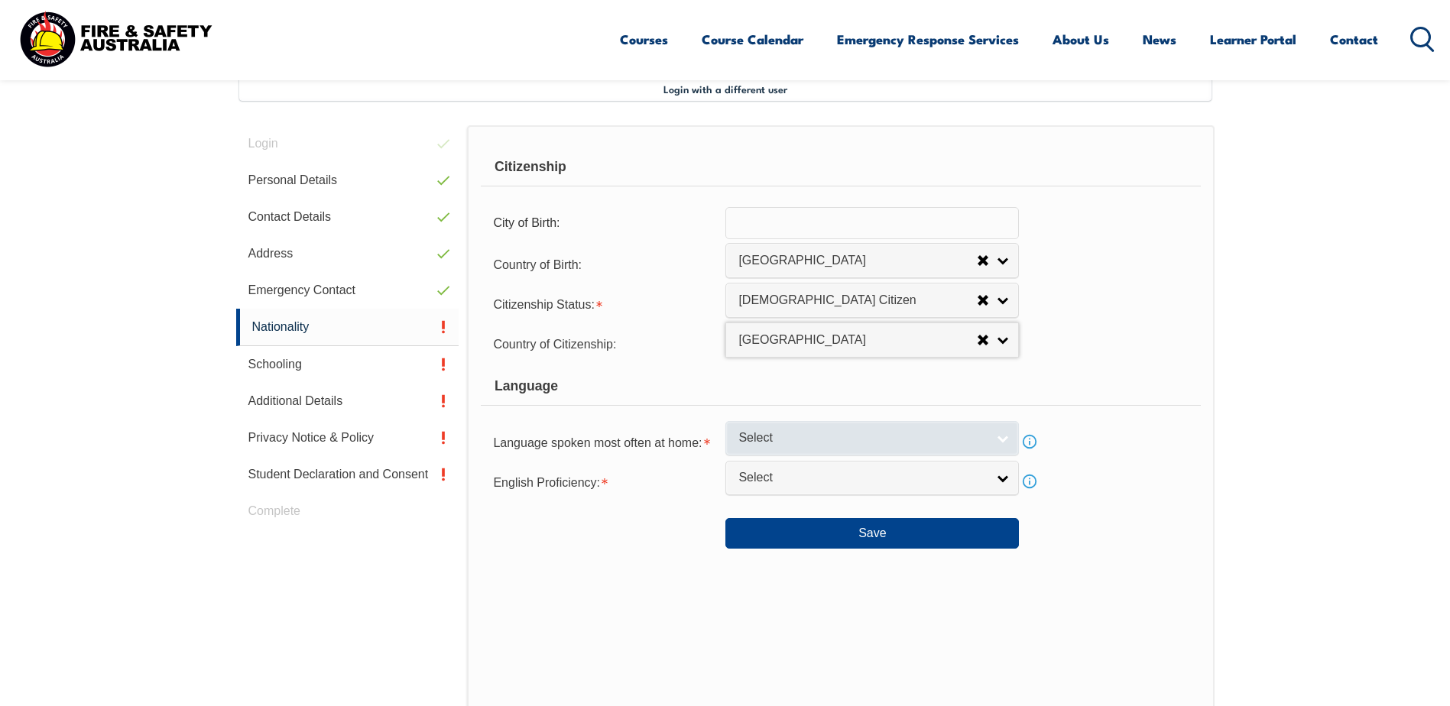
click at [791, 442] on span "Select" at bounding box center [862, 438] width 248 height 16
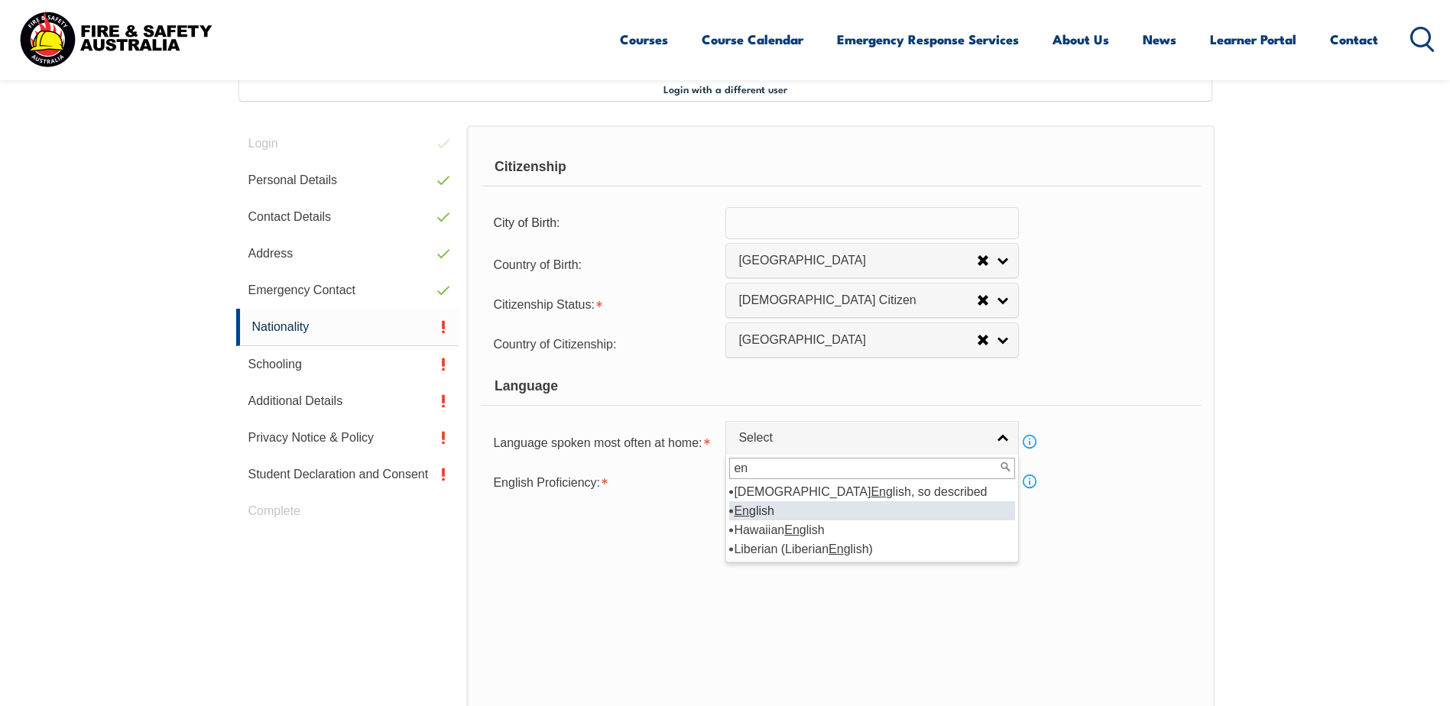
type input "en"
click at [759, 507] on li "En glish" at bounding box center [872, 510] width 286 height 19
select select "1201"
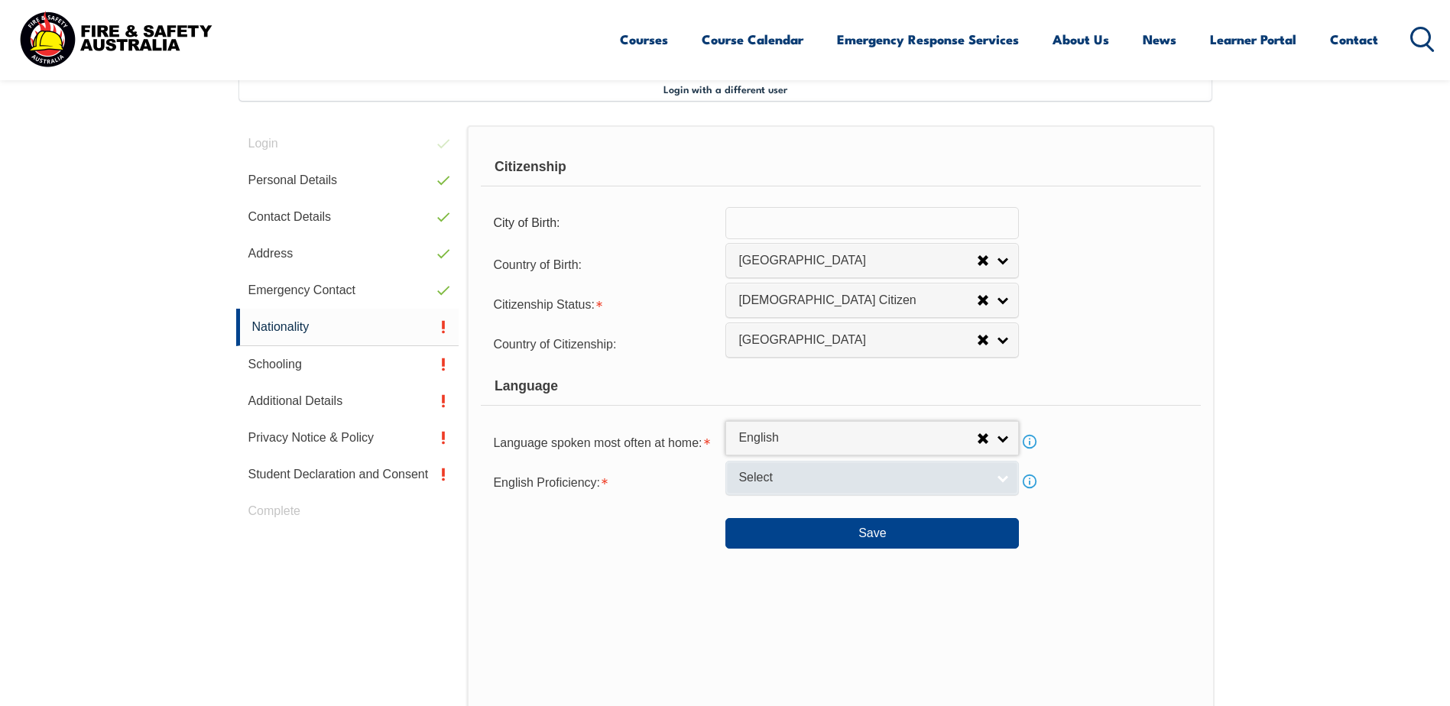
click at [759, 478] on span "Select" at bounding box center [862, 478] width 248 height 16
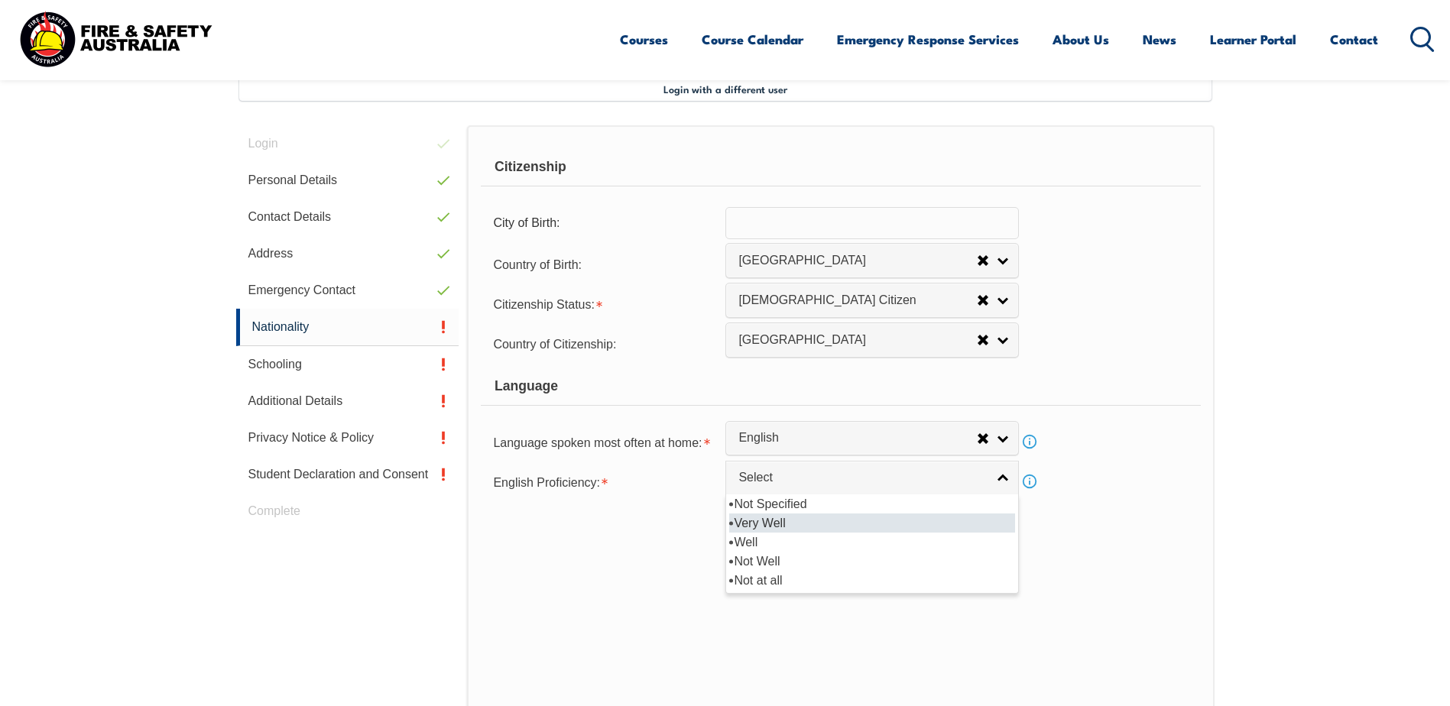
click at [763, 523] on li "Very Well" at bounding box center [872, 523] width 286 height 19
select select "1"
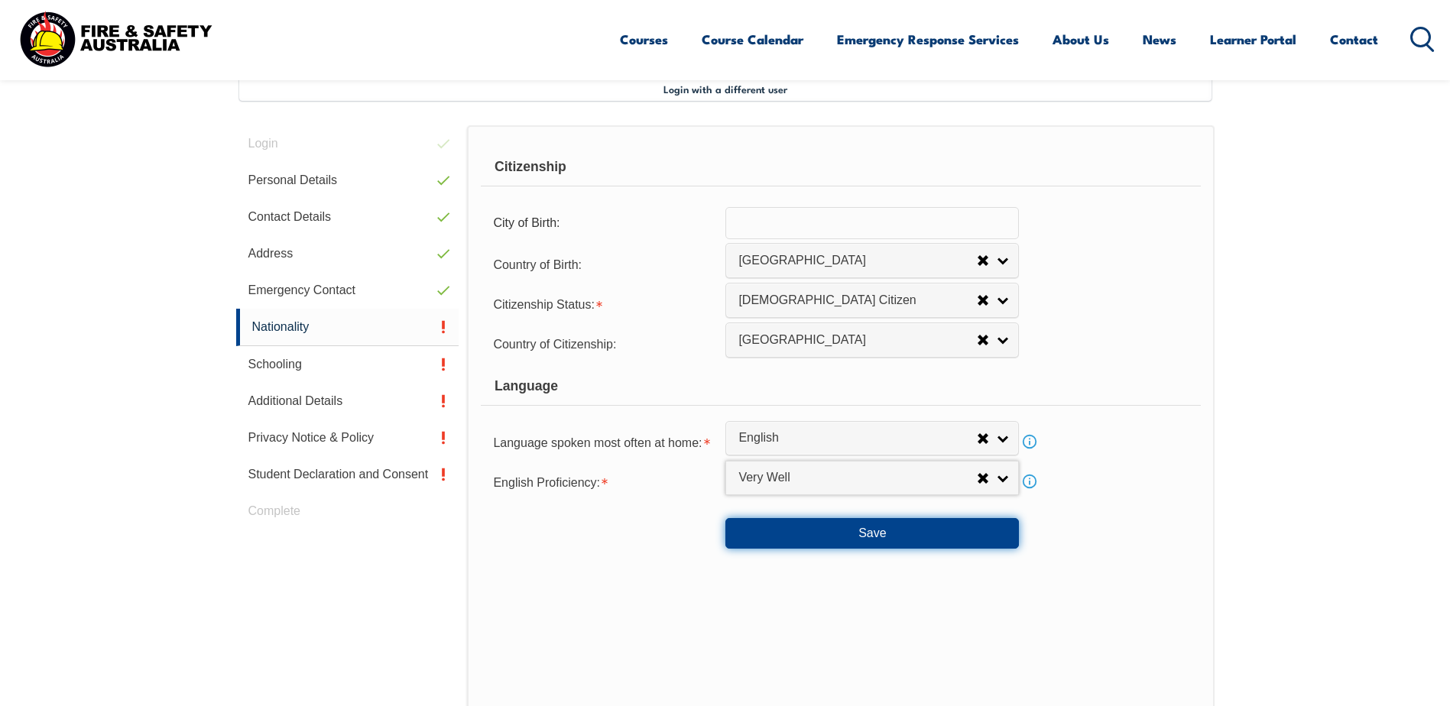
click at [851, 540] on button "Save" at bounding box center [871, 533] width 293 height 31
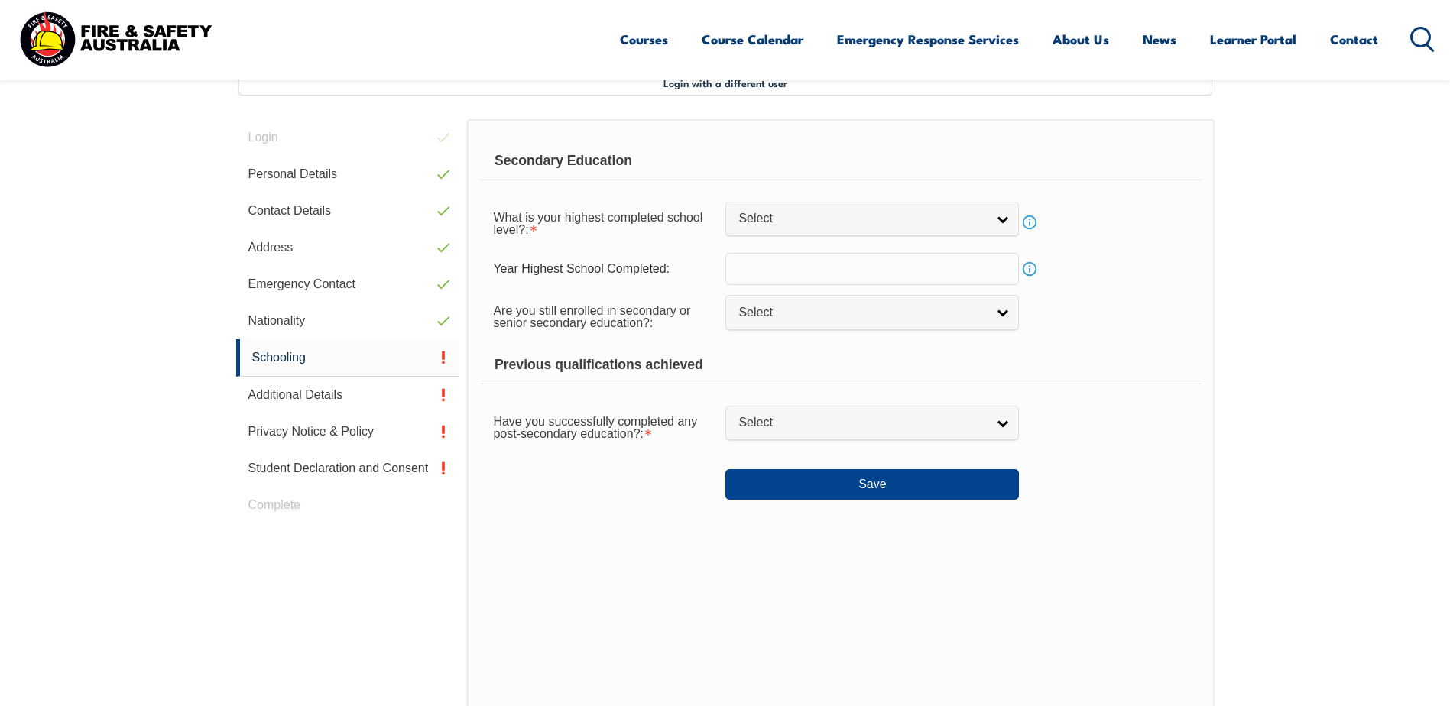
scroll to position [416, 0]
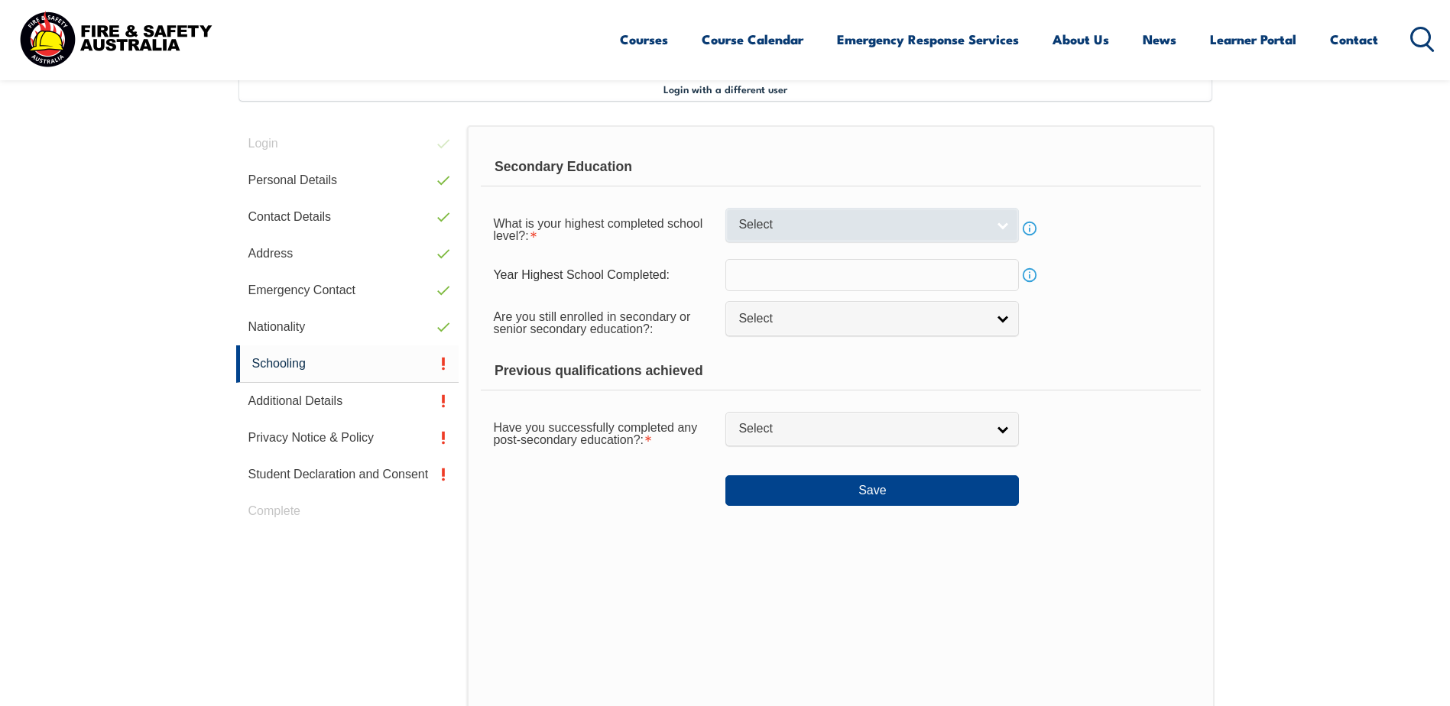
click at [1008, 231] on link "Select" at bounding box center [871, 225] width 293 height 34
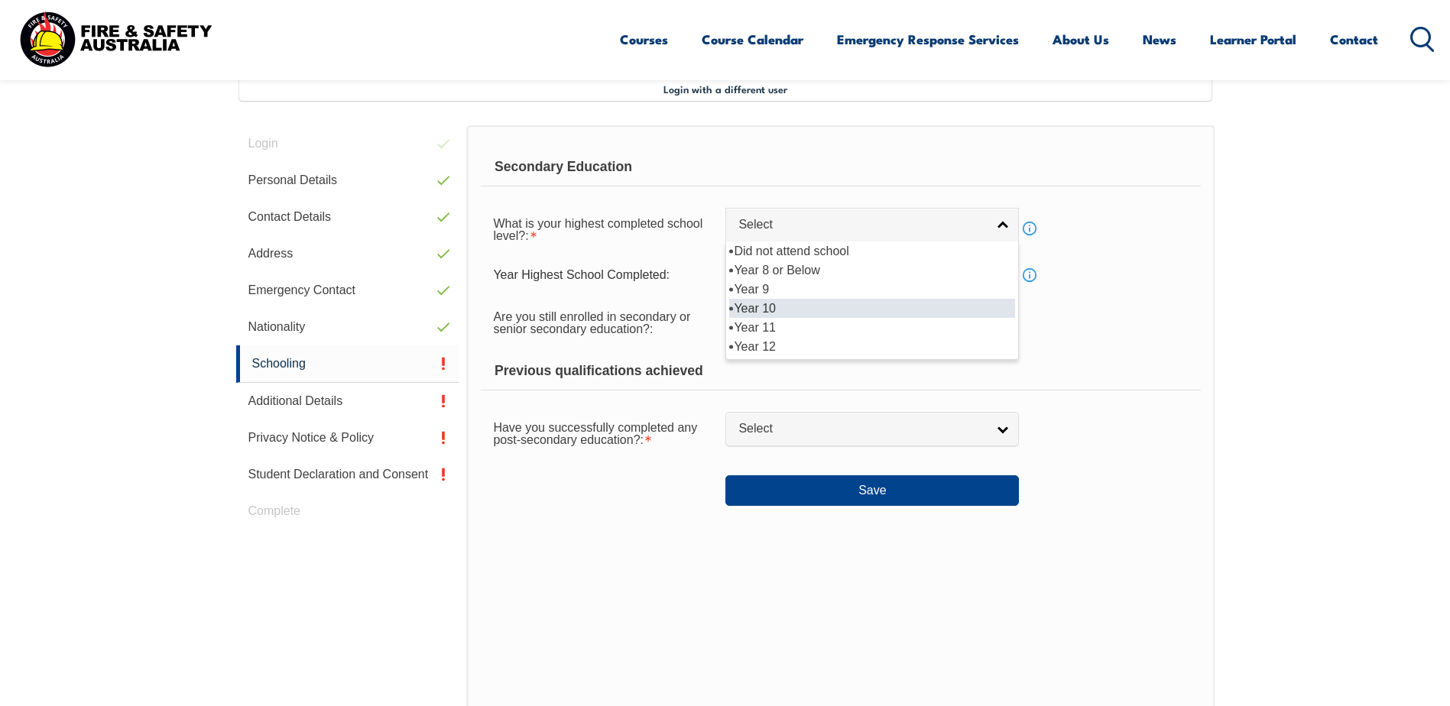
click at [766, 305] on li "Year 10" at bounding box center [872, 308] width 286 height 19
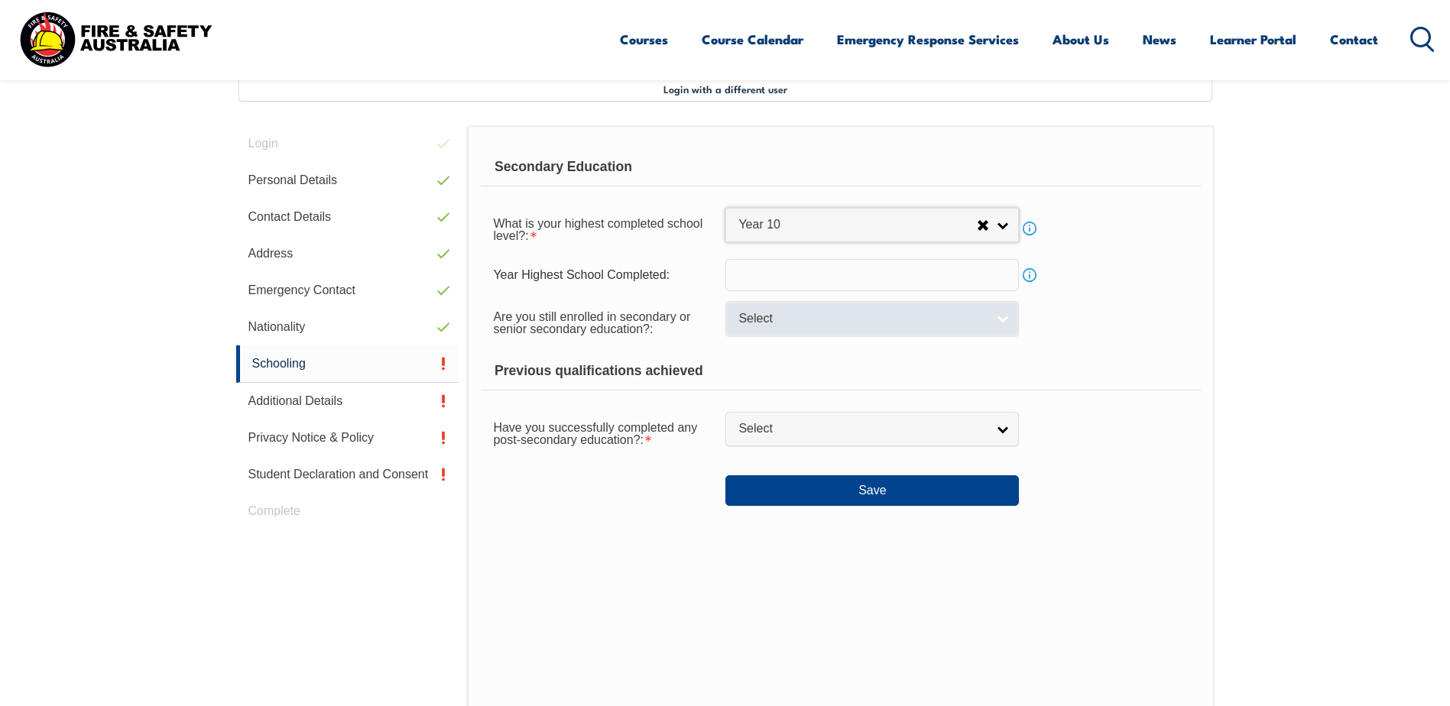
select select "10"
click at [776, 321] on span "Select" at bounding box center [862, 319] width 248 height 16
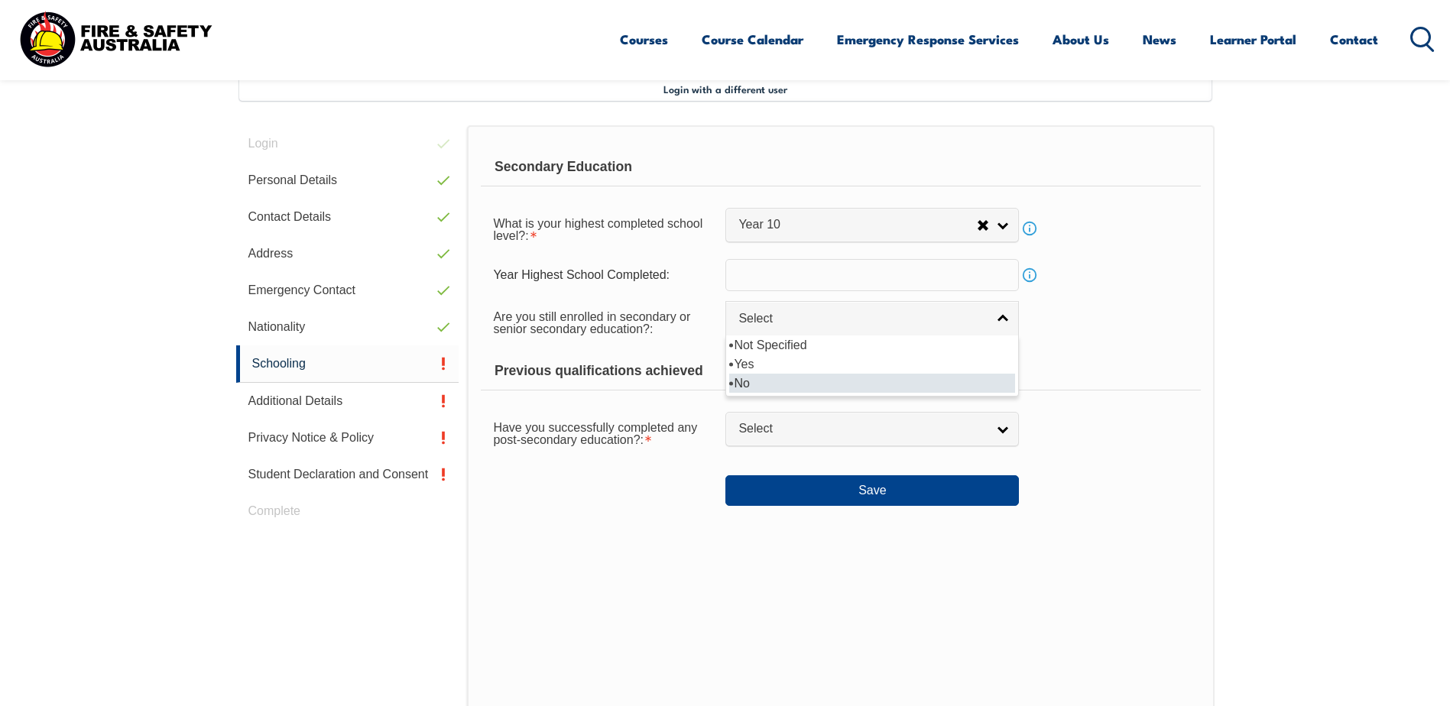
click at [750, 385] on li "No" at bounding box center [872, 383] width 286 height 19
select select "false"
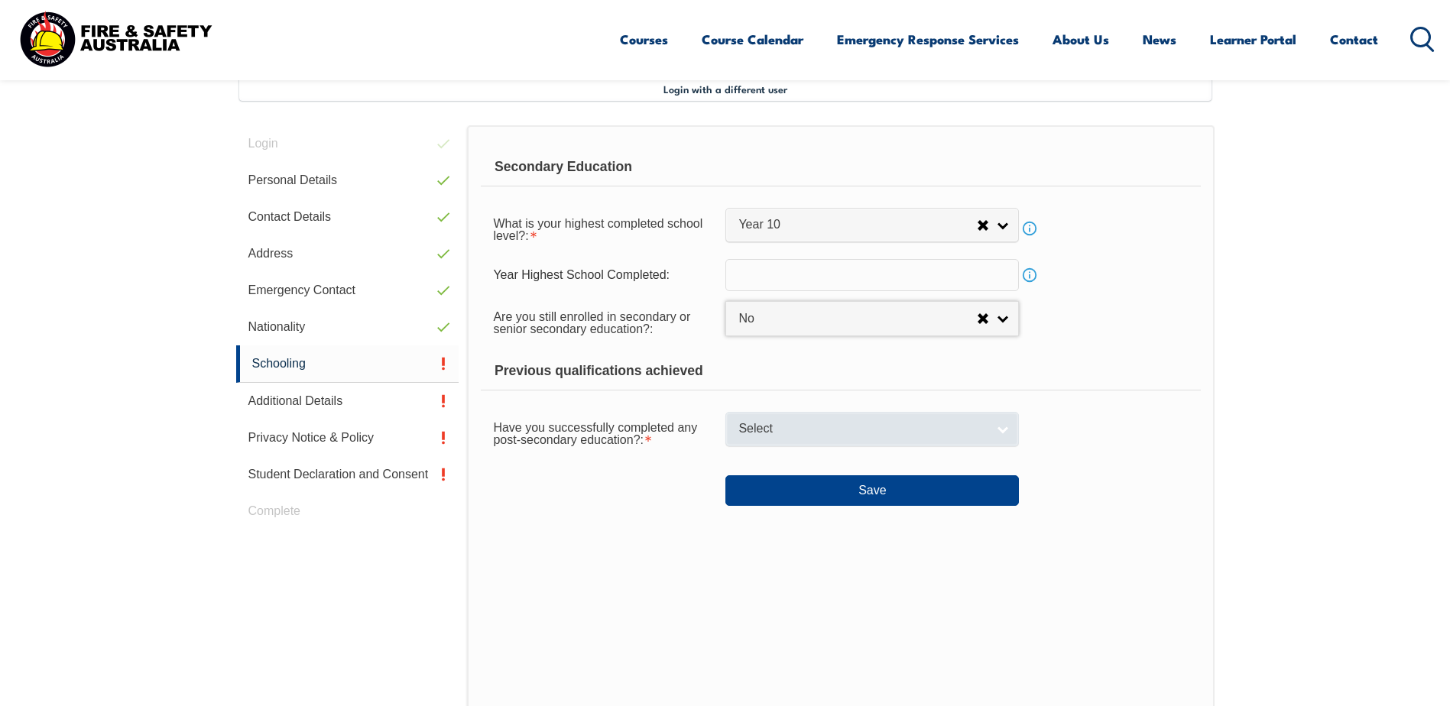
click at [802, 435] on span "Select" at bounding box center [862, 429] width 248 height 16
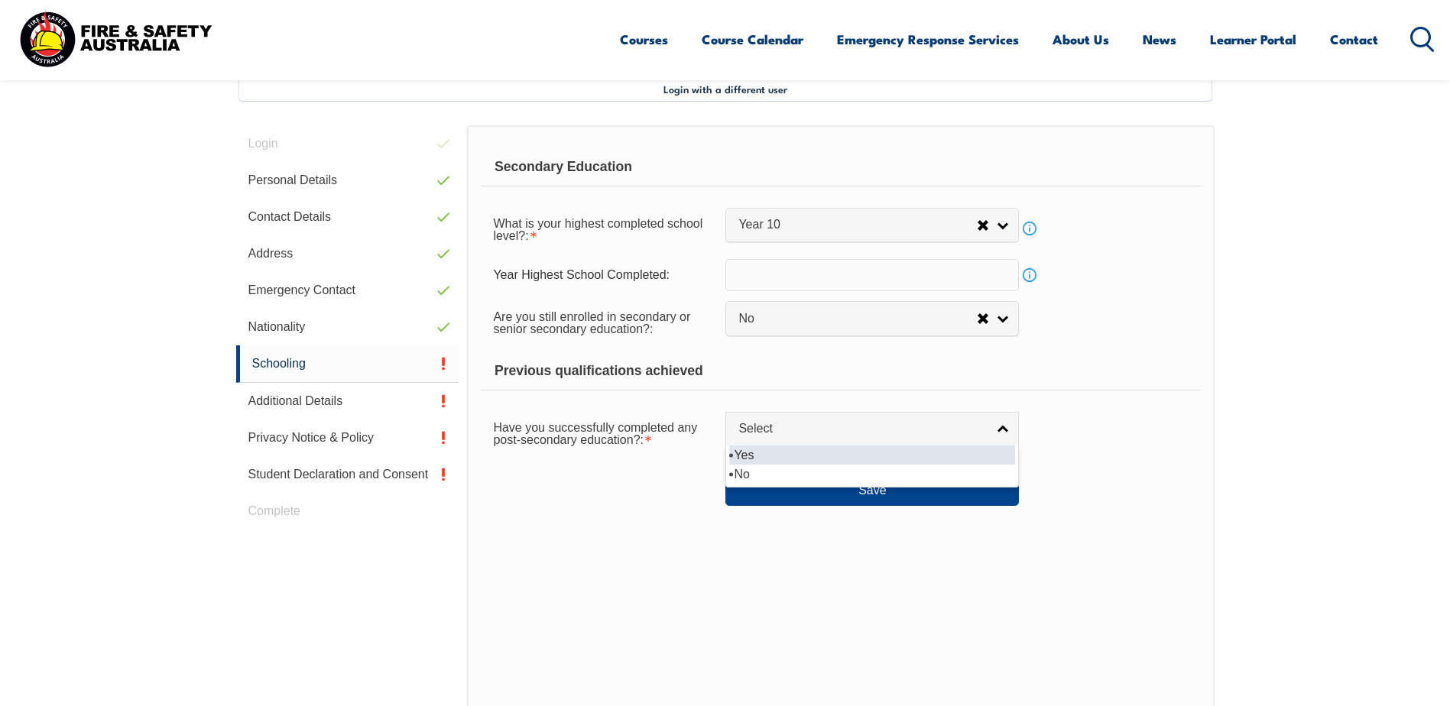
click at [789, 453] on li "Yes" at bounding box center [872, 455] width 286 height 19
select select "true"
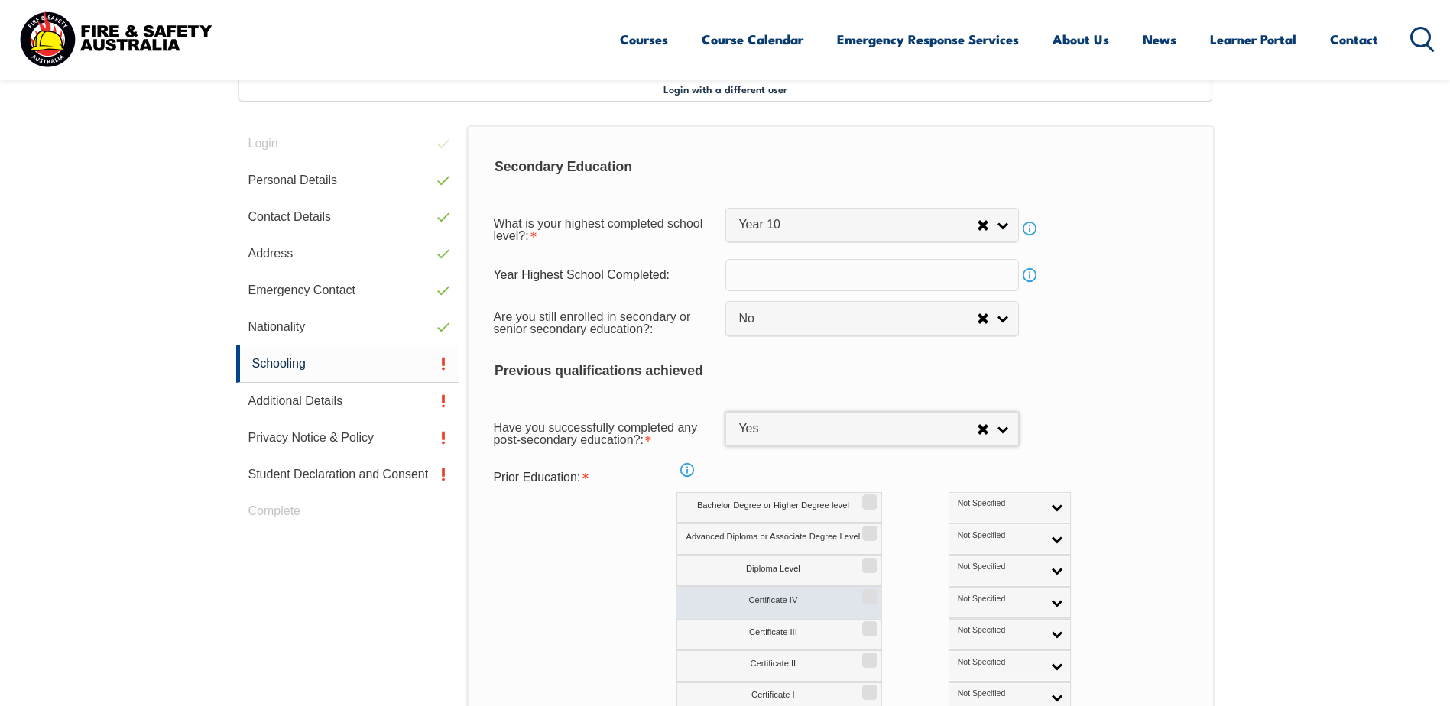
click at [869, 592] on input "Certificate IV" at bounding box center [867, 592] width 9 height 2
checkbox input "true"
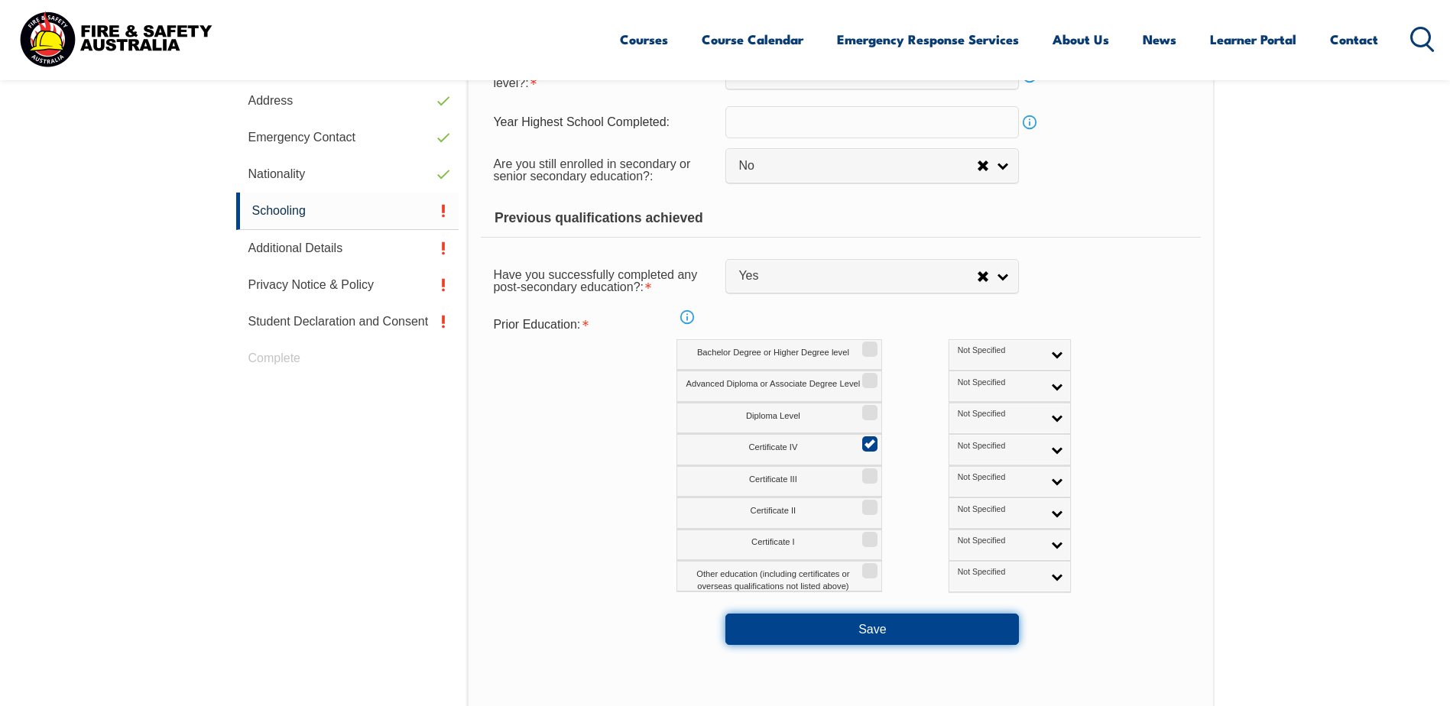
click at [880, 634] on button "Save" at bounding box center [871, 629] width 293 height 31
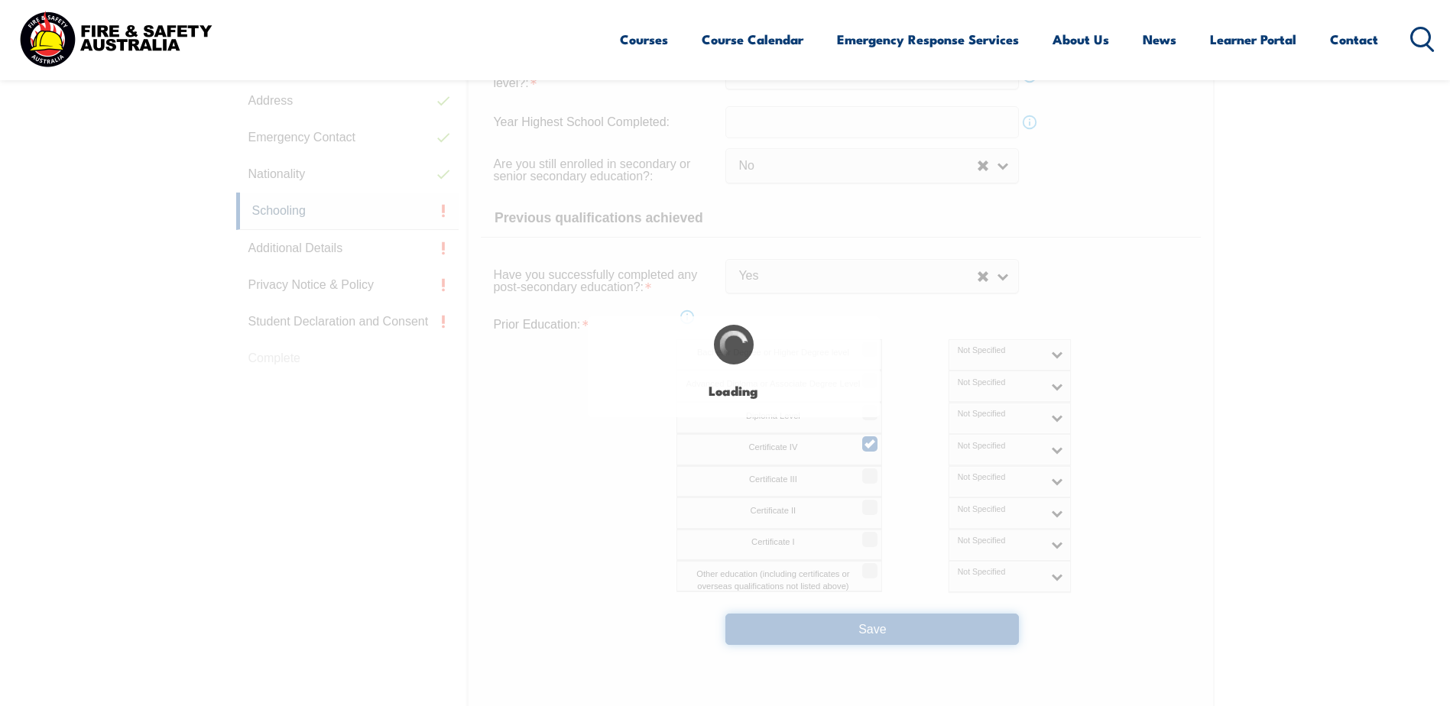
select select
select select "false"
select select "true"
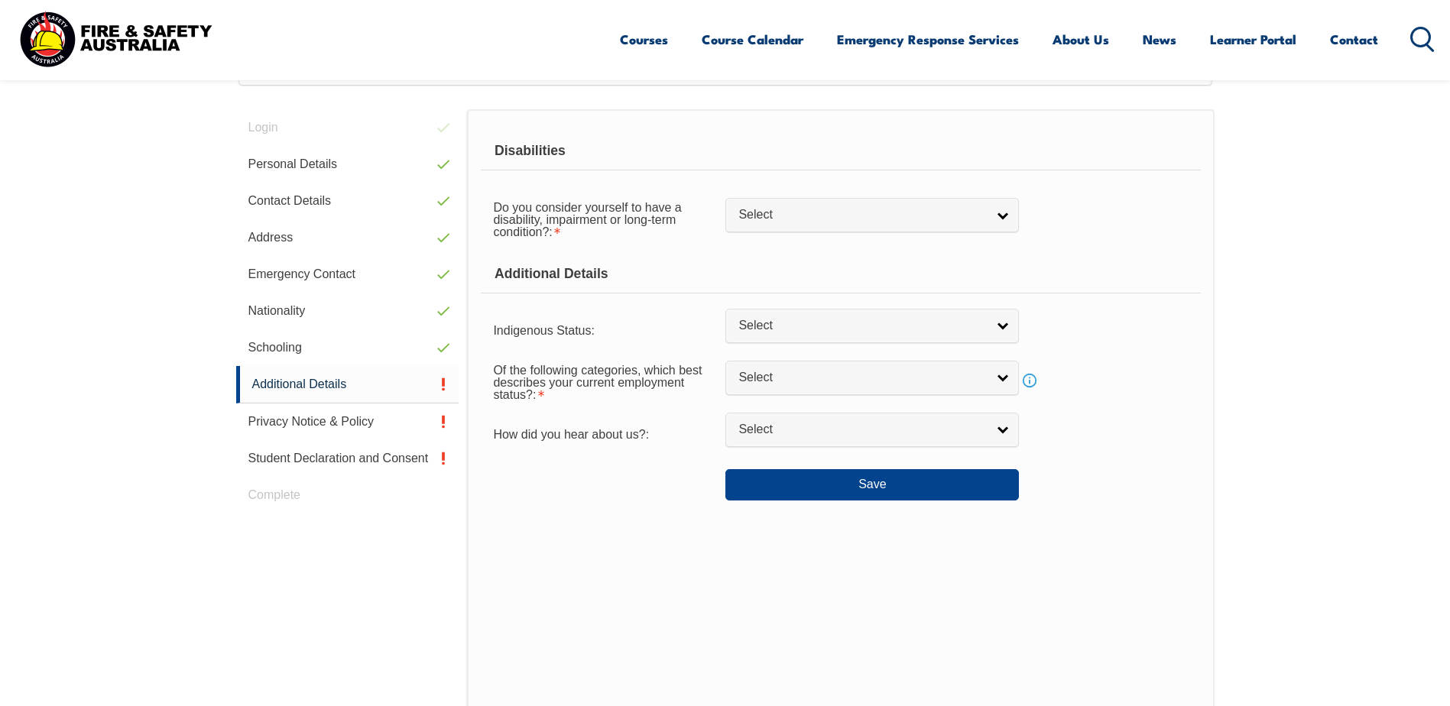
scroll to position [416, 0]
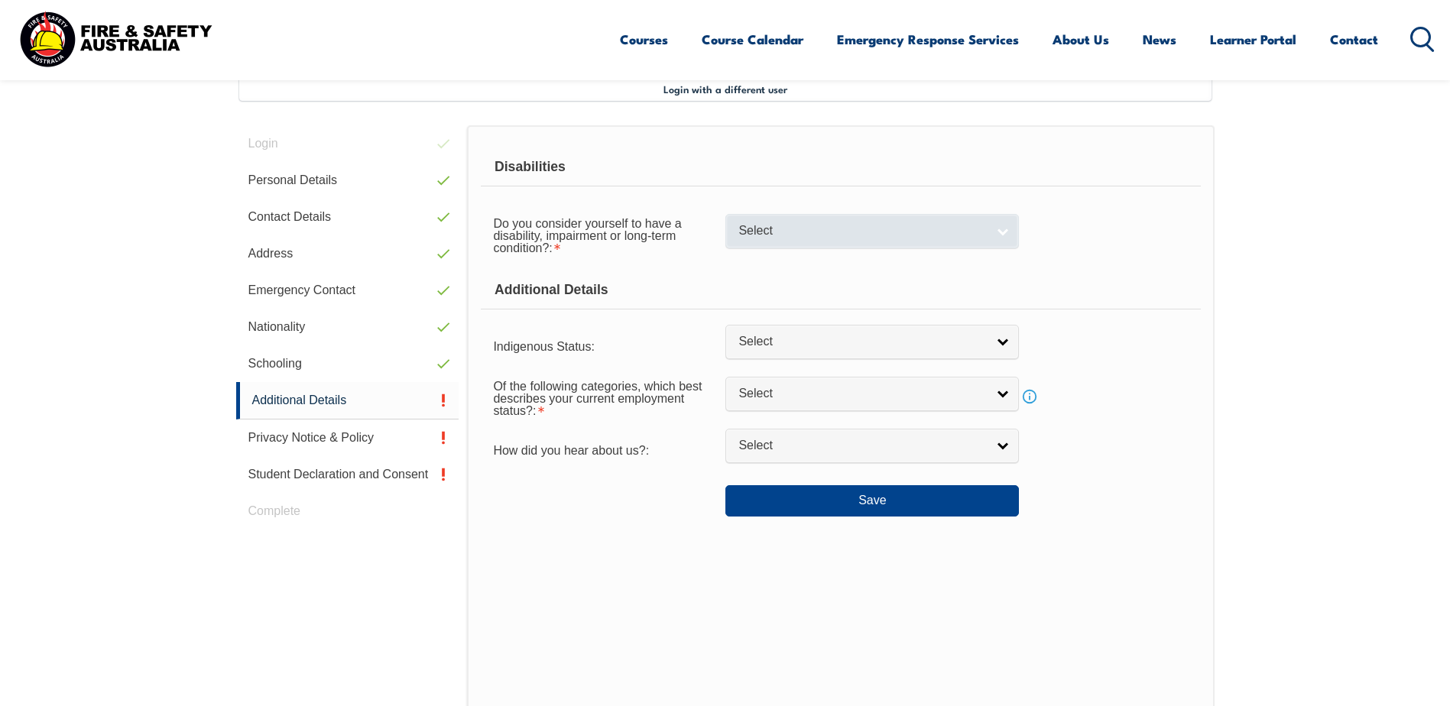
click at [785, 232] on span "Select" at bounding box center [862, 231] width 248 height 16
click at [762, 257] on li "No" at bounding box center [872, 257] width 286 height 19
select select "false"
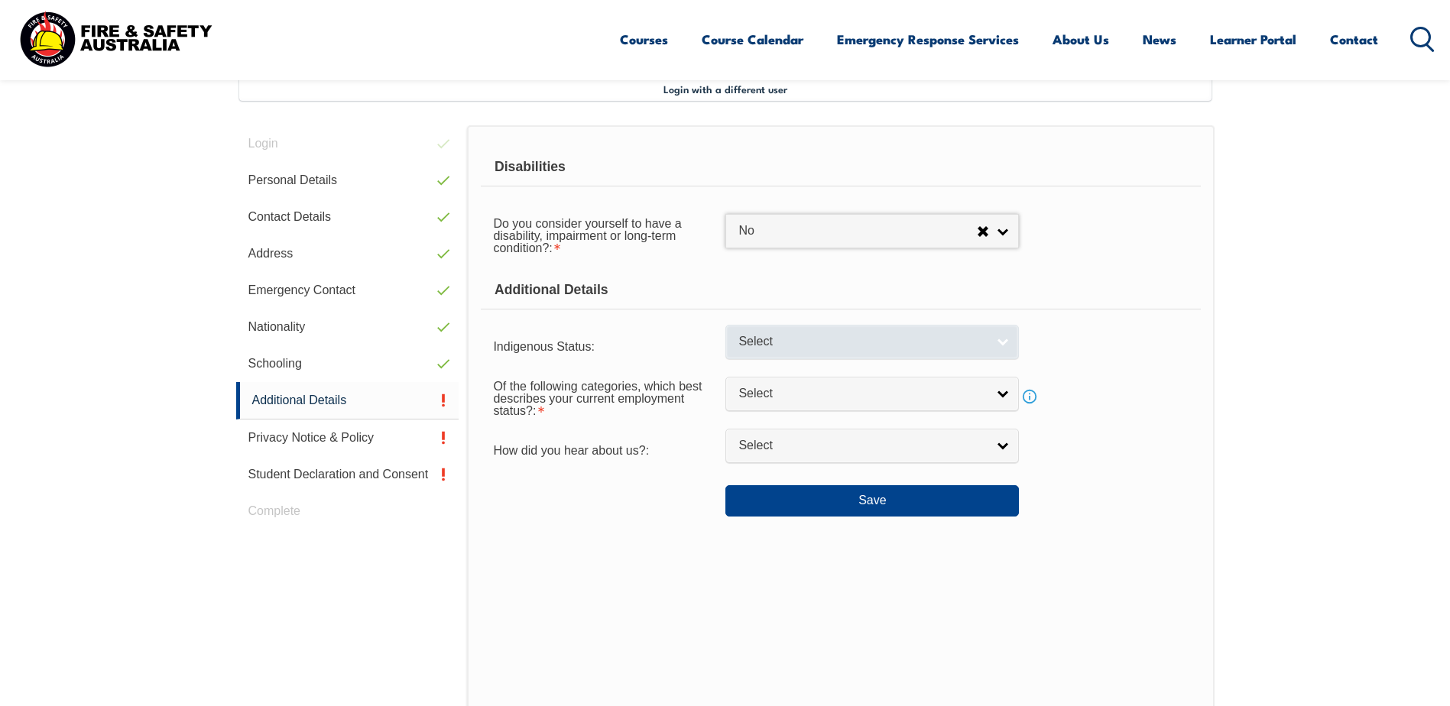
click at [793, 345] on span "Select" at bounding box center [862, 342] width 248 height 16
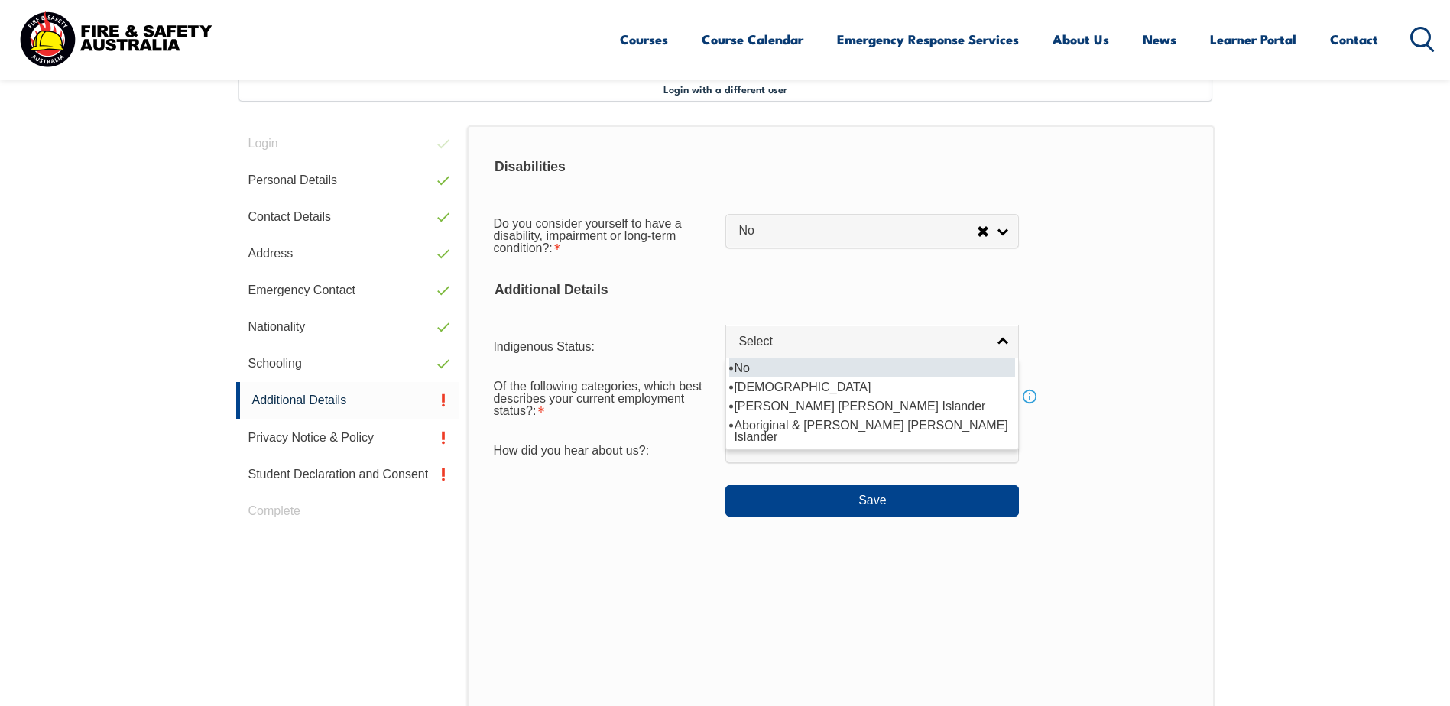
click at [780, 370] on li "No" at bounding box center [872, 367] width 286 height 19
select select "4"
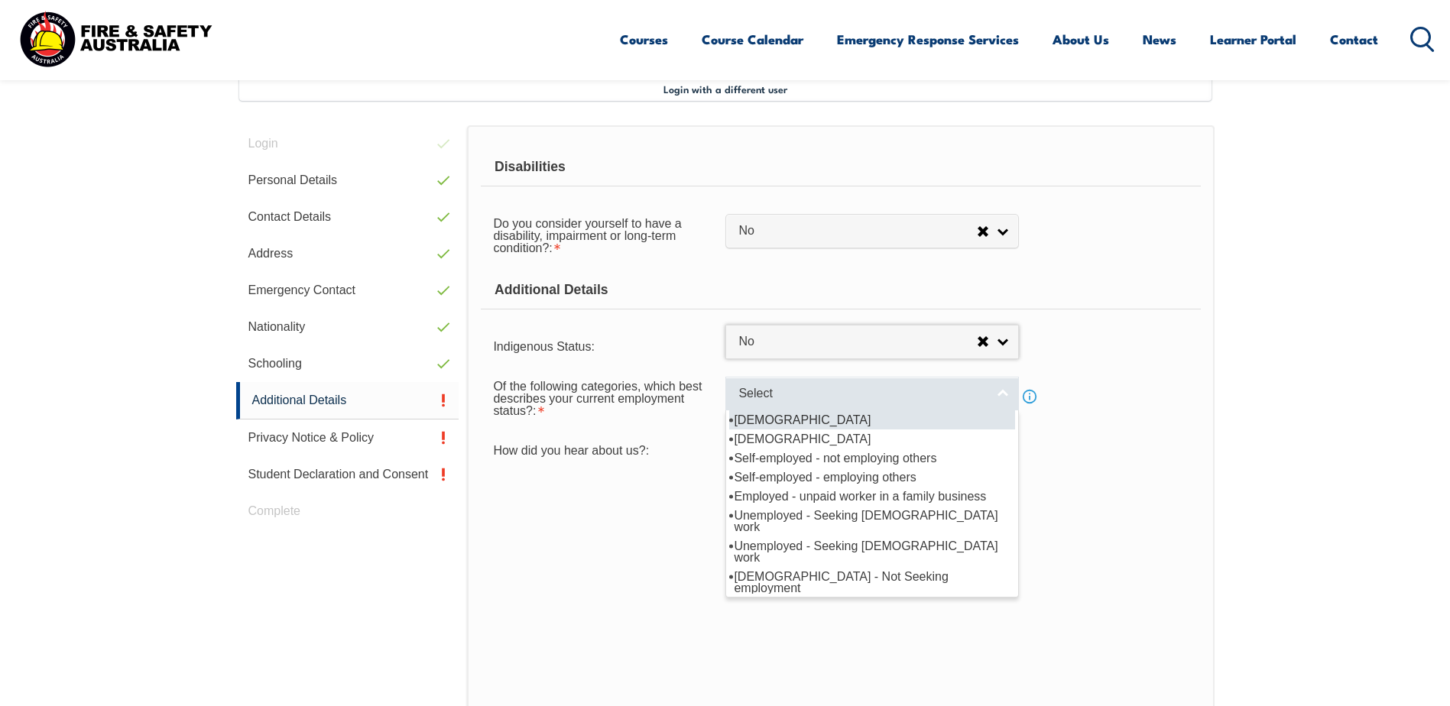
click at [812, 397] on span "Select" at bounding box center [862, 394] width 248 height 16
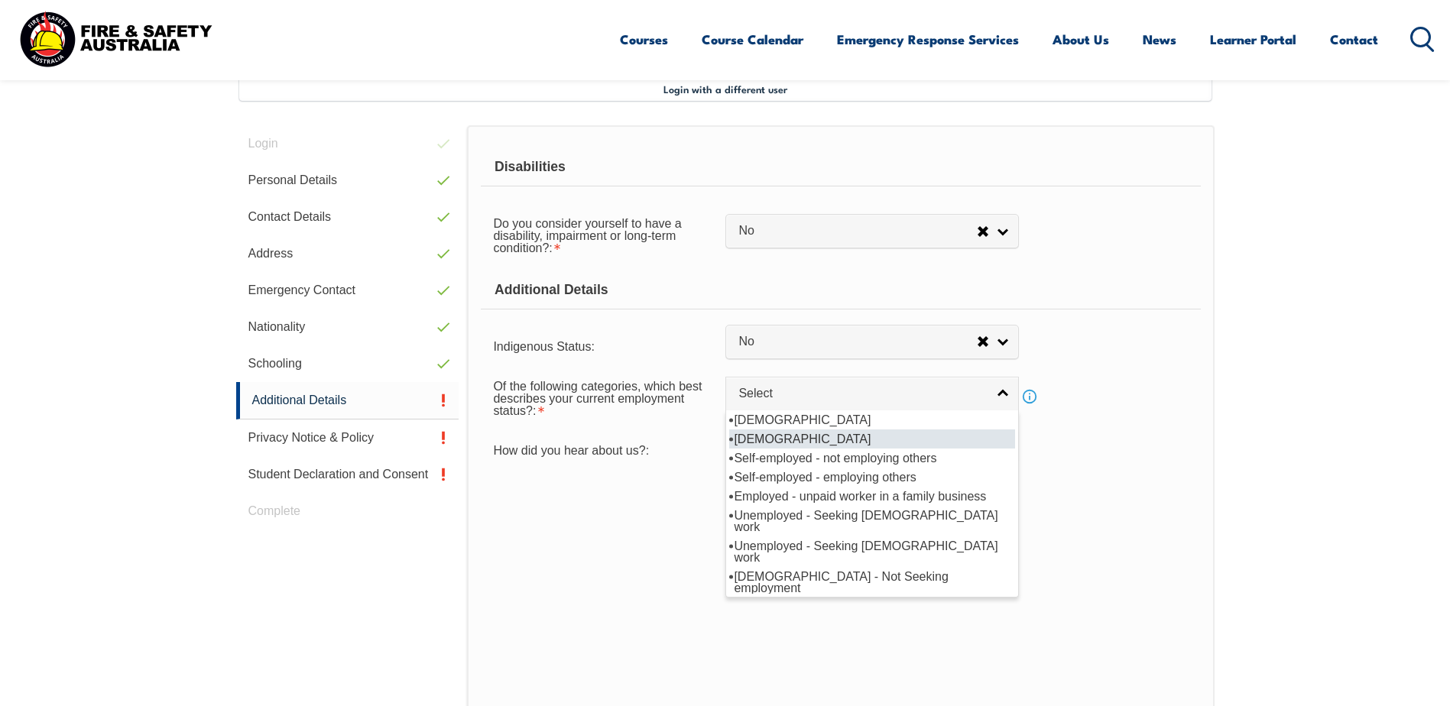
click at [808, 436] on li "Part-time employee" at bounding box center [872, 438] width 286 height 19
select select "2"
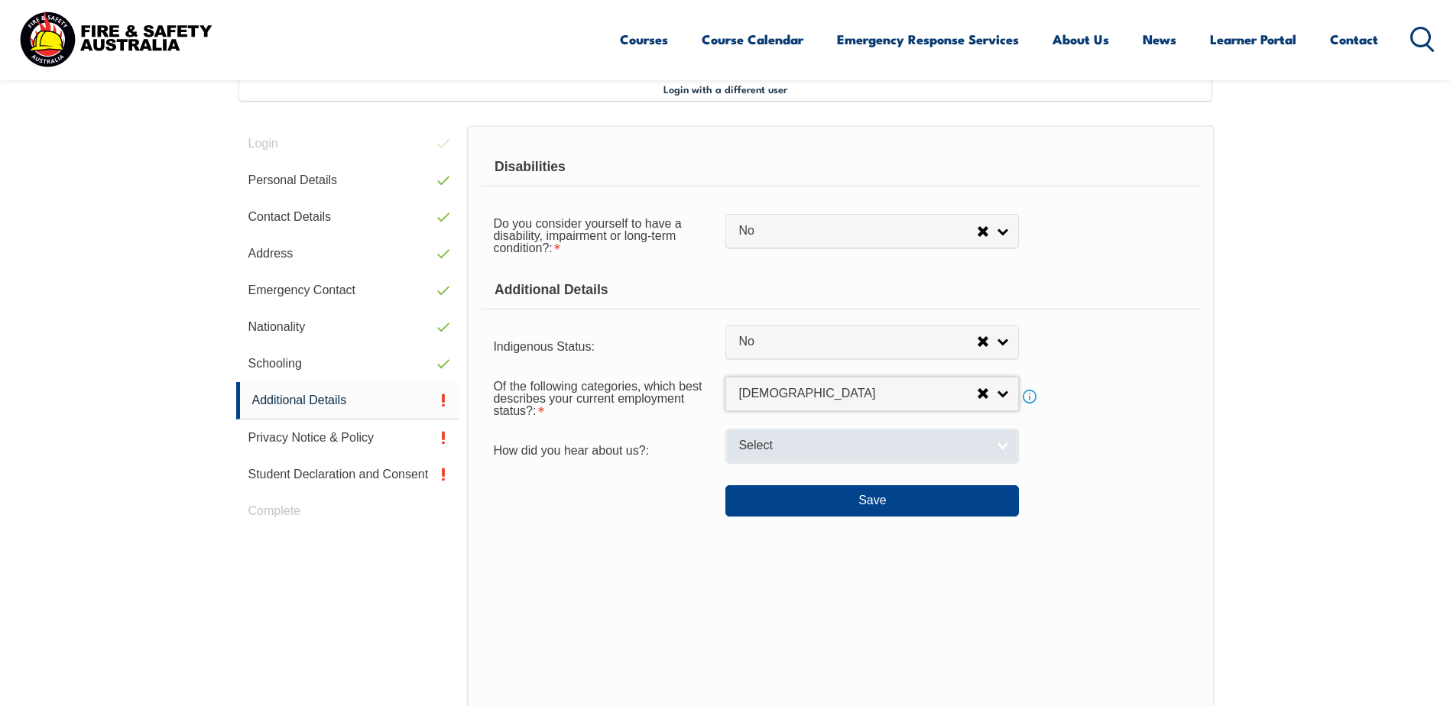
click at [806, 443] on span "Select" at bounding box center [862, 446] width 248 height 16
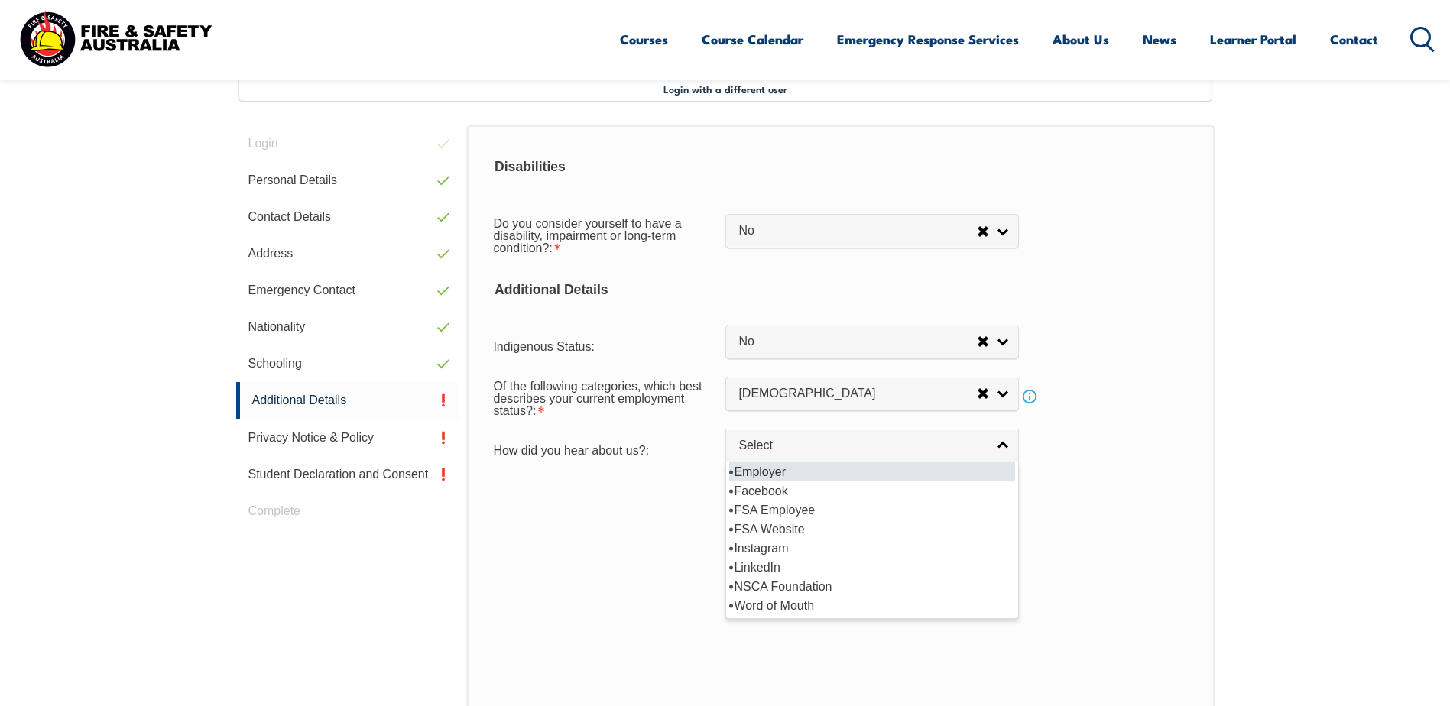
click at [792, 471] on li "Employer" at bounding box center [872, 471] width 286 height 19
select select "8019"
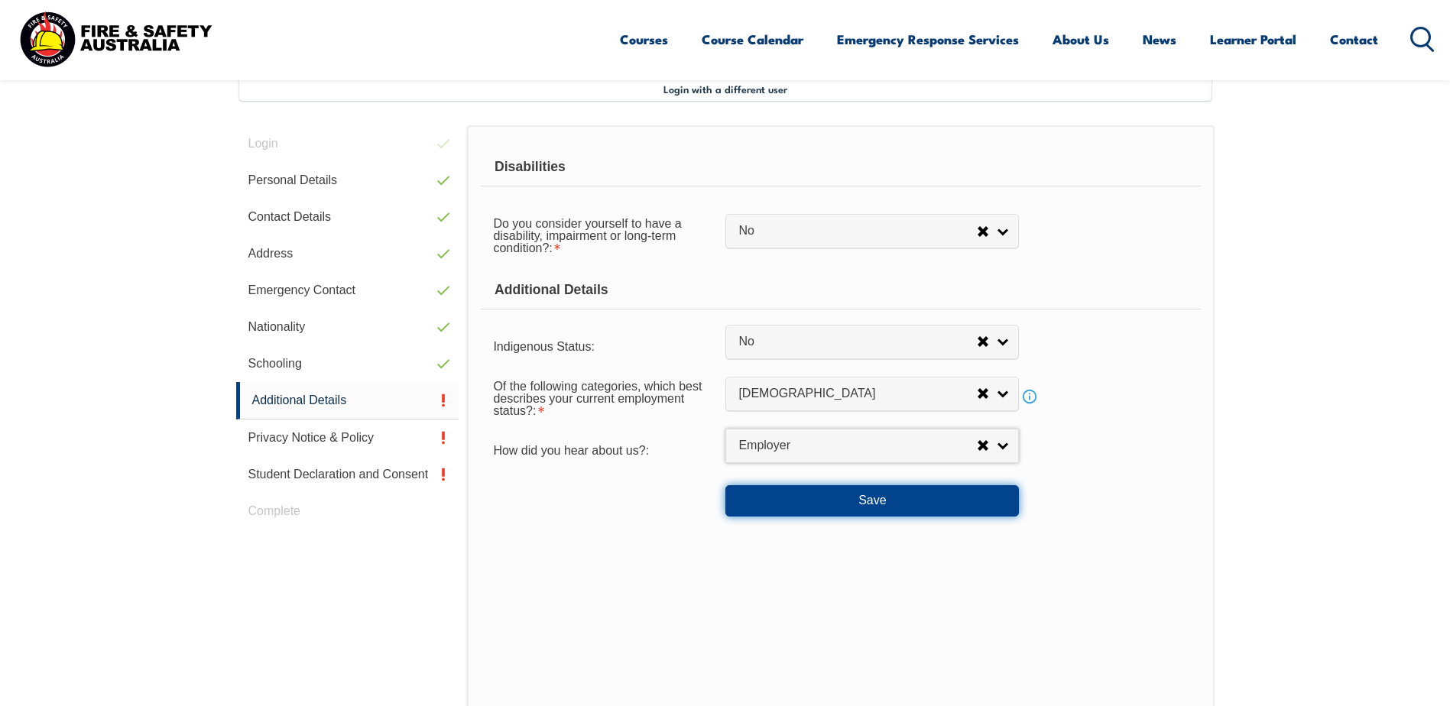
click at [835, 501] on button "Save" at bounding box center [871, 500] width 293 height 31
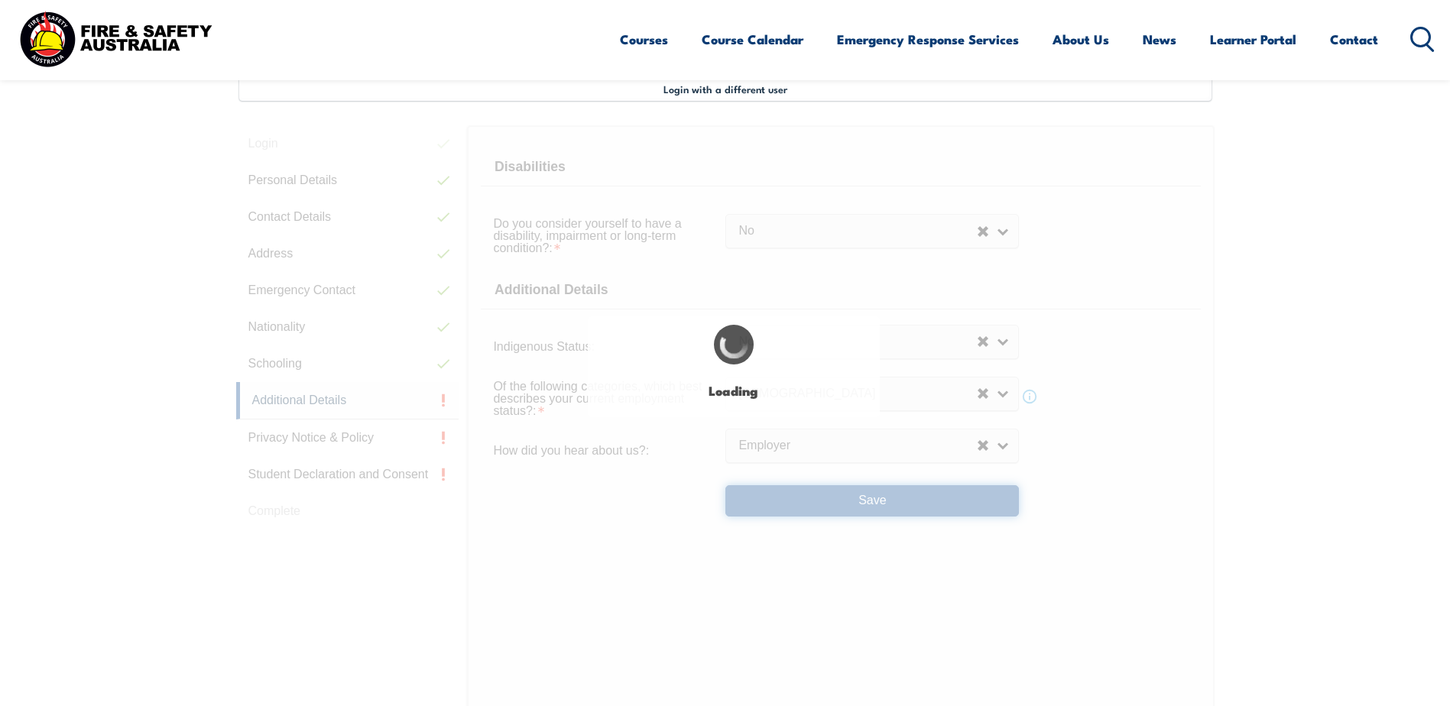
select select "false"
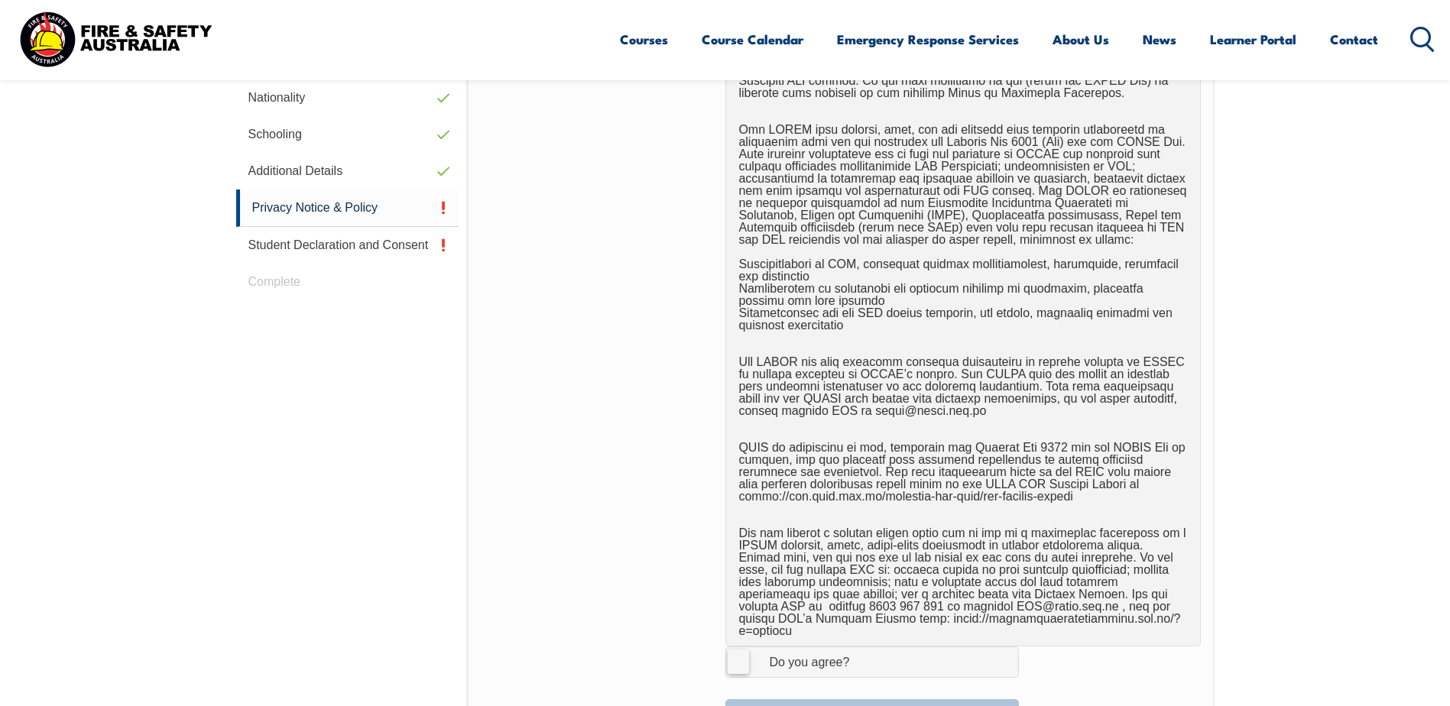
scroll to position [951, 0]
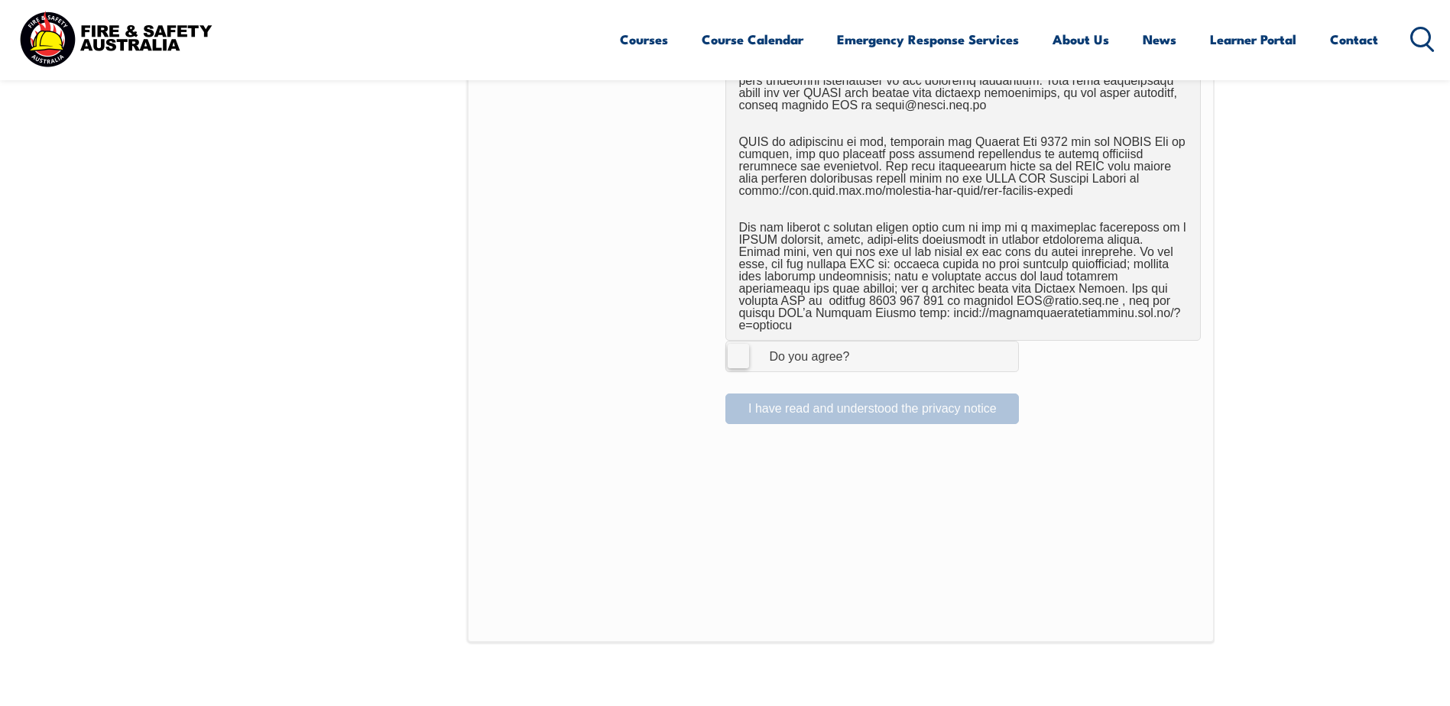
click at [744, 345] on label "I Agree Do you agree?" at bounding box center [871, 356] width 293 height 31
click at [861, 345] on input "I Agree Do you agree?" at bounding box center [874, 356] width 26 height 29
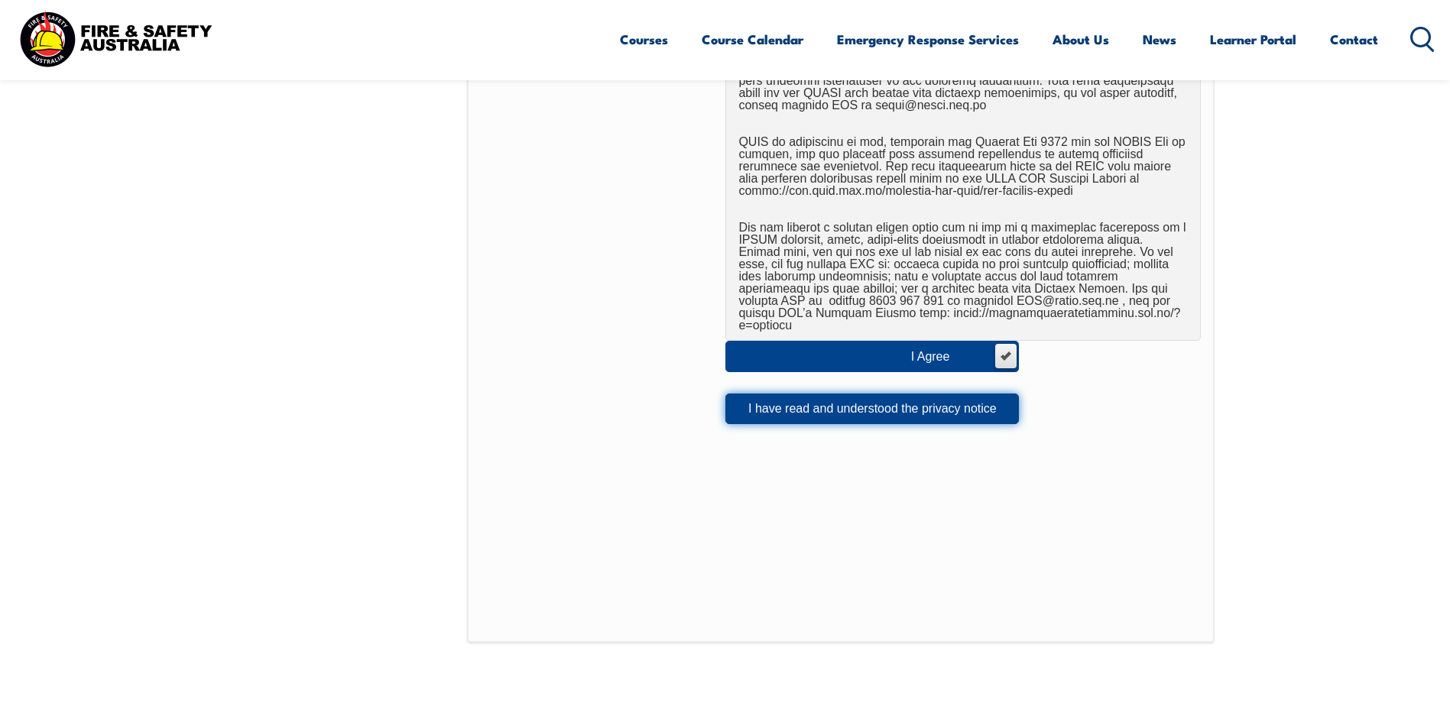
click at [757, 394] on button "I have read and understood the privacy notice" at bounding box center [871, 409] width 293 height 31
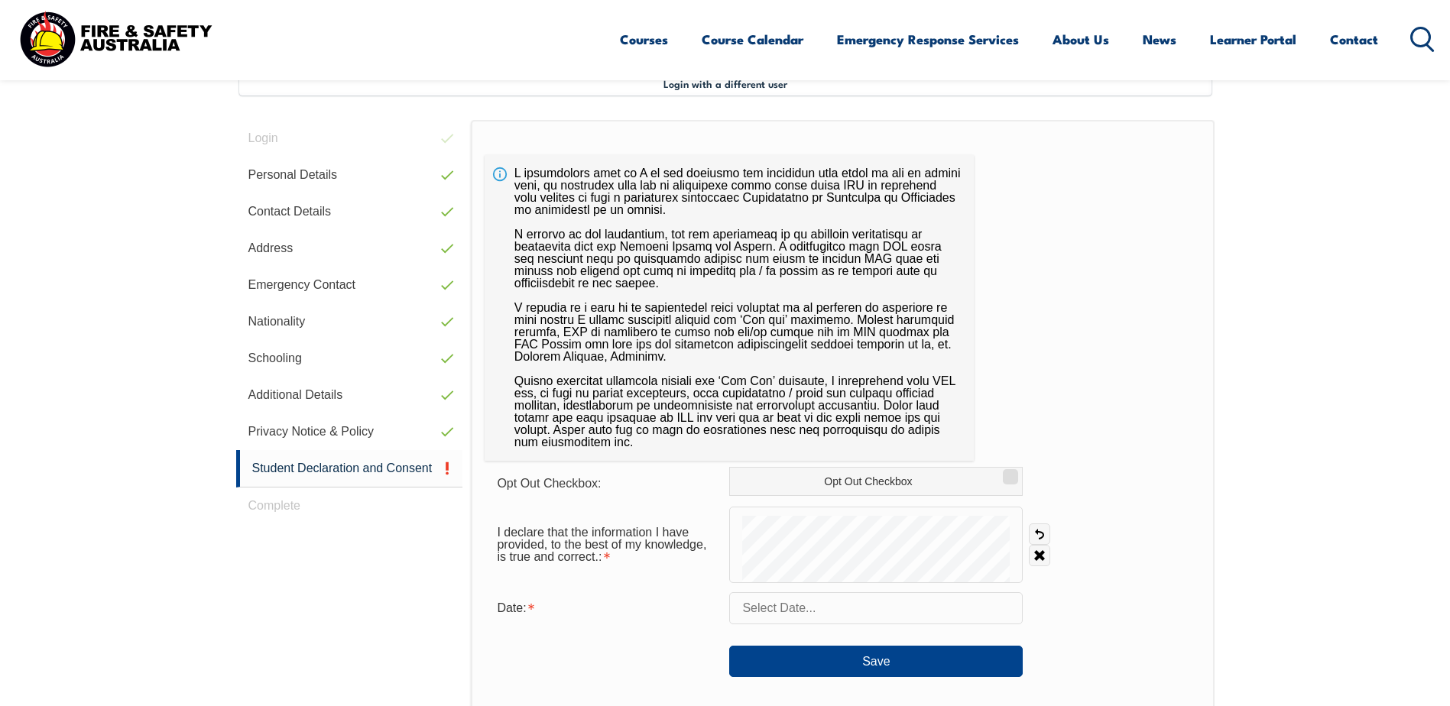
scroll to position [416, 0]
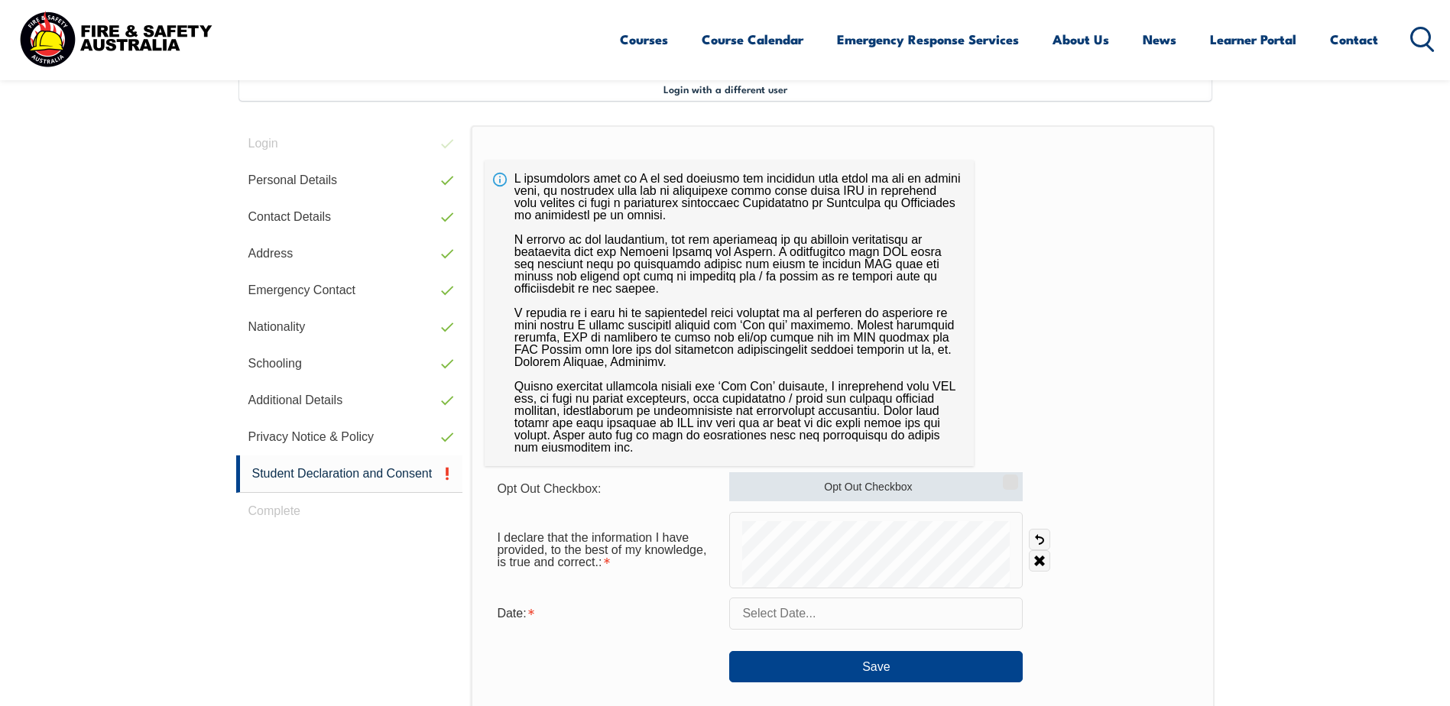
click at [1008, 478] on input "Opt Out Checkbox" at bounding box center [1007, 477] width 9 height 2
checkbox input "true"
click at [818, 619] on input "text" at bounding box center [875, 614] width 293 height 32
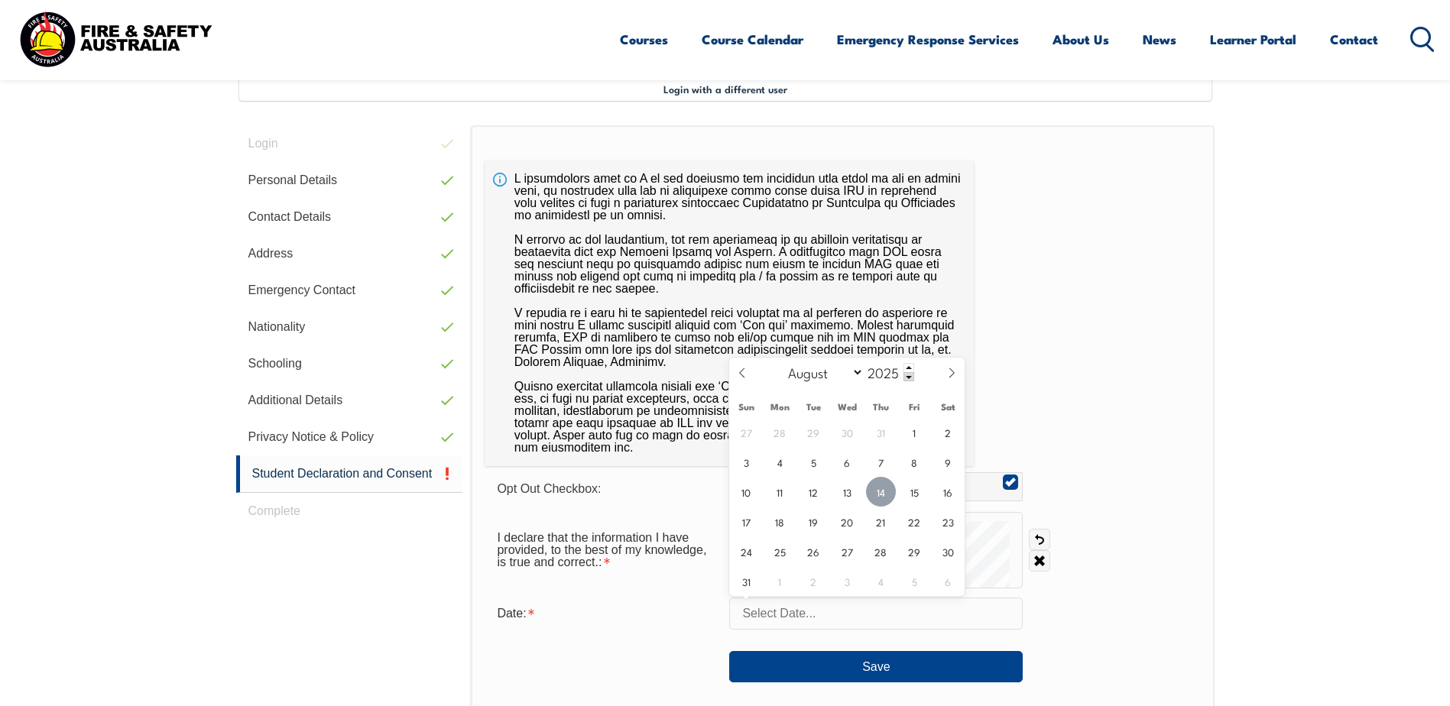
click at [881, 494] on span "14" at bounding box center [881, 492] width 30 height 30
type input "August 14, 2025"
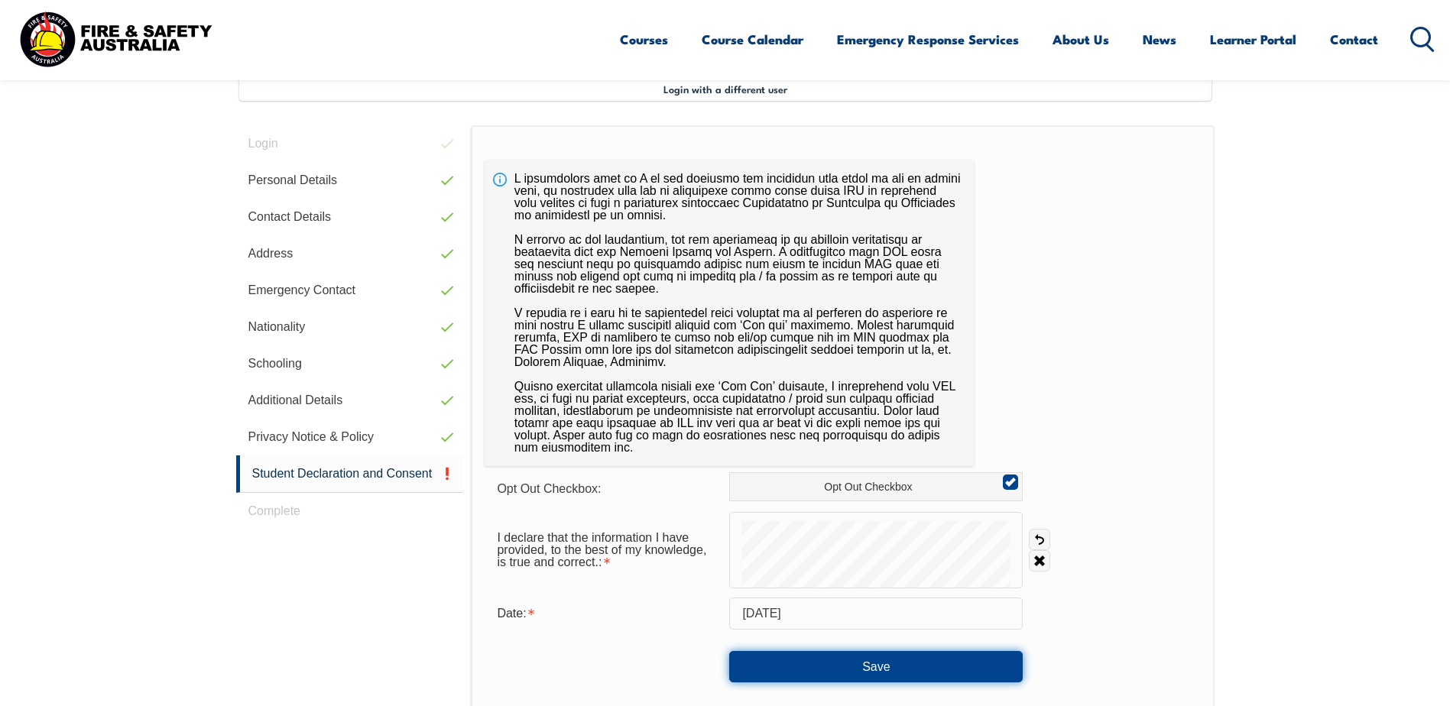
click at [855, 668] on button "Save" at bounding box center [875, 666] width 293 height 31
